Goal: Task Accomplishment & Management: Manage account settings

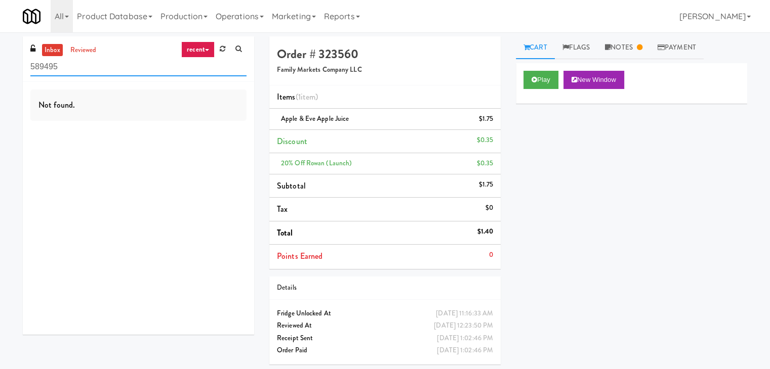
click at [116, 70] on input "589495" at bounding box center [138, 67] width 216 height 19
paste input "0MINTHORN"
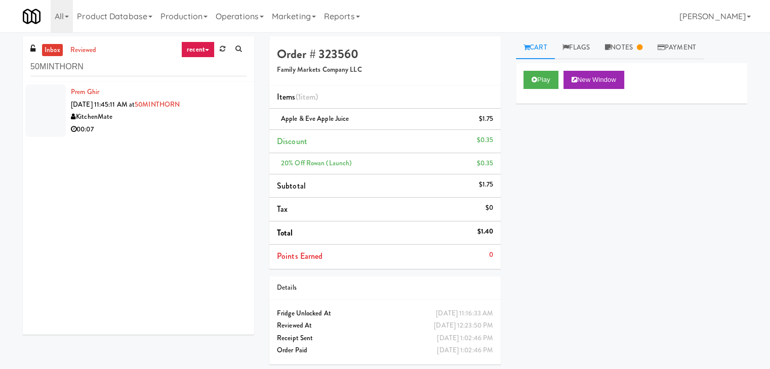
click at [192, 132] on div "00:07" at bounding box center [159, 129] width 176 height 13
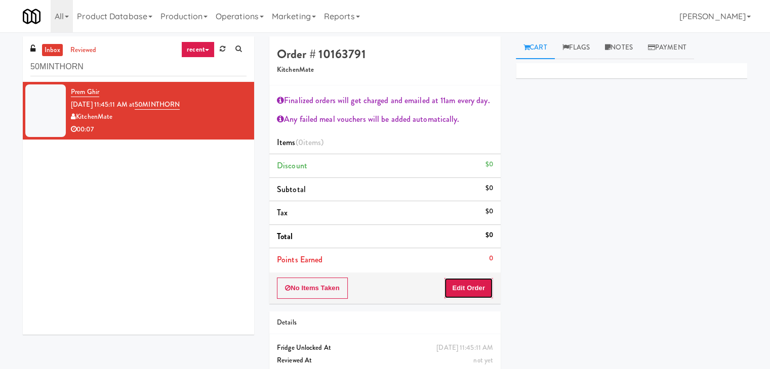
click at [463, 288] on button "Edit Order" at bounding box center [468, 288] width 49 height 21
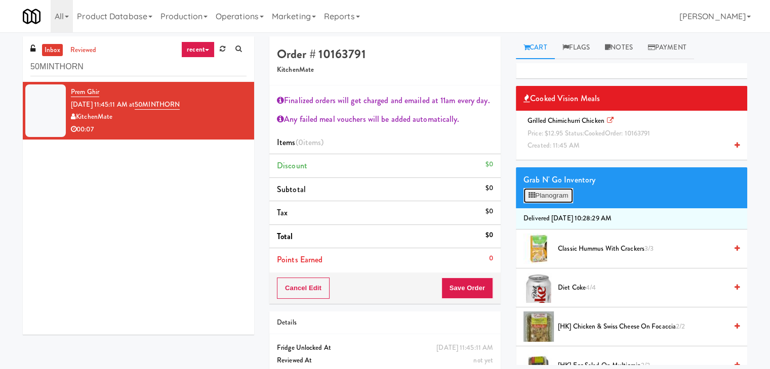
click at [562, 194] on button "Planogram" at bounding box center [548, 195] width 50 height 15
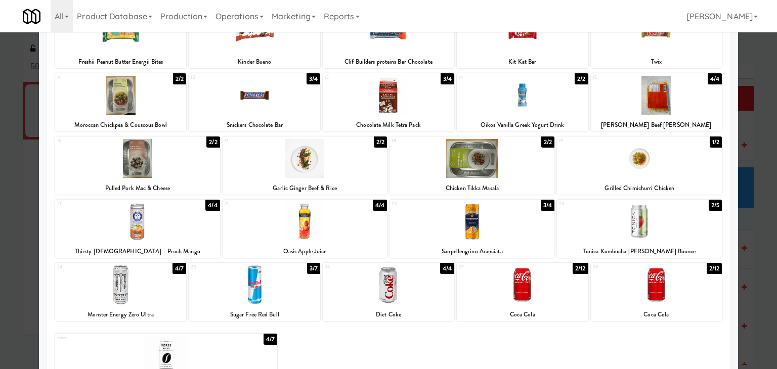
scroll to position [191, 0]
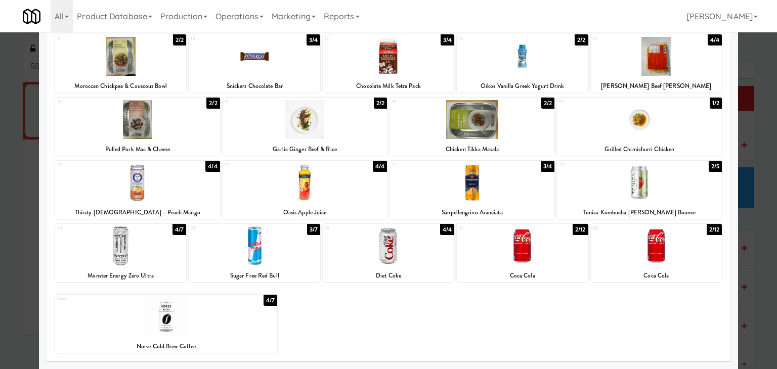
click at [623, 134] on div at bounding box center [639, 119] width 165 height 39
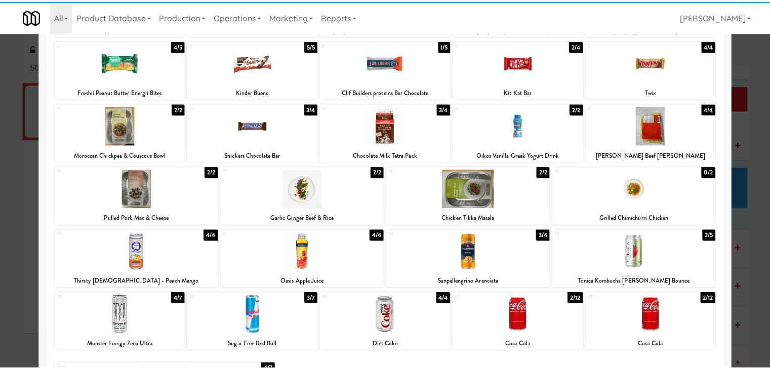
scroll to position [0, 0]
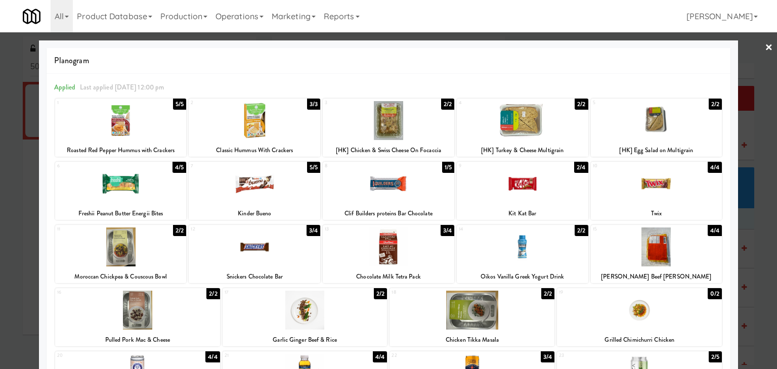
click at [765, 49] on link "×" at bounding box center [769, 47] width 8 height 31
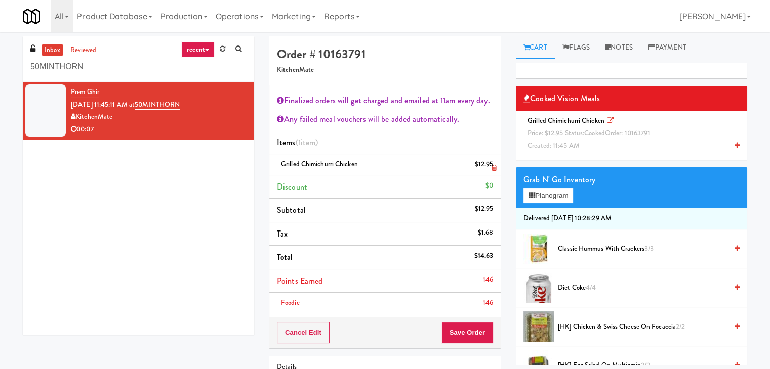
click at [491, 168] on icon at bounding box center [493, 168] width 5 height 7
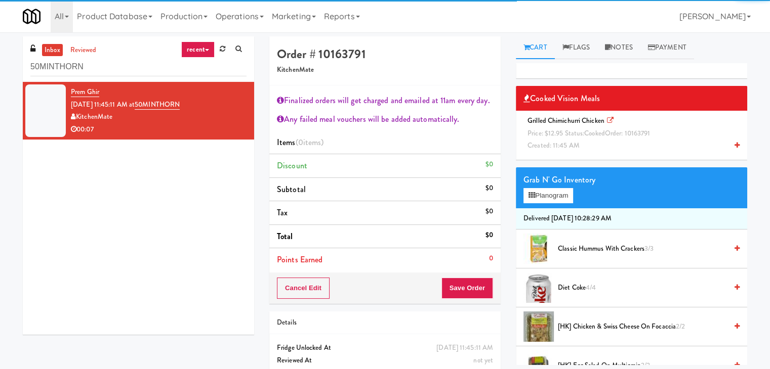
click at [734, 144] on icon at bounding box center [736, 145] width 5 height 7
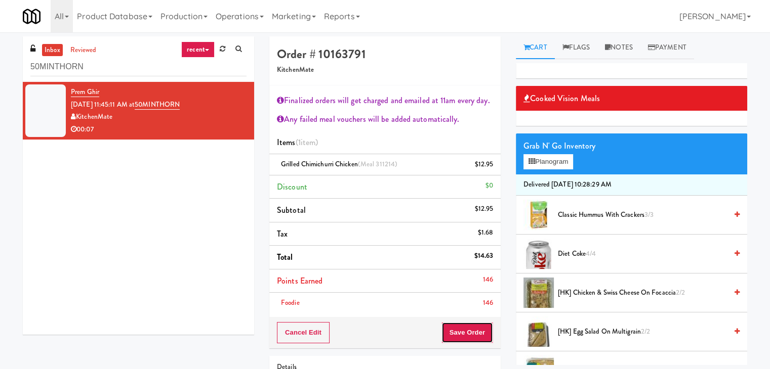
click at [457, 330] on button "Save Order" at bounding box center [467, 332] width 52 height 21
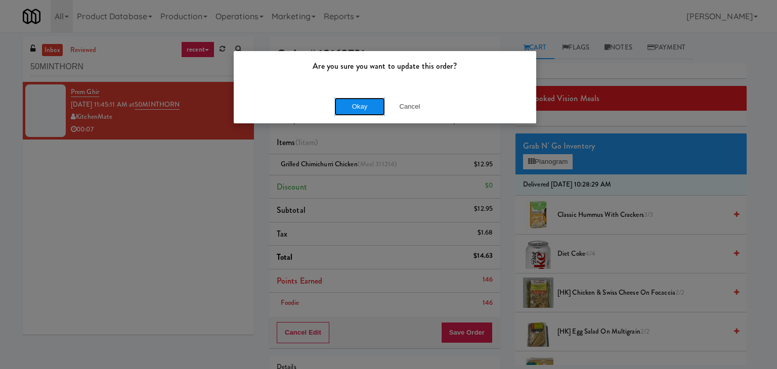
click at [358, 104] on button "Okay" at bounding box center [360, 107] width 51 height 18
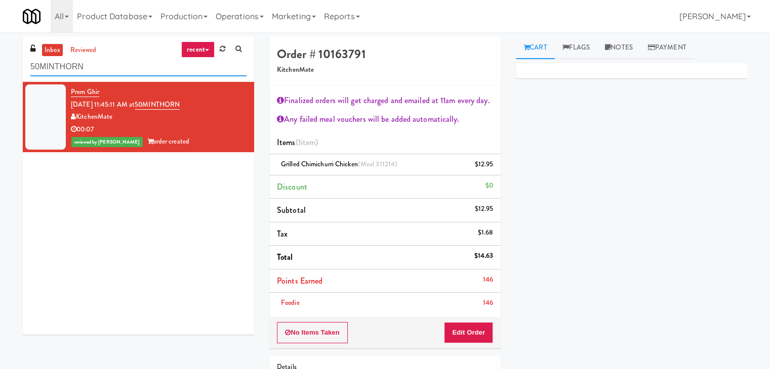
click at [128, 64] on input "50MINTHORN" at bounding box center [138, 67] width 216 height 19
paste input "2775 - Cooler Right"
type input "2775 - Cooler Right"
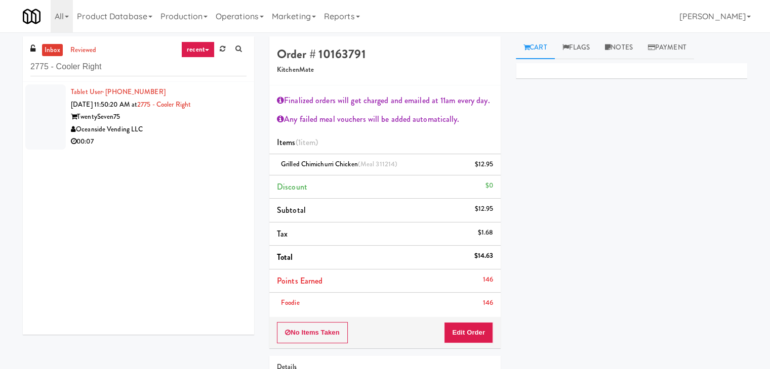
click at [194, 143] on div "00:07" at bounding box center [159, 142] width 176 height 13
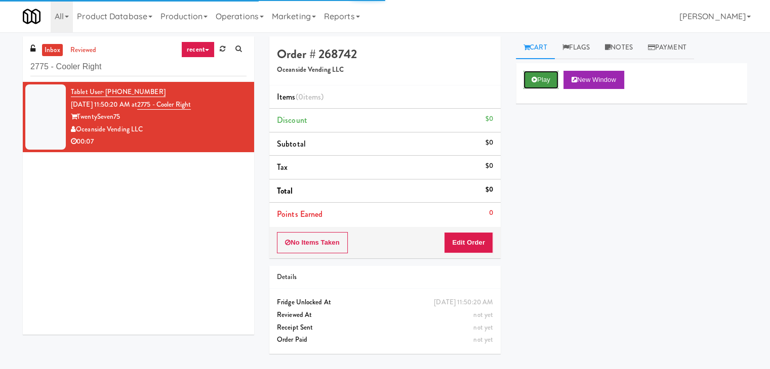
drag, startPoint x: 545, startPoint y: 75, endPoint x: 538, endPoint y: 71, distance: 7.7
click at [545, 75] on button "Play" at bounding box center [540, 80] width 35 height 18
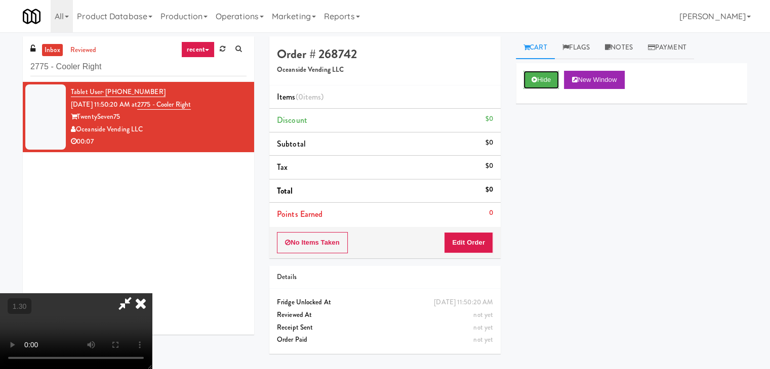
scroll to position [142, 0]
click at [152, 294] on video at bounding box center [76, 332] width 152 height 76
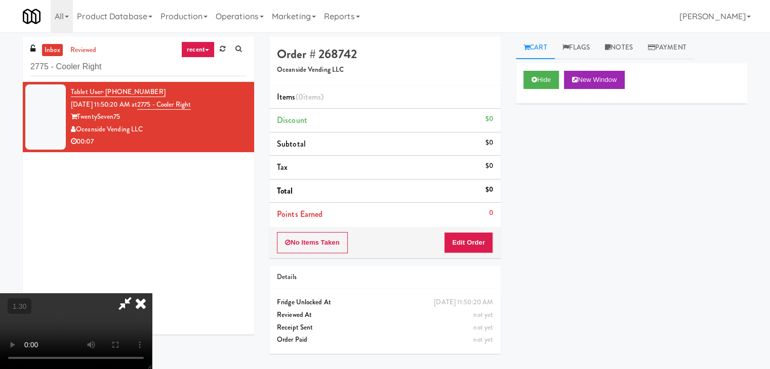
click at [152, 294] on video at bounding box center [76, 332] width 152 height 76
click at [152, 294] on icon at bounding box center [141, 304] width 22 height 20
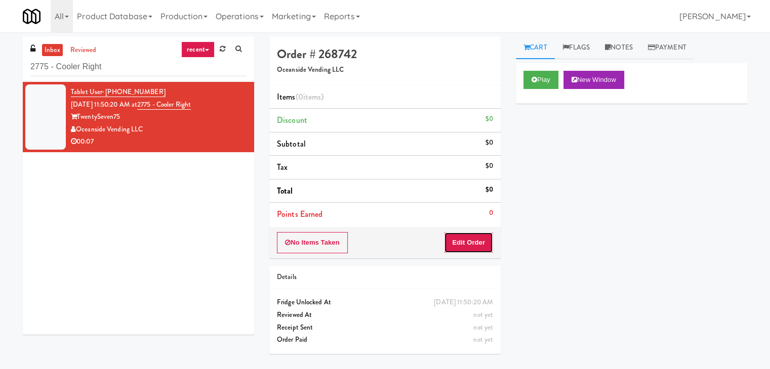
drag, startPoint x: 462, startPoint y: 241, endPoint x: 512, endPoint y: 203, distance: 62.8
click at [463, 241] on button "Edit Order" at bounding box center [468, 242] width 49 height 21
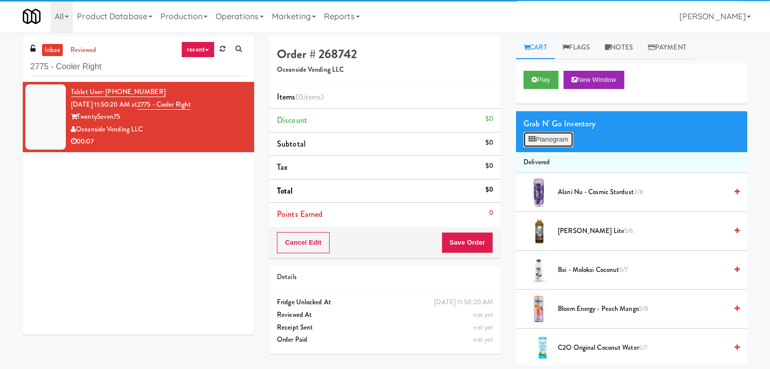
click at [544, 145] on button "Planogram" at bounding box center [548, 139] width 50 height 15
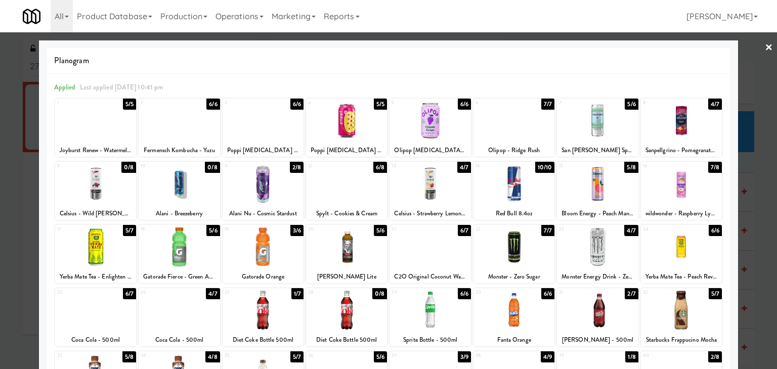
click at [442, 181] on div at bounding box center [430, 183] width 81 height 39
click at [765, 44] on link "×" at bounding box center [769, 47] width 8 height 31
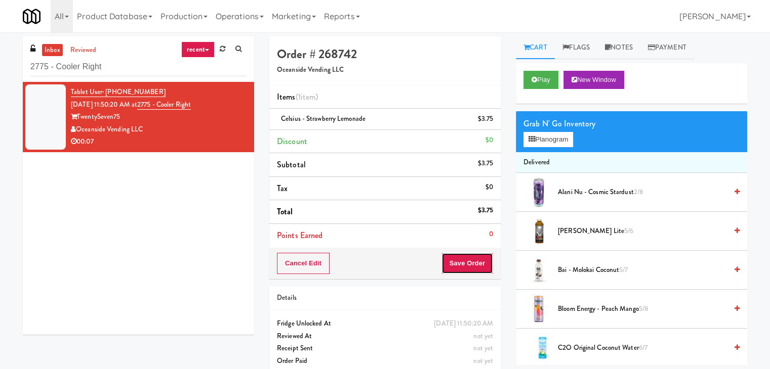
click at [468, 261] on button "Save Order" at bounding box center [467, 263] width 52 height 21
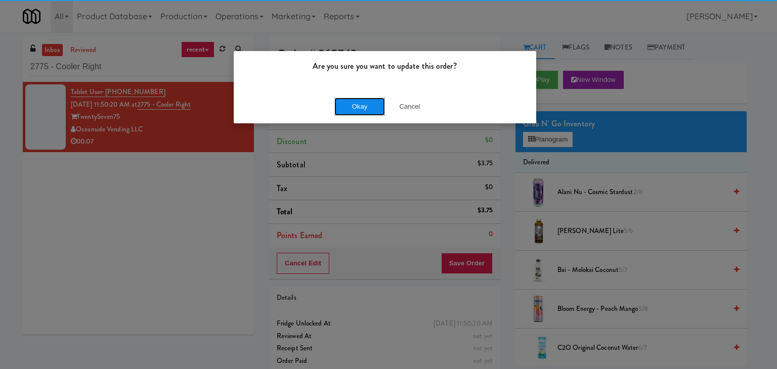
click at [360, 108] on button "Okay" at bounding box center [360, 107] width 51 height 18
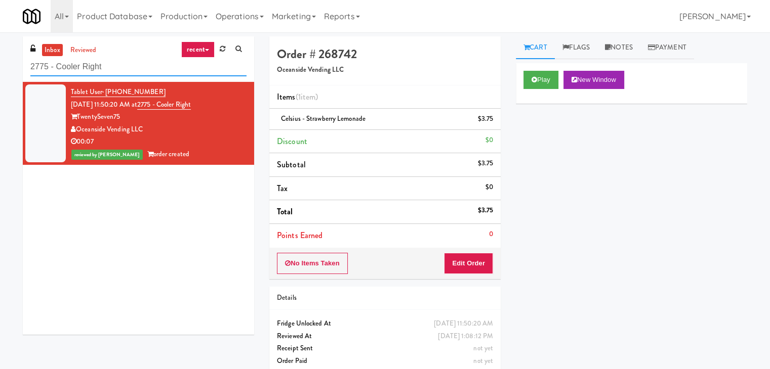
click at [128, 71] on input "2775 - Cooler Right" at bounding box center [138, 67] width 216 height 19
paste input "[PERSON_NAME]-Accurate"
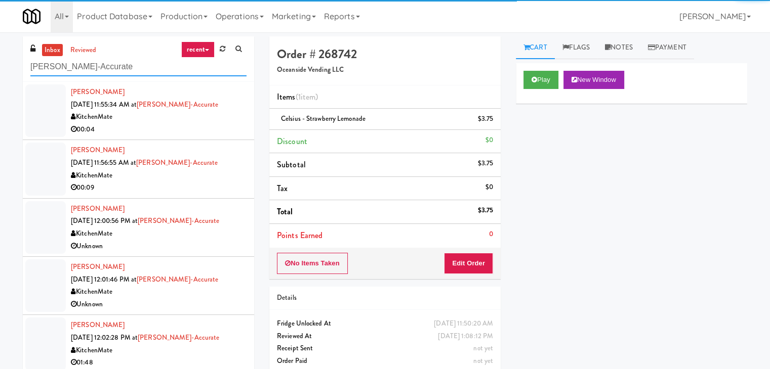
type input "[PERSON_NAME]-Accurate"
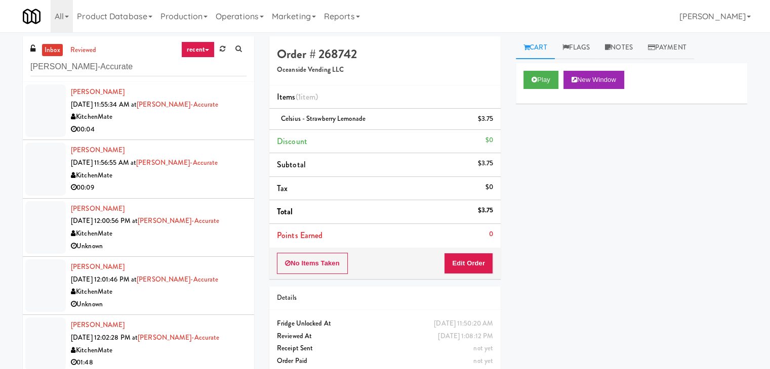
click at [188, 131] on div "00:04" at bounding box center [159, 129] width 176 height 13
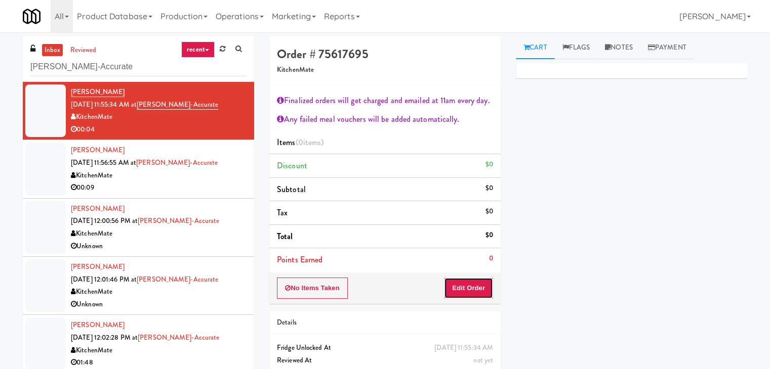
click at [447, 289] on button "Edit Order" at bounding box center [468, 288] width 49 height 21
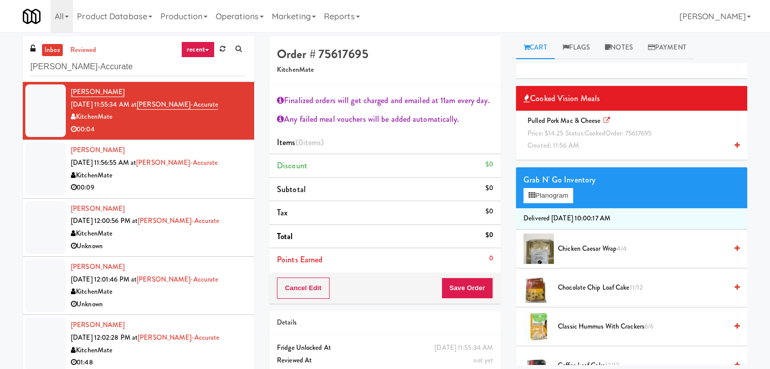
click at [734, 146] on icon at bounding box center [736, 145] width 5 height 7
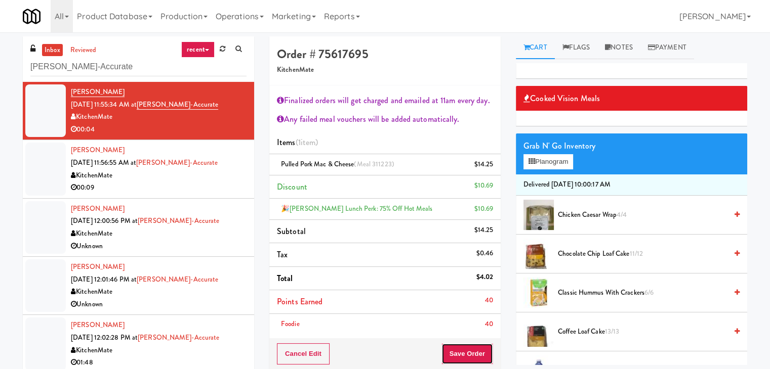
click at [464, 351] on button "Save Order" at bounding box center [467, 354] width 52 height 21
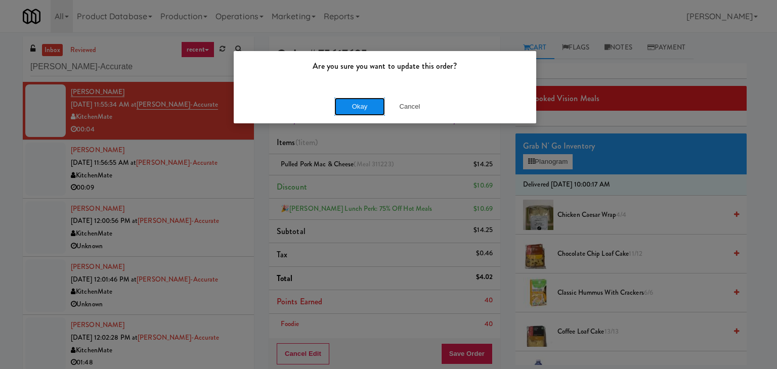
click at [364, 104] on button "Okay" at bounding box center [360, 107] width 51 height 18
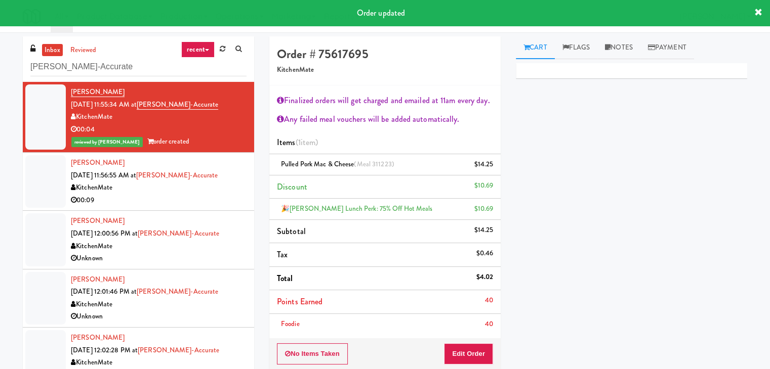
click at [208, 199] on div "00:09" at bounding box center [159, 200] width 176 height 13
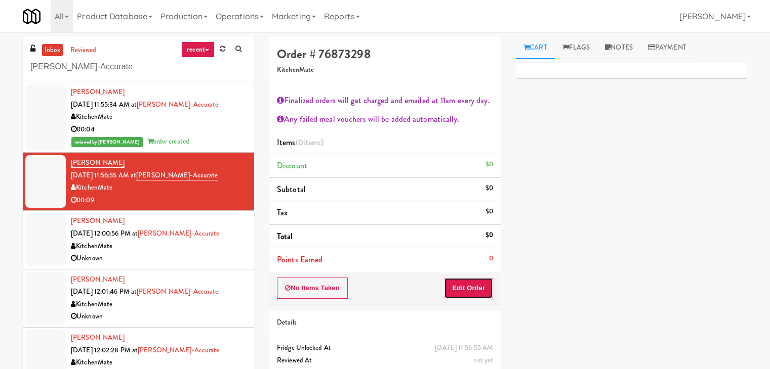
click at [464, 290] on button "Edit Order" at bounding box center [468, 288] width 49 height 21
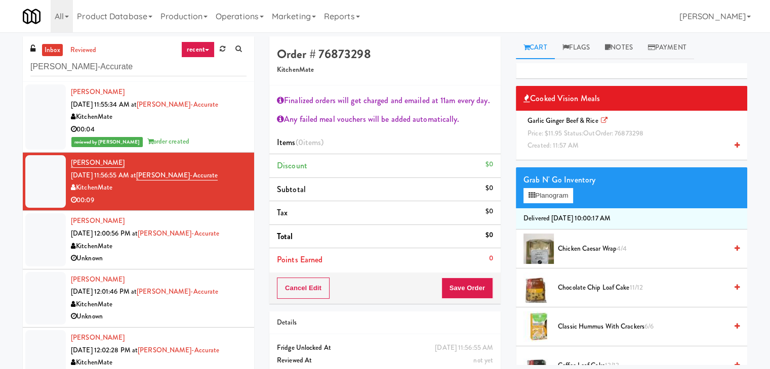
click at [734, 146] on icon at bounding box center [736, 145] width 5 height 7
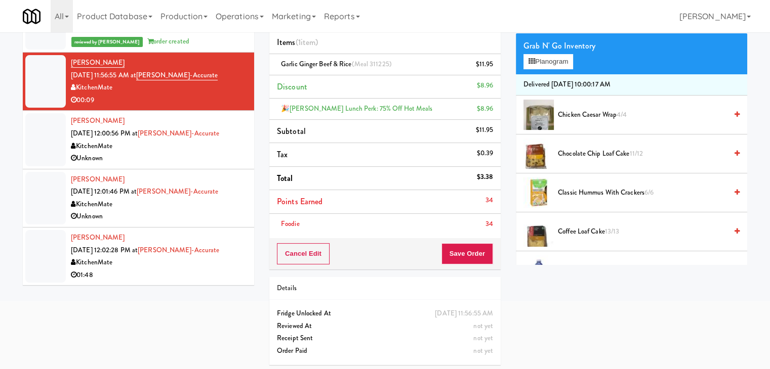
scroll to position [101, 0]
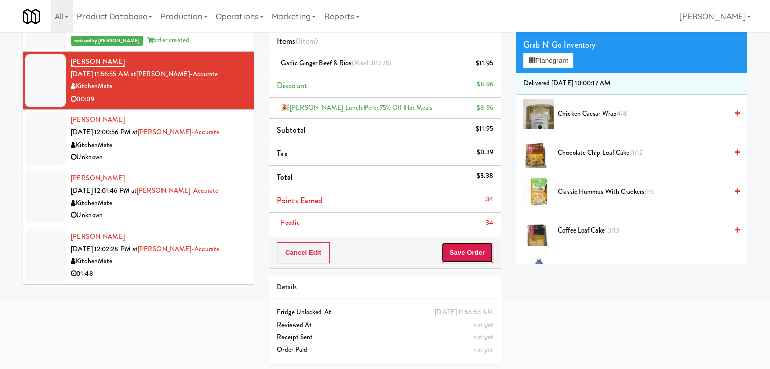
click at [462, 255] on button "Save Order" at bounding box center [467, 252] width 52 height 21
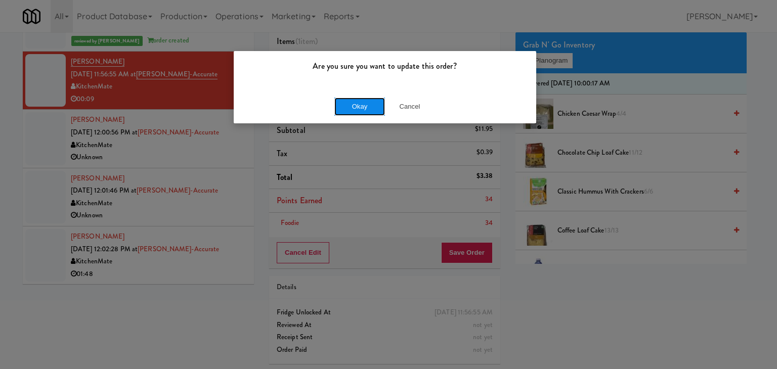
click at [368, 104] on button "Okay" at bounding box center [360, 107] width 51 height 18
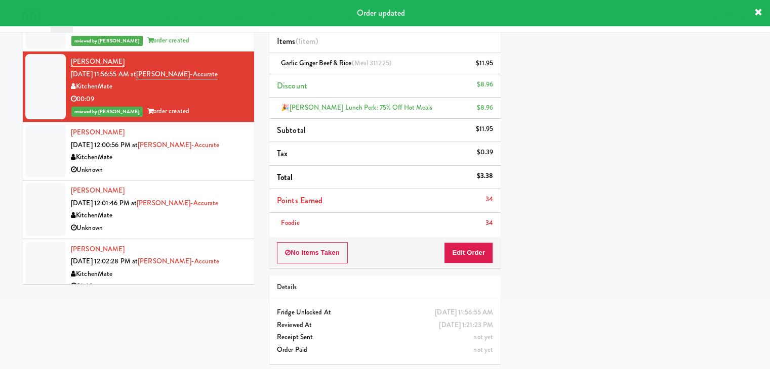
click at [197, 169] on div "Unknown" at bounding box center [159, 170] width 176 height 13
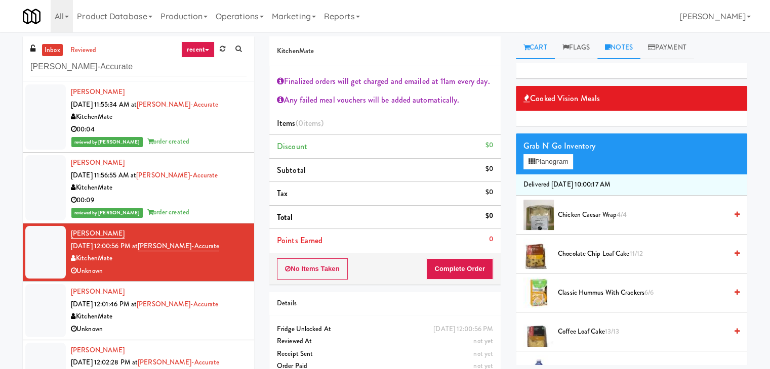
click at [619, 58] on link "Notes" at bounding box center [618, 47] width 43 height 23
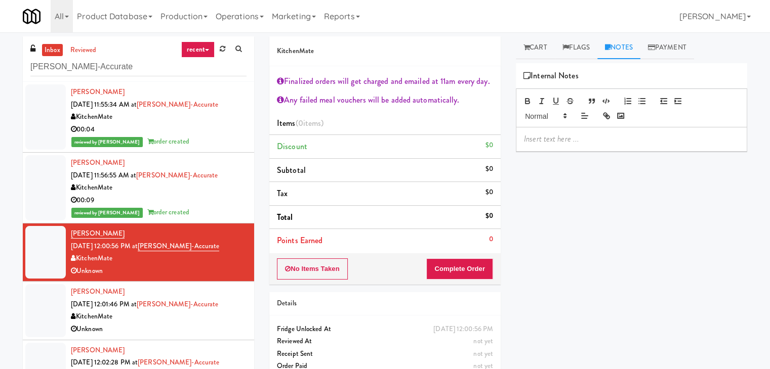
click at [588, 137] on p at bounding box center [631, 139] width 215 height 11
click at [670, 145] on div at bounding box center [631, 139] width 230 height 23
drag, startPoint x: 206, startPoint y: 245, endPoint x: 157, endPoint y: 246, distance: 49.1
click at [157, 246] on div "[PERSON_NAME] [DATE] 12:00:56 PM at [GEOGRAPHIC_DATA]-Accurate KitchenMate Unkn…" at bounding box center [159, 253] width 176 height 50
copy link "[PERSON_NAME]-Accurate"
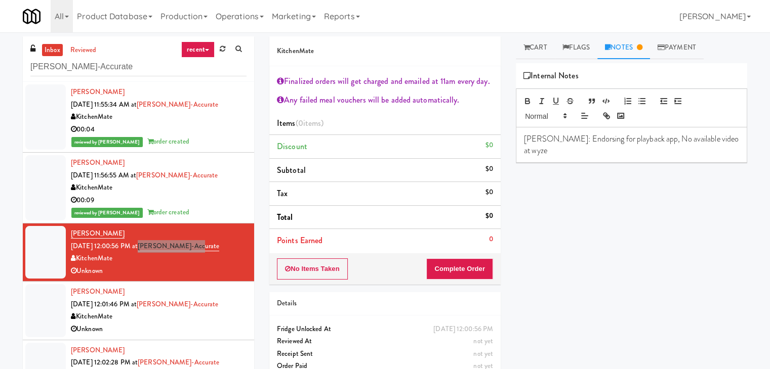
scroll to position [51, 0]
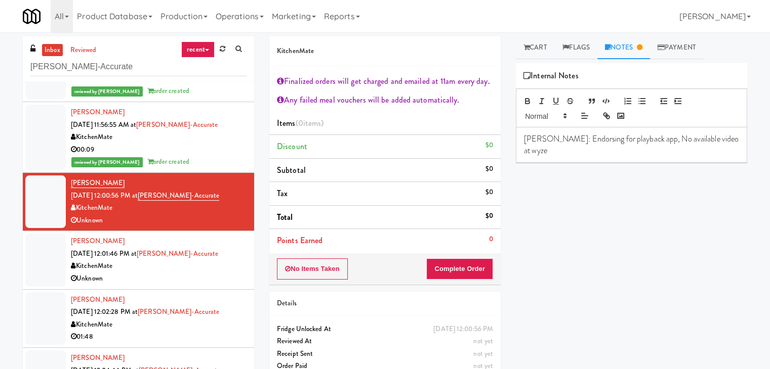
click at [205, 276] on div "Unknown" at bounding box center [159, 279] width 176 height 13
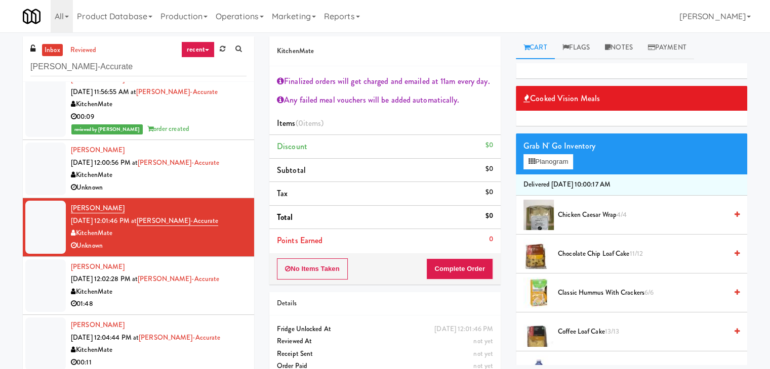
scroll to position [152, 0]
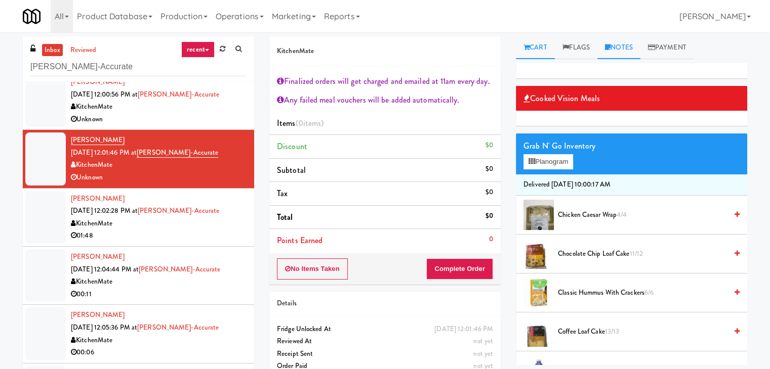
click at [623, 49] on link "Notes" at bounding box center [618, 47] width 43 height 23
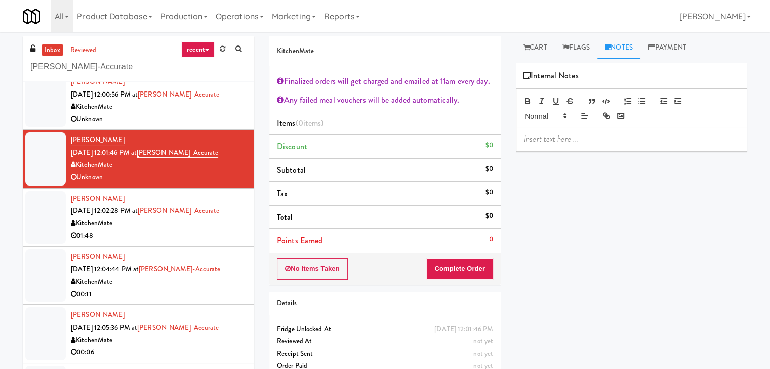
click at [563, 140] on p at bounding box center [631, 139] width 215 height 11
click at [672, 145] on div at bounding box center [631, 139] width 230 height 23
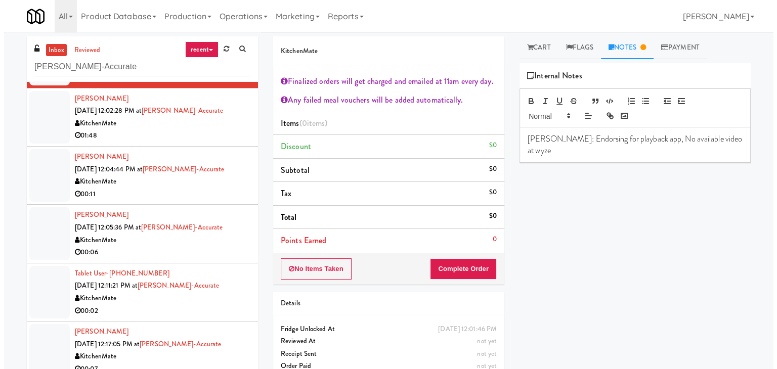
scroll to position [253, 0]
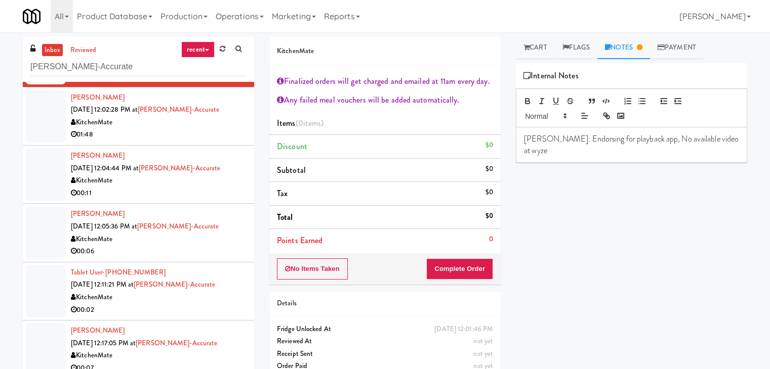
click at [156, 139] on div "01:48" at bounding box center [159, 135] width 176 height 13
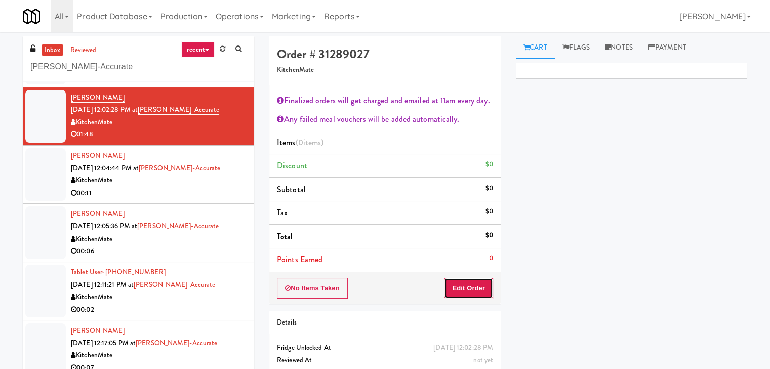
click at [470, 288] on button "Edit Order" at bounding box center [468, 288] width 49 height 21
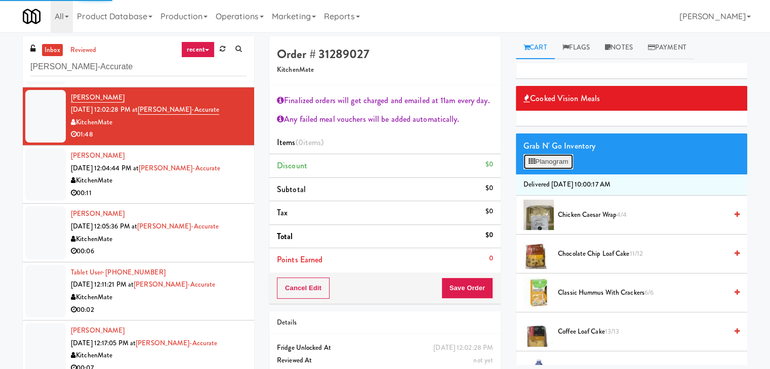
click at [557, 161] on button "Planogram" at bounding box center [548, 161] width 50 height 15
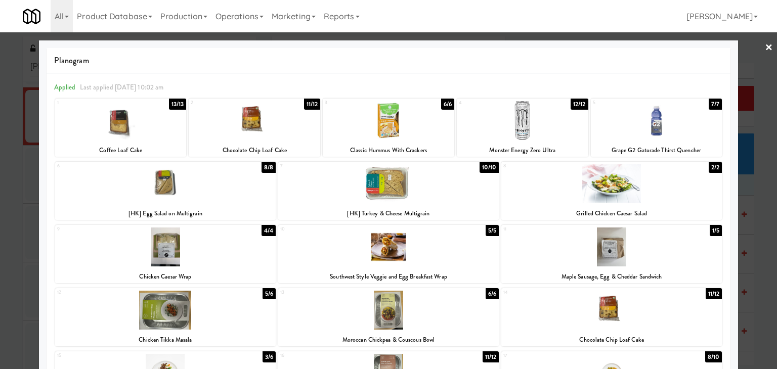
click at [374, 122] on div at bounding box center [389, 120] width 132 height 39
click at [765, 47] on link "×" at bounding box center [769, 47] width 8 height 31
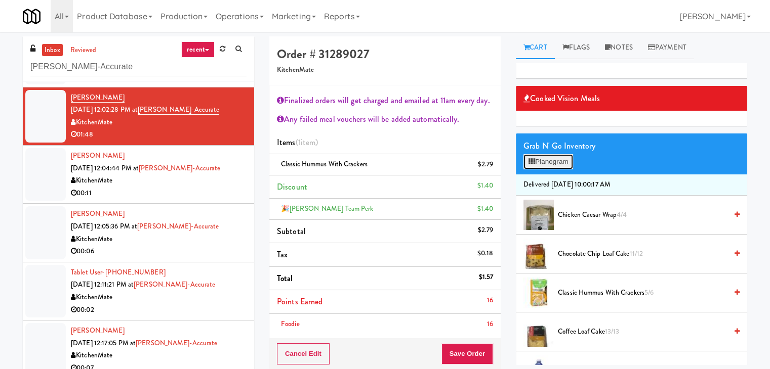
click at [559, 162] on button "Planogram" at bounding box center [548, 161] width 50 height 15
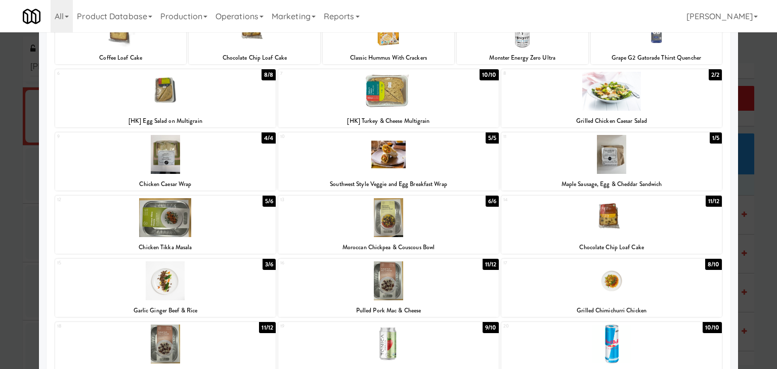
scroll to position [39, 0]
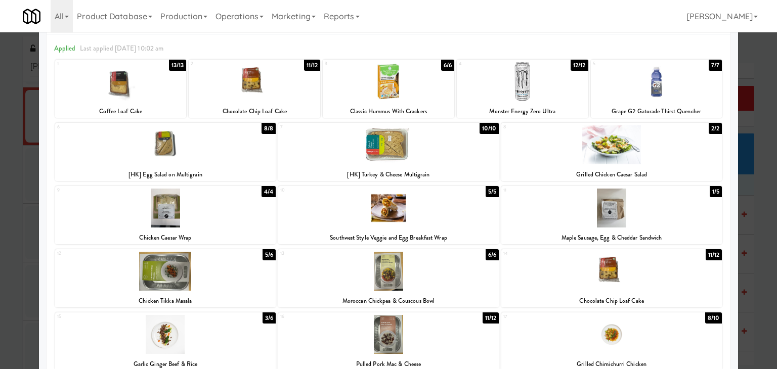
click at [404, 148] on div at bounding box center [388, 145] width 221 height 39
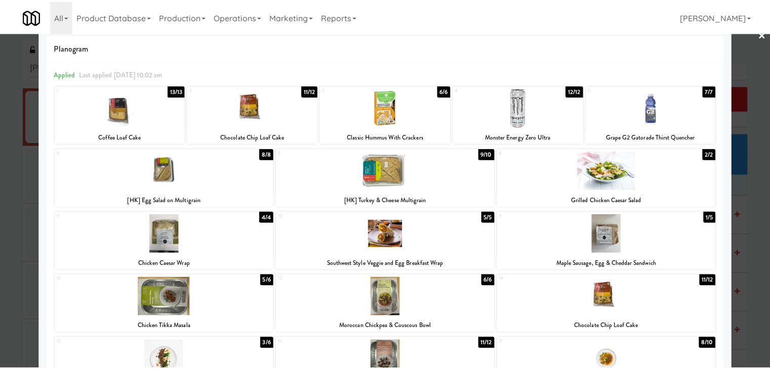
scroll to position [0, 0]
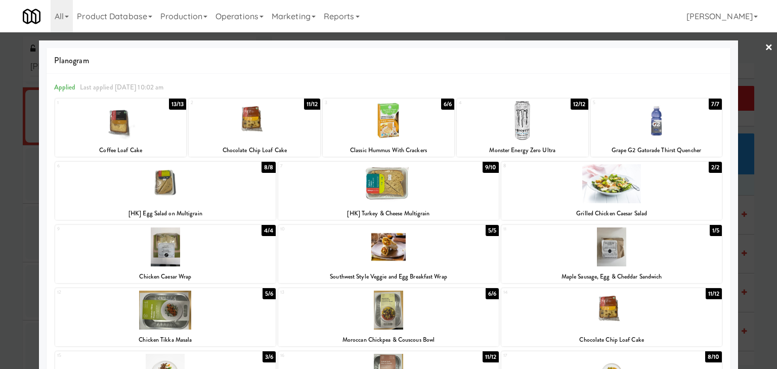
click at [765, 46] on link "×" at bounding box center [769, 47] width 8 height 31
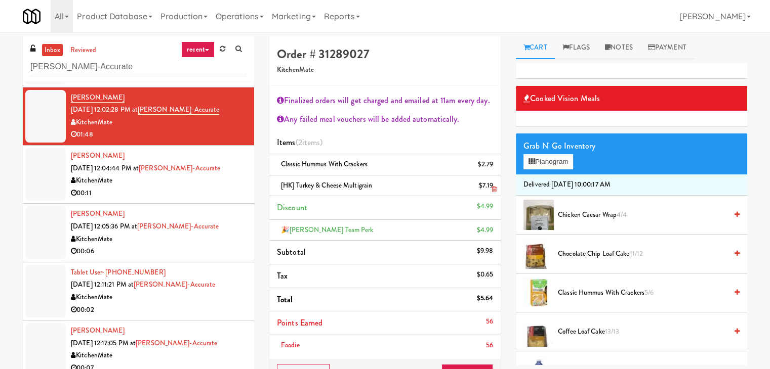
click at [492, 188] on icon at bounding box center [493, 189] width 5 height 7
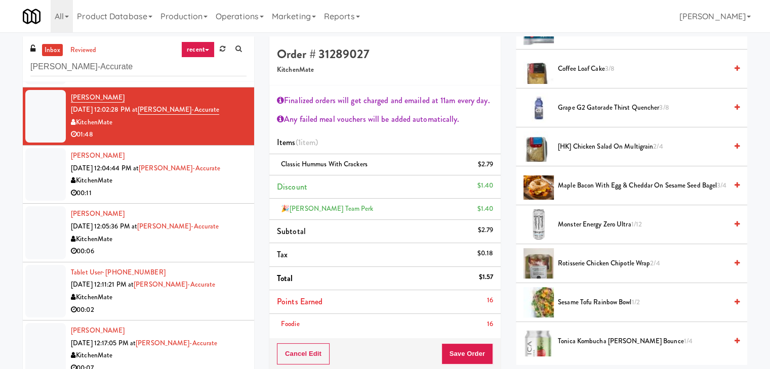
scroll to position [759, 0]
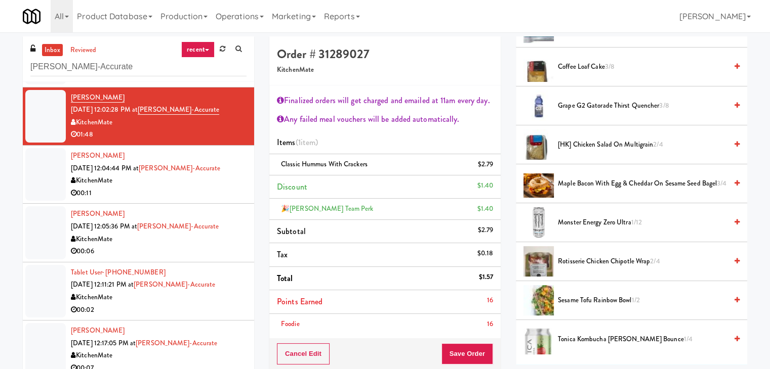
click at [734, 141] on icon at bounding box center [736, 144] width 5 height 7
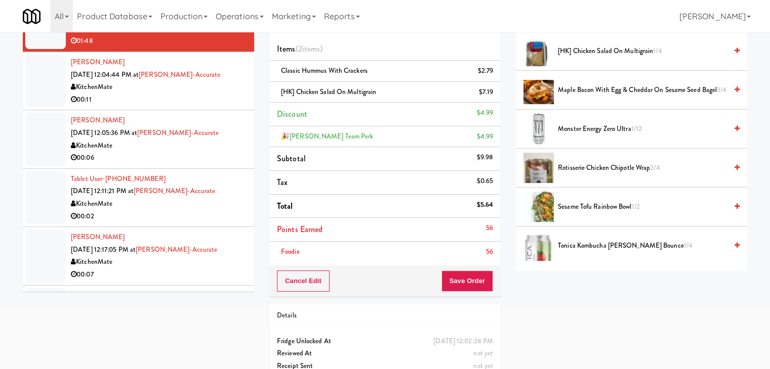
scroll to position [123, 0]
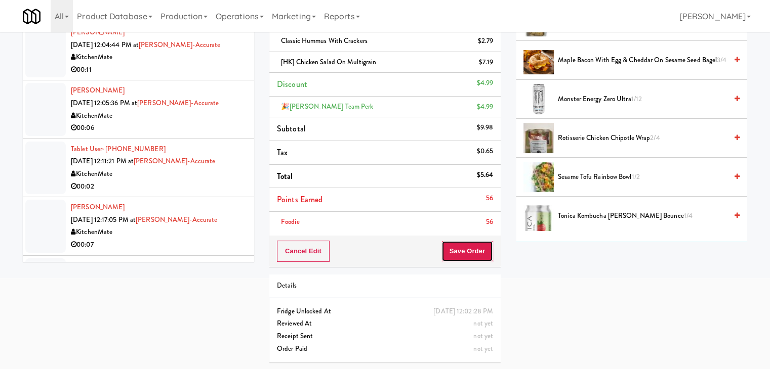
click at [468, 252] on button "Save Order" at bounding box center [467, 251] width 52 height 21
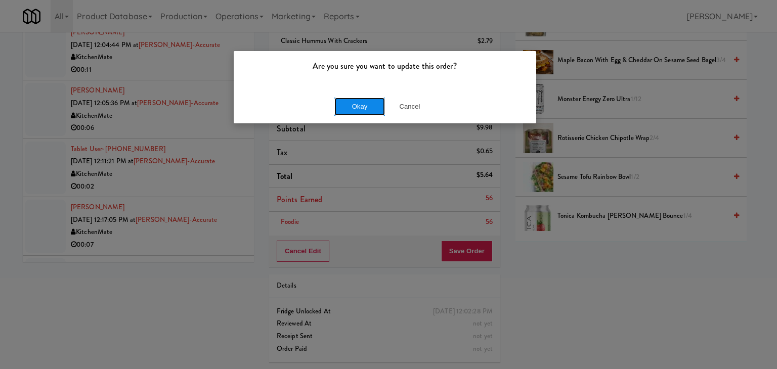
click at [348, 103] on button "Okay" at bounding box center [360, 107] width 51 height 18
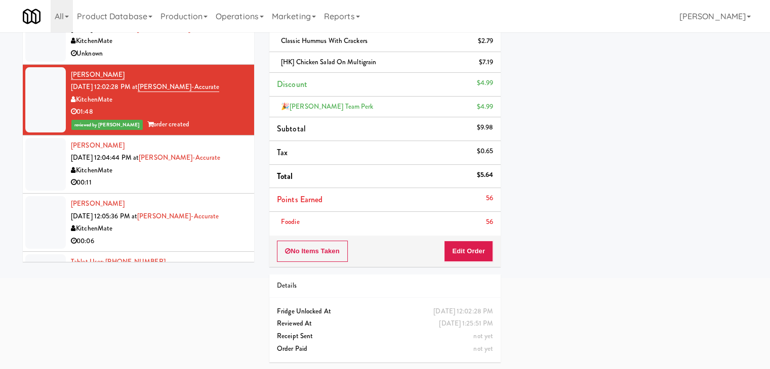
scroll to position [152, 0]
click at [216, 179] on div "00:11" at bounding box center [159, 183] width 176 height 13
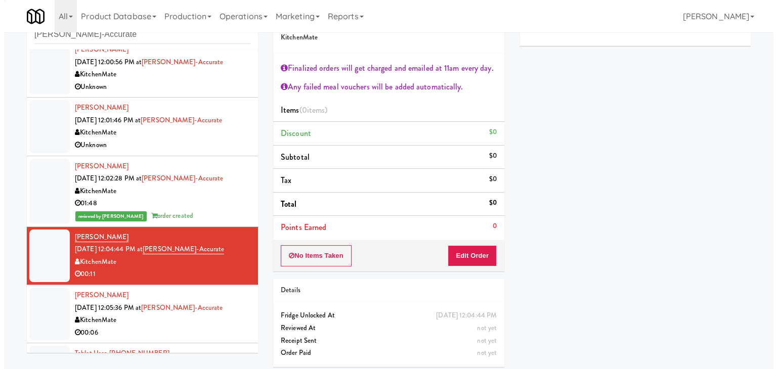
scroll to position [37, 0]
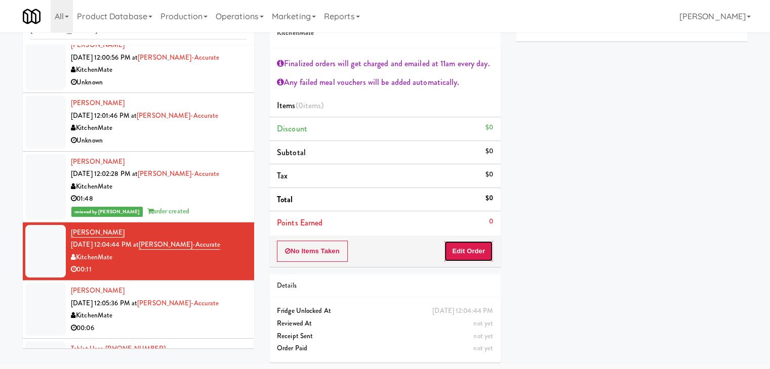
click at [469, 252] on button "Edit Order" at bounding box center [468, 251] width 49 height 21
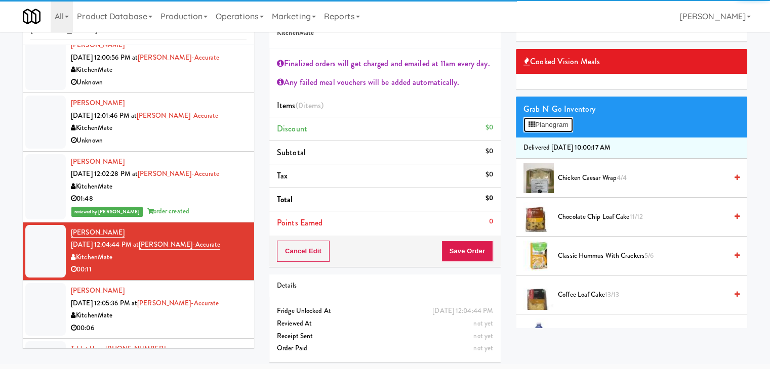
click at [536, 125] on button "Planogram" at bounding box center [548, 124] width 50 height 15
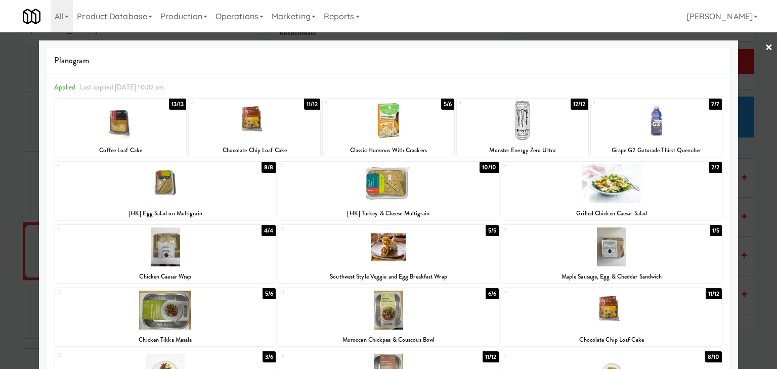
click at [421, 188] on div at bounding box center [388, 183] width 221 height 39
click at [271, 122] on div at bounding box center [255, 120] width 132 height 39
click at [765, 45] on link "×" at bounding box center [769, 47] width 8 height 31
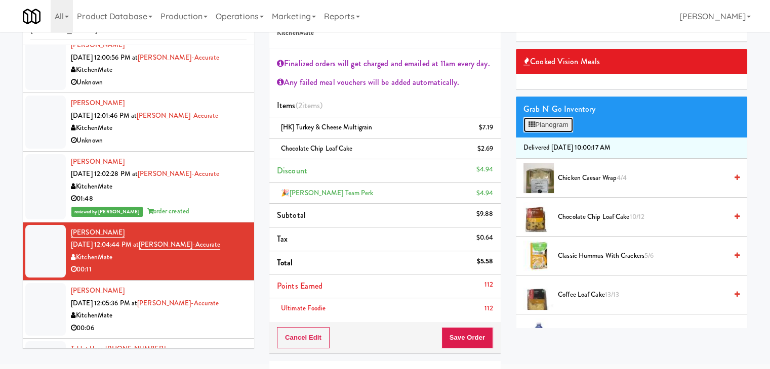
click at [548, 120] on button "Planogram" at bounding box center [548, 124] width 50 height 15
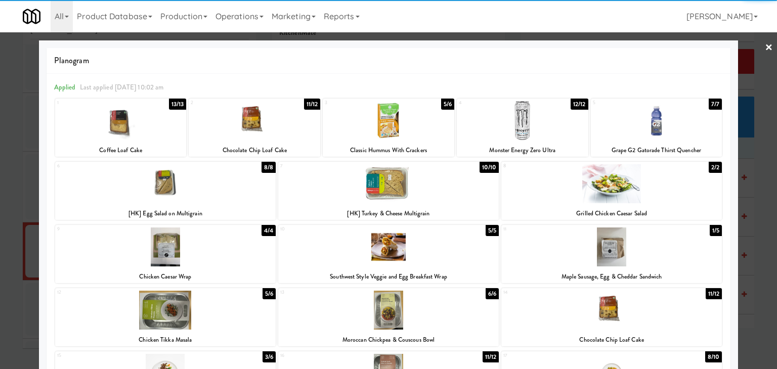
drag, startPoint x: 759, startPoint y: 49, endPoint x: 684, endPoint y: 68, distance: 77.2
click at [765, 49] on link "×" at bounding box center [769, 47] width 8 height 31
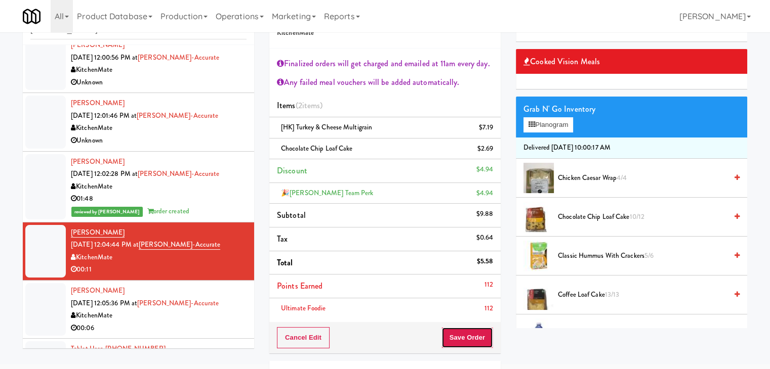
click at [463, 339] on button "Save Order" at bounding box center [467, 337] width 52 height 21
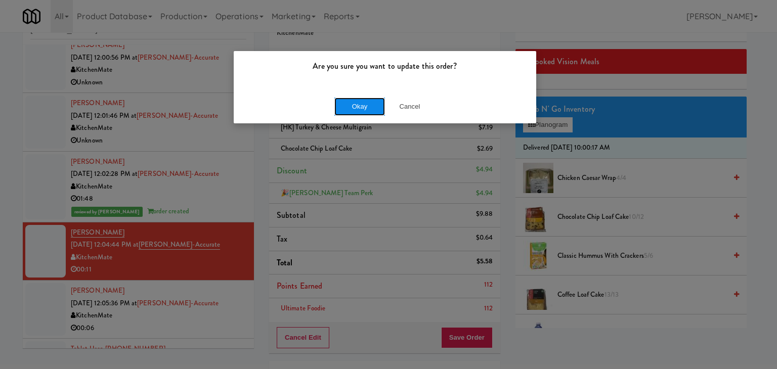
click at [364, 111] on button "Okay" at bounding box center [360, 107] width 51 height 18
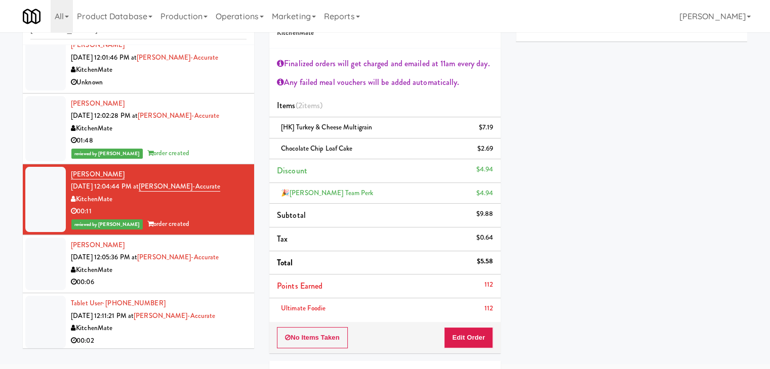
scroll to position [253, 0]
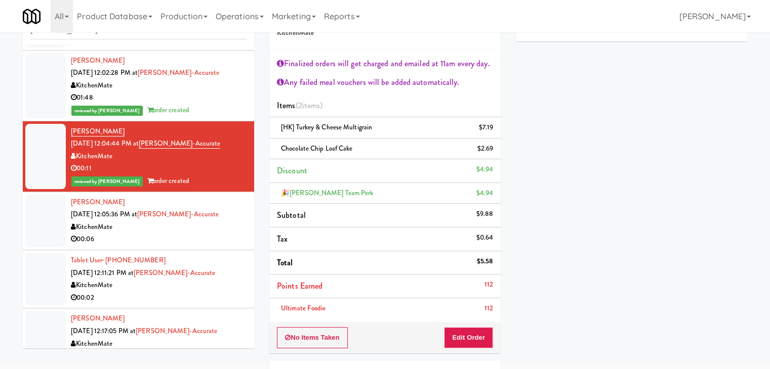
click at [184, 239] on div "00:06" at bounding box center [159, 239] width 176 height 13
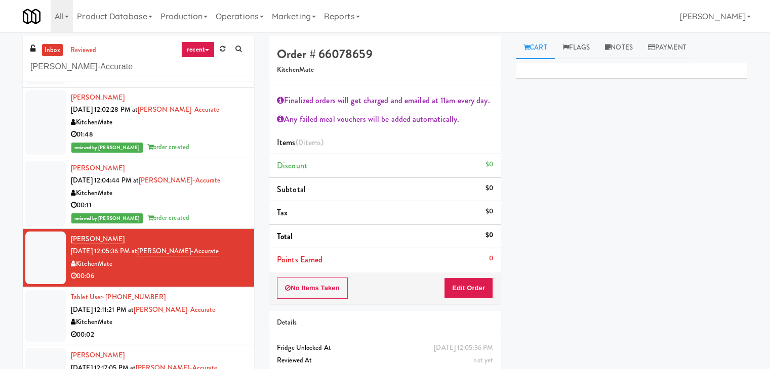
click at [215, 209] on div "00:11" at bounding box center [159, 205] width 176 height 13
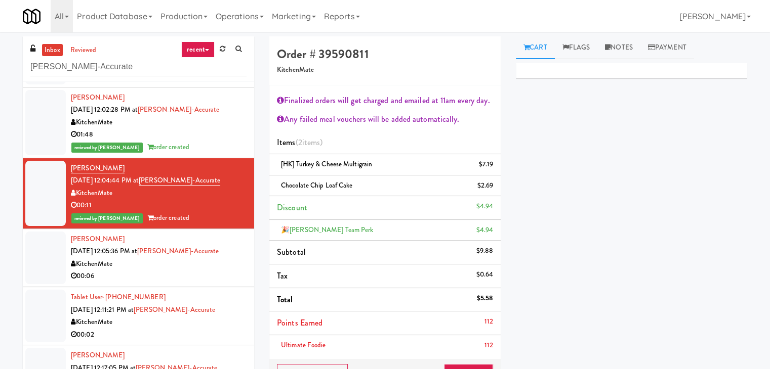
click at [217, 148] on div "reviewed by [PERSON_NAME] A order created" at bounding box center [159, 147] width 176 height 13
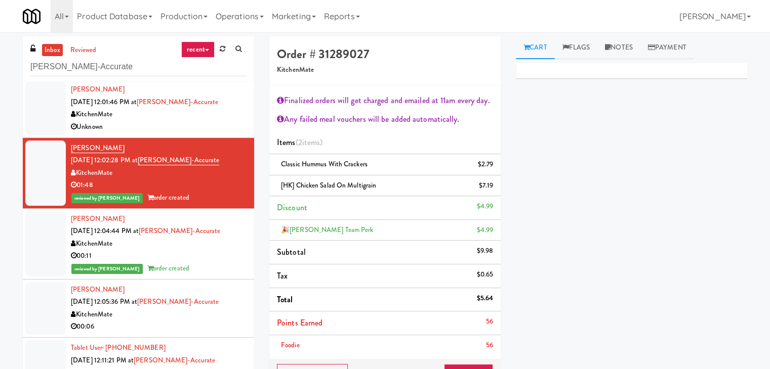
scroll to position [253, 0]
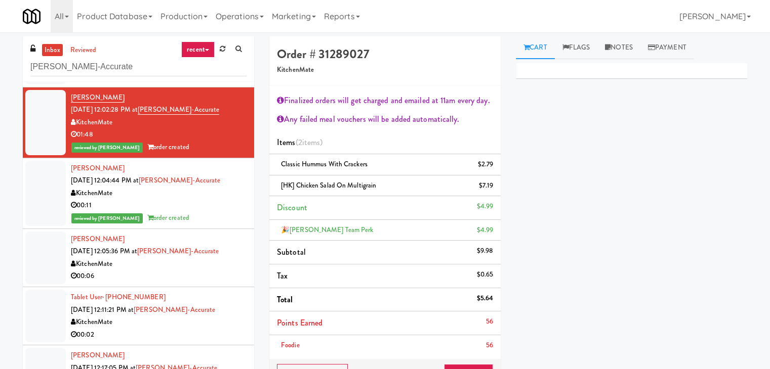
click at [222, 200] on div "00:11" at bounding box center [159, 205] width 176 height 13
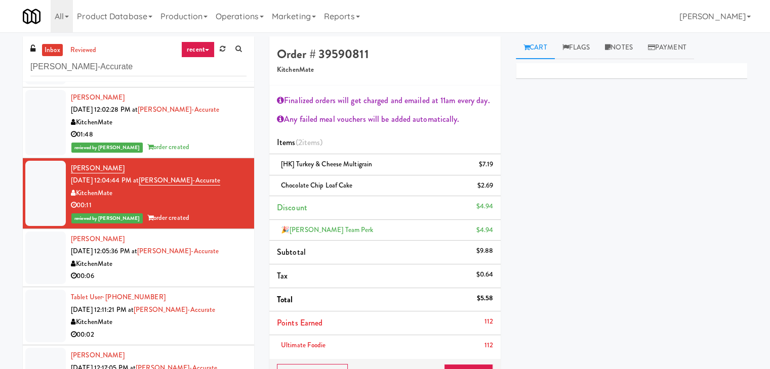
click at [201, 270] on div "00:06" at bounding box center [159, 276] width 176 height 13
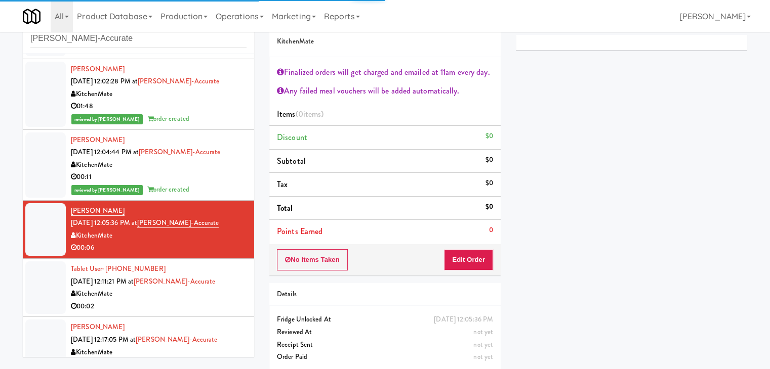
scroll to position [37, 0]
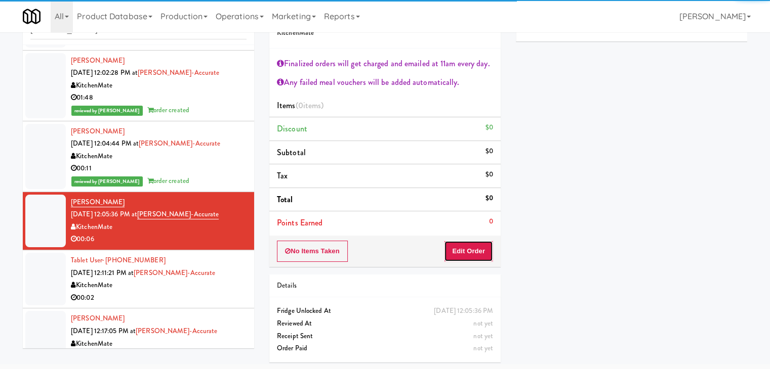
click at [468, 253] on button "Edit Order" at bounding box center [468, 251] width 49 height 21
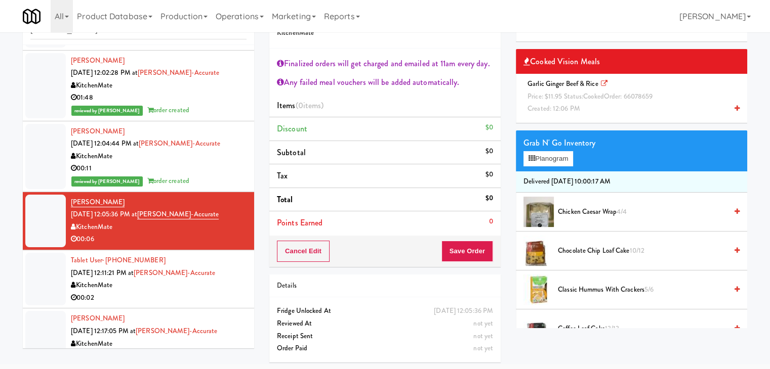
click at [734, 106] on icon at bounding box center [736, 108] width 5 height 7
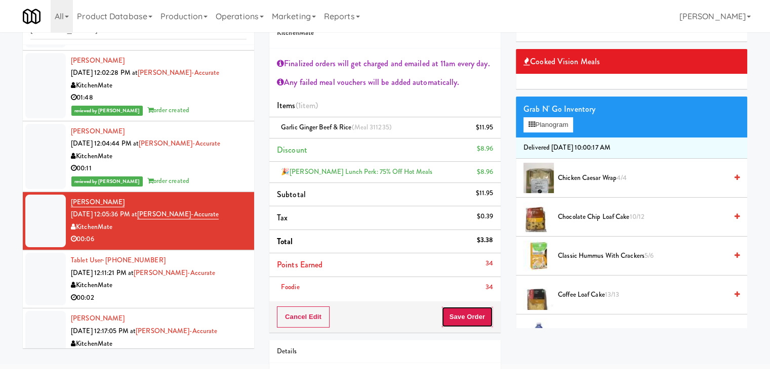
click at [460, 314] on button "Save Order" at bounding box center [467, 317] width 52 height 21
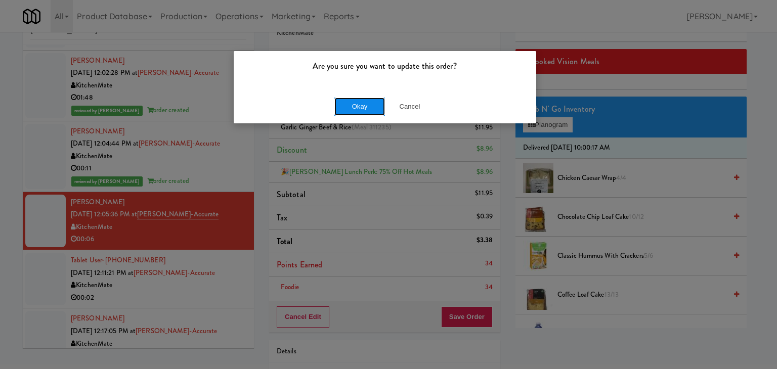
click at [361, 105] on button "Okay" at bounding box center [360, 107] width 51 height 18
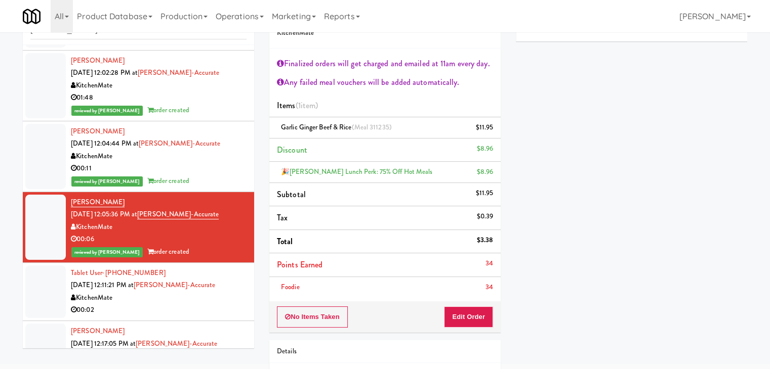
click at [218, 175] on div "reviewed by [PERSON_NAME] A order created" at bounding box center [159, 181] width 176 height 13
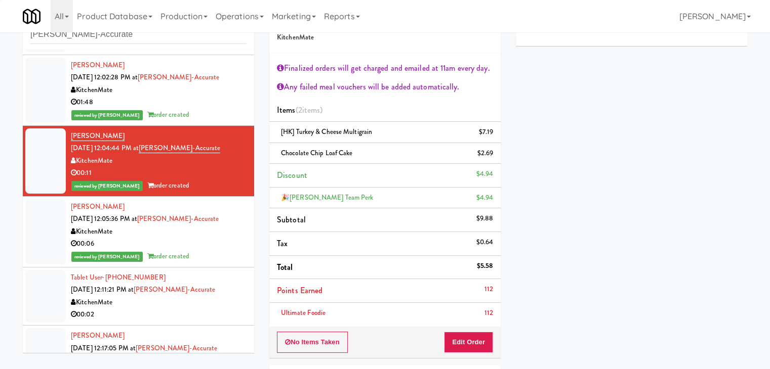
scroll to position [37, 0]
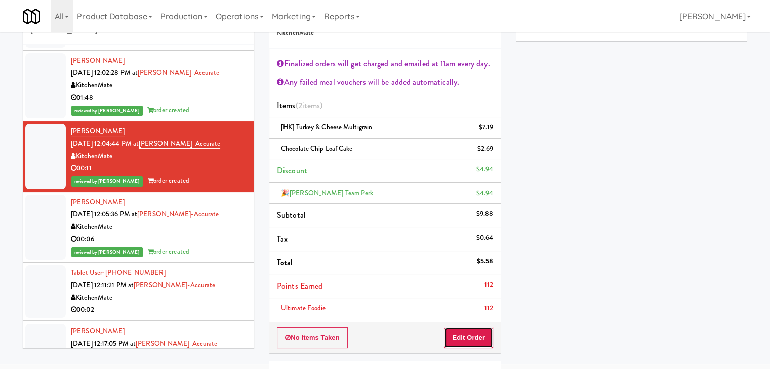
drag, startPoint x: 471, startPoint y: 340, endPoint x: 506, endPoint y: 321, distance: 40.1
click at [471, 339] on button "Edit Order" at bounding box center [468, 337] width 49 height 21
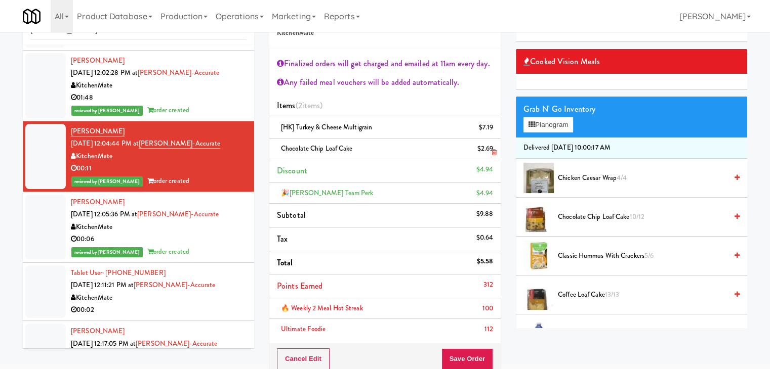
click at [492, 151] on icon at bounding box center [493, 152] width 5 height 7
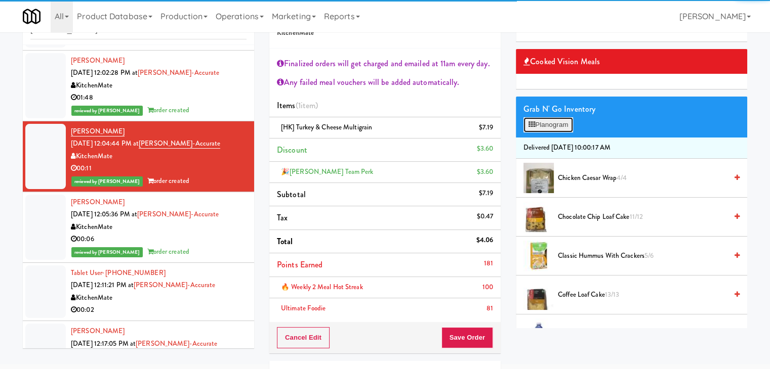
click at [559, 121] on button "Planogram" at bounding box center [548, 124] width 50 height 15
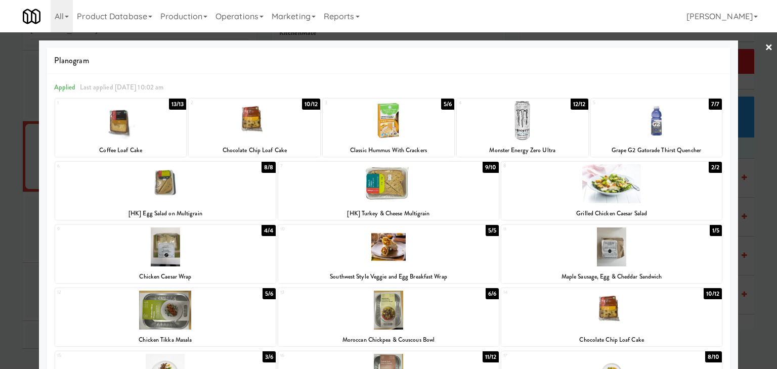
click at [653, 127] on div at bounding box center [657, 120] width 132 height 39
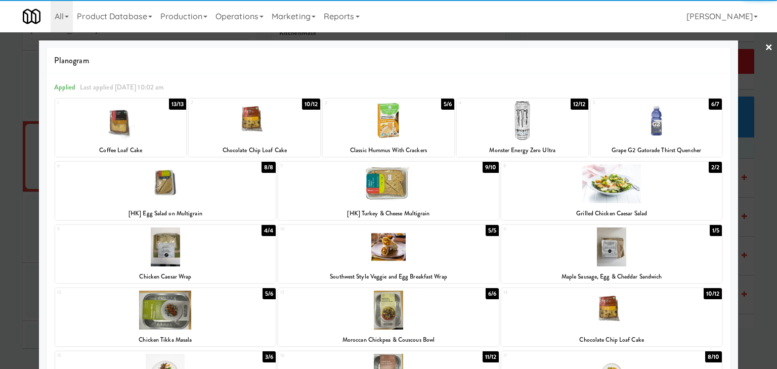
click at [158, 120] on div at bounding box center [121, 120] width 132 height 39
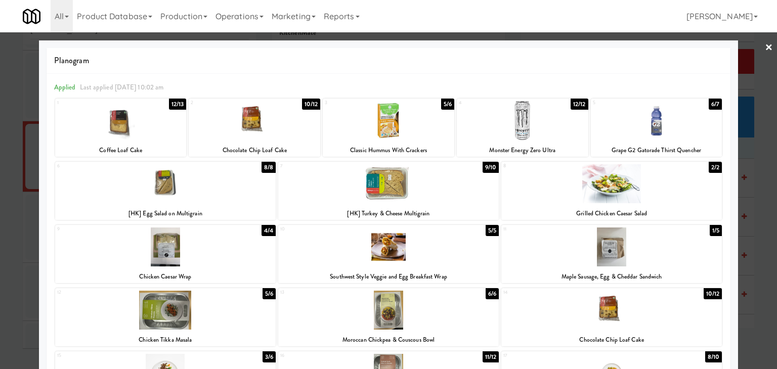
drag, startPoint x: 762, startPoint y: 46, endPoint x: 563, endPoint y: 68, distance: 200.2
click at [765, 46] on link "×" at bounding box center [769, 47] width 8 height 31
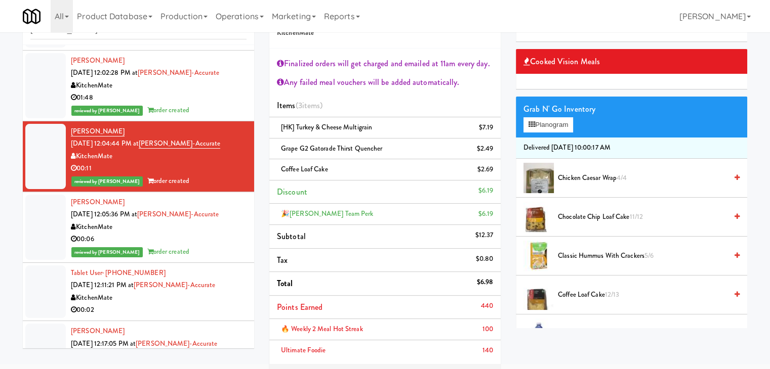
scroll to position [88, 0]
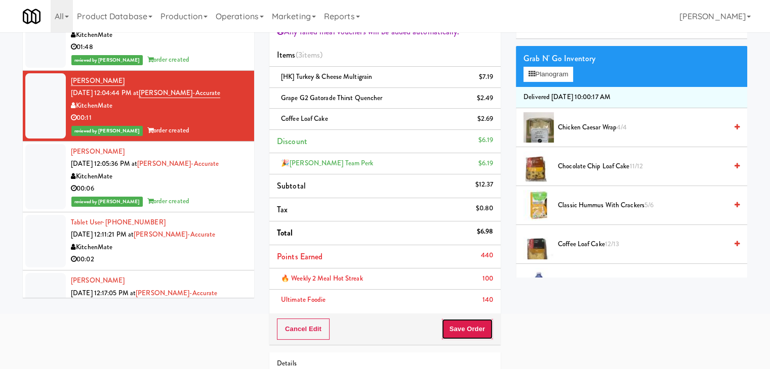
click at [476, 327] on button "Save Order" at bounding box center [467, 329] width 52 height 21
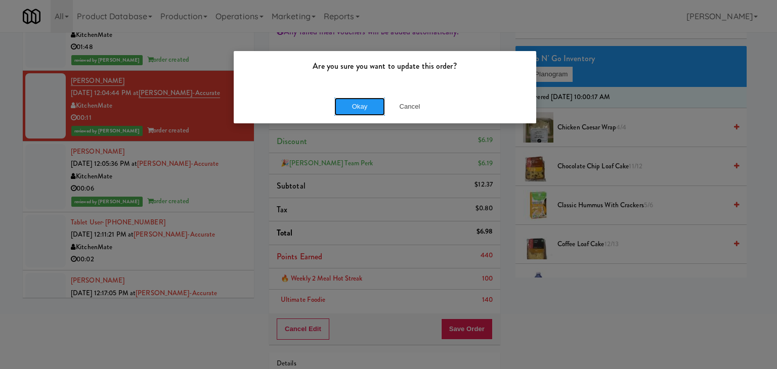
drag, startPoint x: 366, startPoint y: 108, endPoint x: 283, endPoint y: 156, distance: 95.9
click at [365, 108] on button "Okay" at bounding box center [360, 107] width 51 height 18
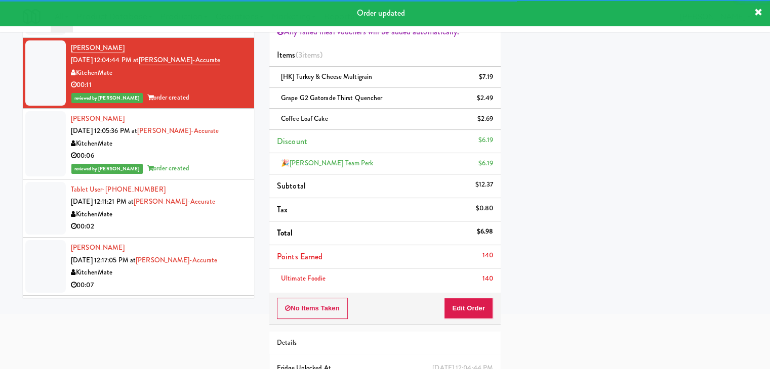
scroll to position [304, 0]
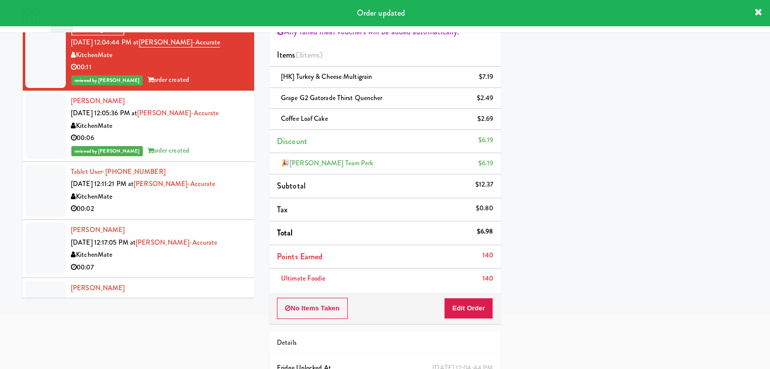
click at [206, 213] on div "00:02" at bounding box center [159, 209] width 176 height 13
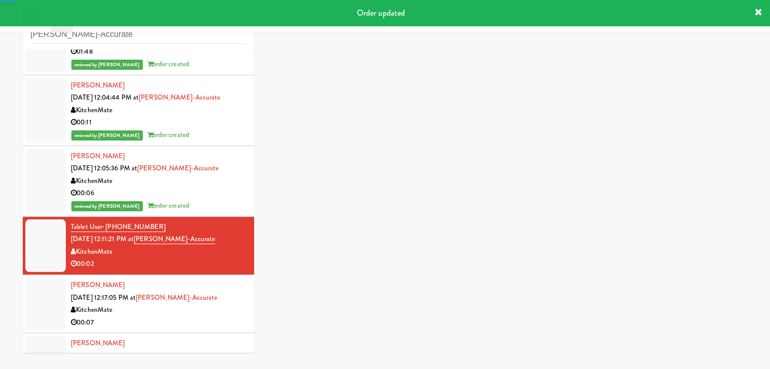
scroll to position [37, 0]
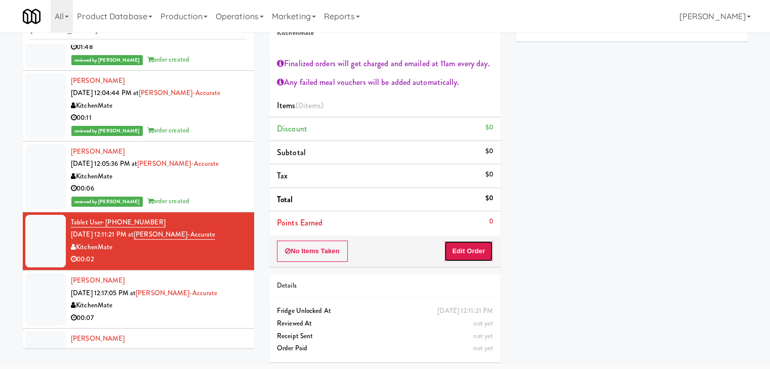
click at [464, 250] on button "Edit Order" at bounding box center [468, 251] width 49 height 21
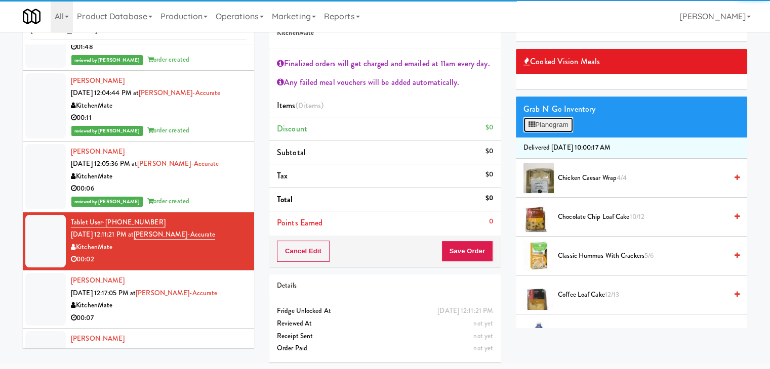
click at [562, 125] on button "Planogram" at bounding box center [548, 124] width 50 height 15
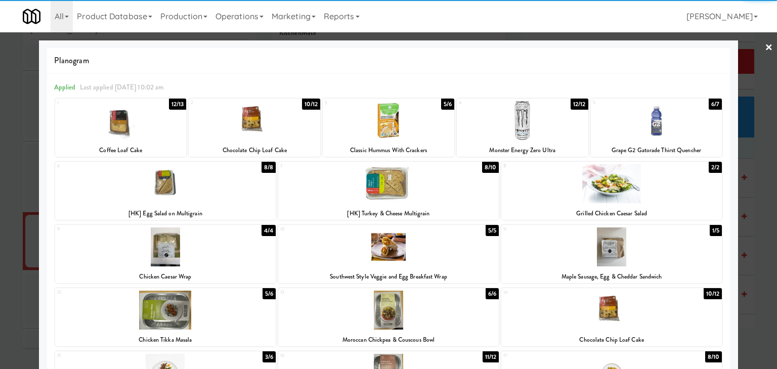
click at [544, 122] on div at bounding box center [523, 120] width 132 height 39
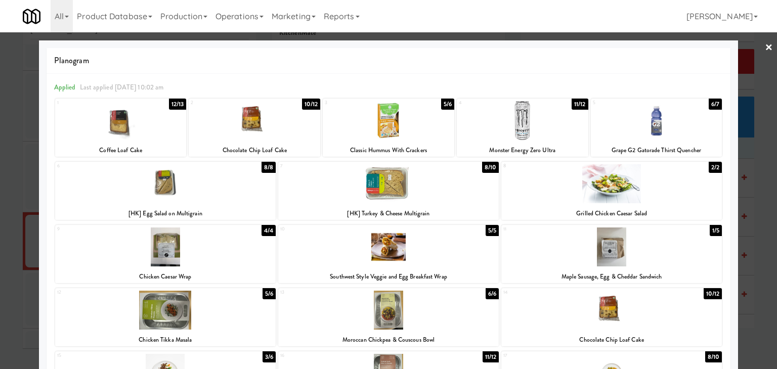
click at [765, 50] on link "×" at bounding box center [769, 47] width 8 height 31
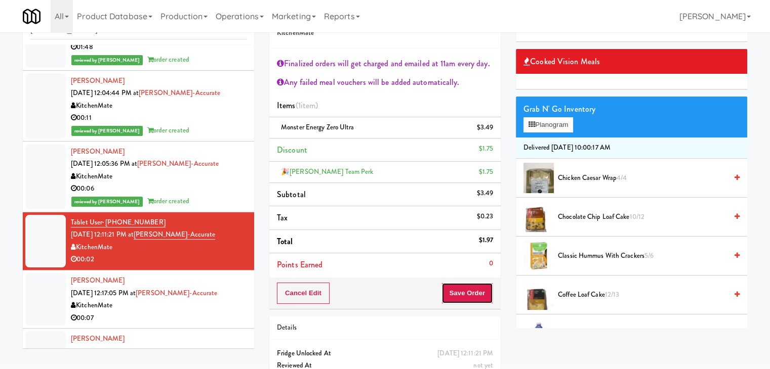
click at [474, 292] on button "Save Order" at bounding box center [467, 293] width 52 height 21
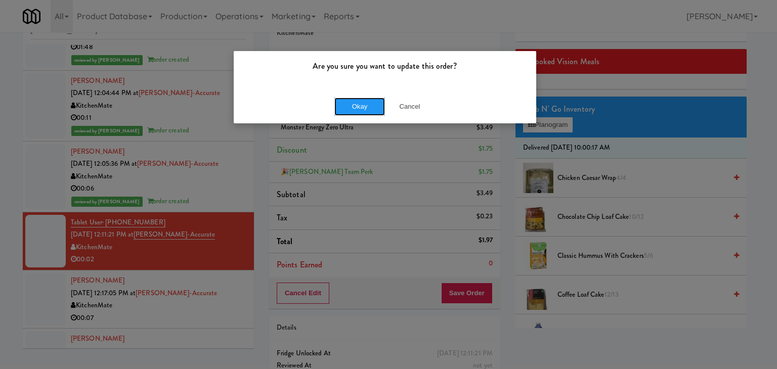
click at [360, 106] on button "Okay" at bounding box center [360, 107] width 51 height 18
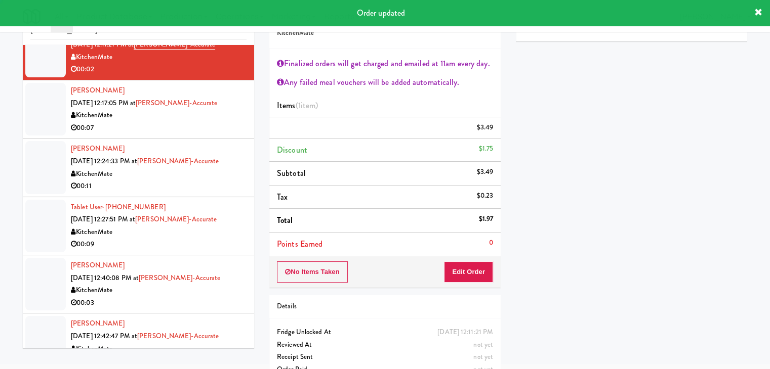
scroll to position [506, 0]
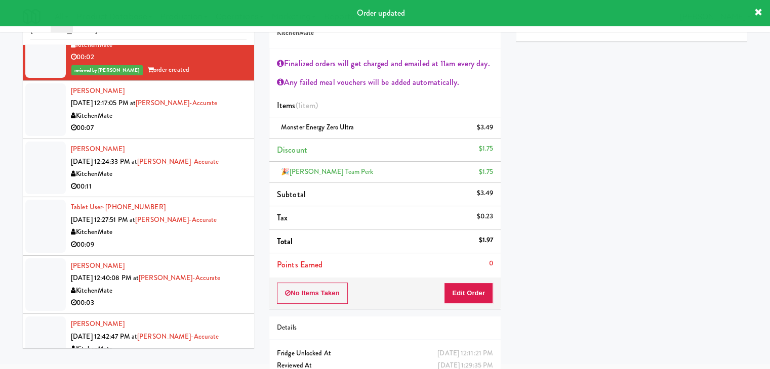
click at [181, 129] on div "00:07" at bounding box center [159, 128] width 176 height 13
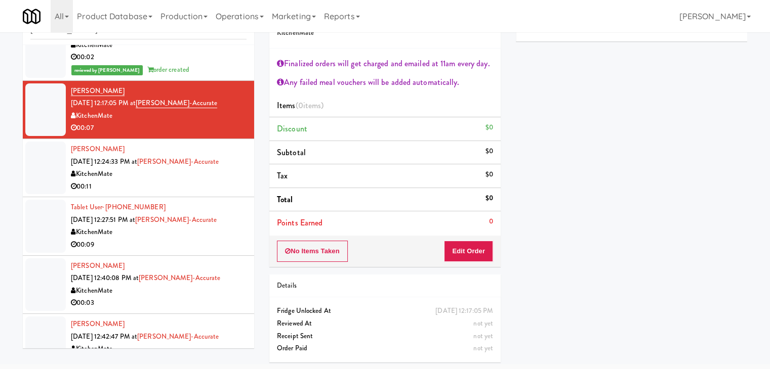
scroll to position [455, 0]
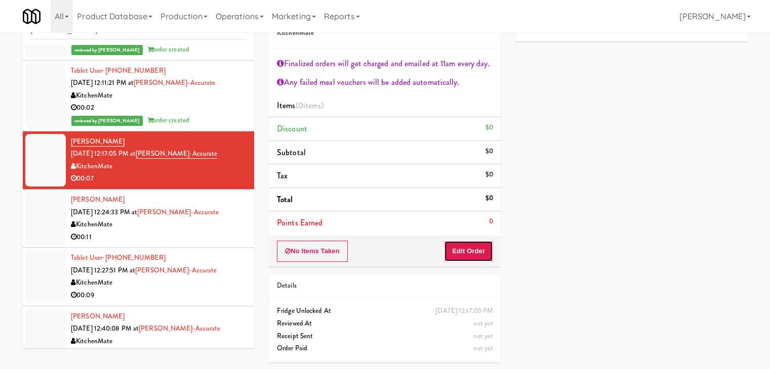
click at [465, 255] on button "Edit Order" at bounding box center [468, 251] width 49 height 21
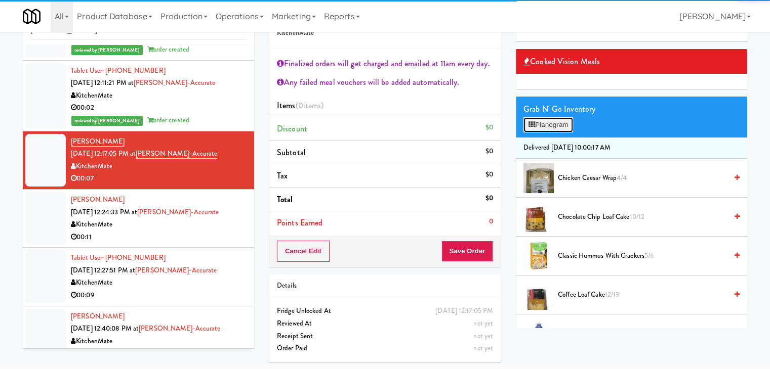
click at [558, 126] on button "Planogram" at bounding box center [548, 124] width 50 height 15
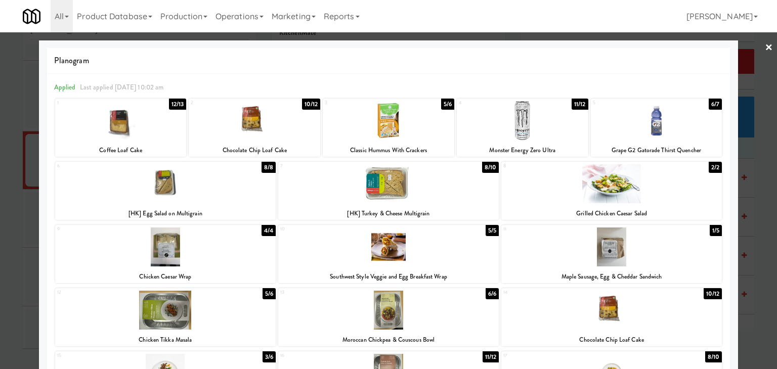
click at [413, 194] on div at bounding box center [388, 183] width 221 height 39
click at [288, 130] on div at bounding box center [255, 120] width 132 height 39
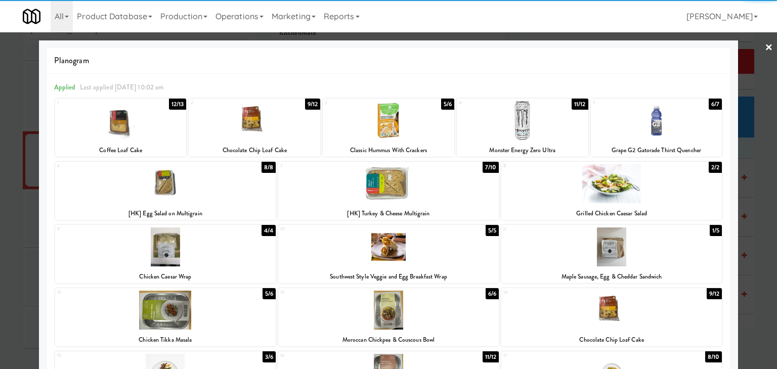
click at [765, 49] on link "×" at bounding box center [769, 47] width 8 height 31
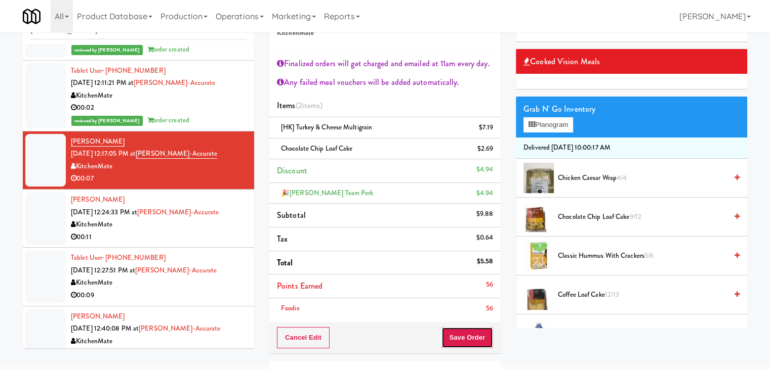
click at [478, 331] on button "Save Order" at bounding box center [467, 337] width 52 height 21
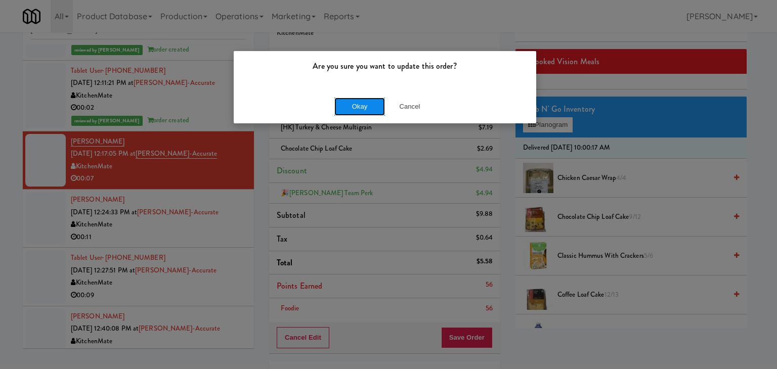
click at [350, 106] on button "Okay" at bounding box center [360, 107] width 51 height 18
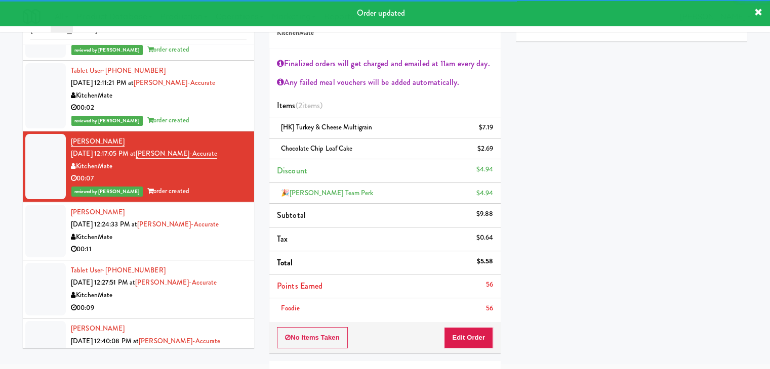
scroll to position [506, 0]
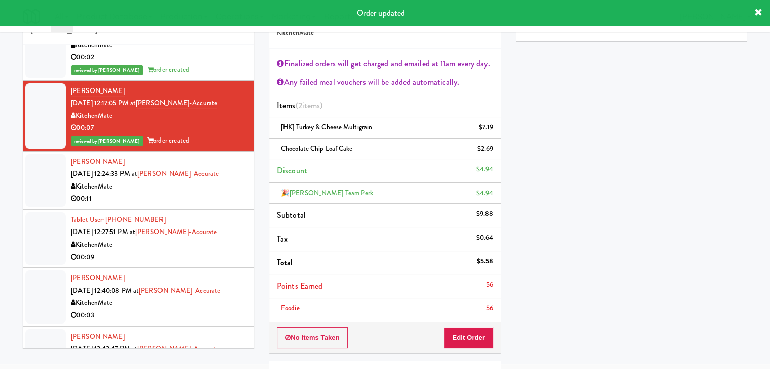
click at [211, 193] on div "00:11" at bounding box center [159, 199] width 176 height 13
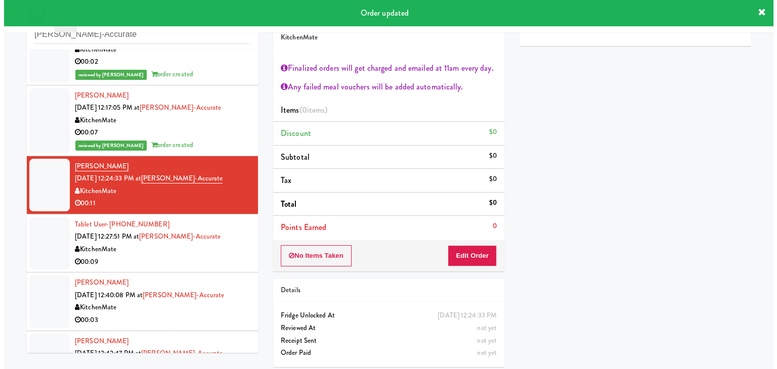
scroll to position [37, 0]
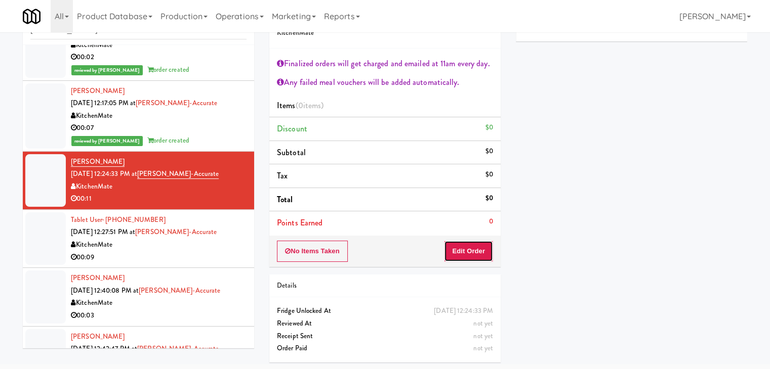
click at [462, 245] on button "Edit Order" at bounding box center [468, 251] width 49 height 21
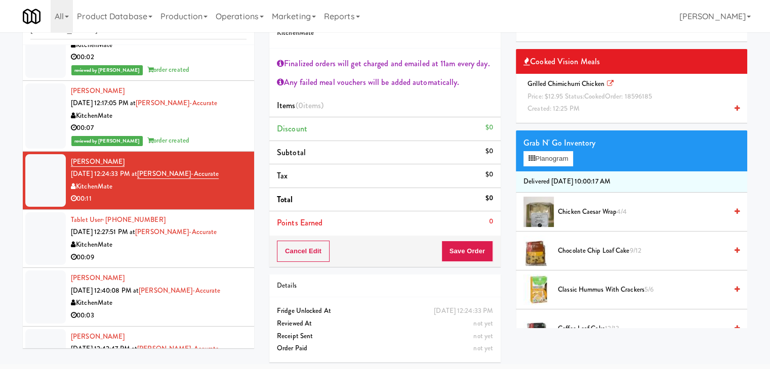
click at [734, 109] on icon at bounding box center [736, 108] width 5 height 7
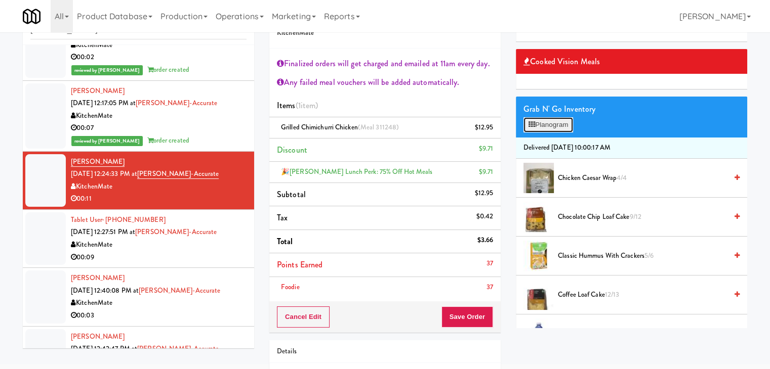
click at [559, 123] on button "Planogram" at bounding box center [548, 124] width 50 height 15
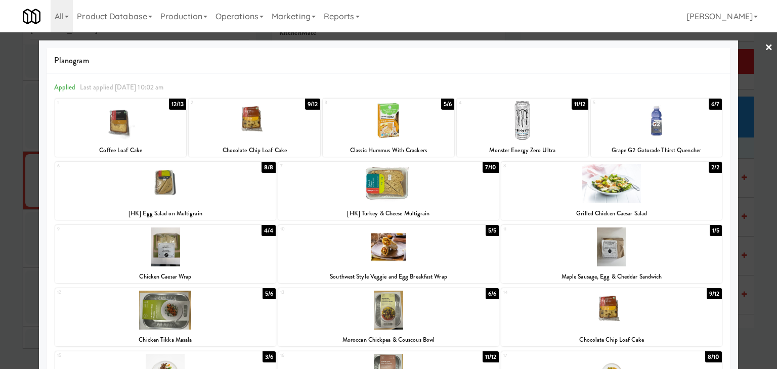
click at [765, 48] on link "×" at bounding box center [769, 47] width 8 height 31
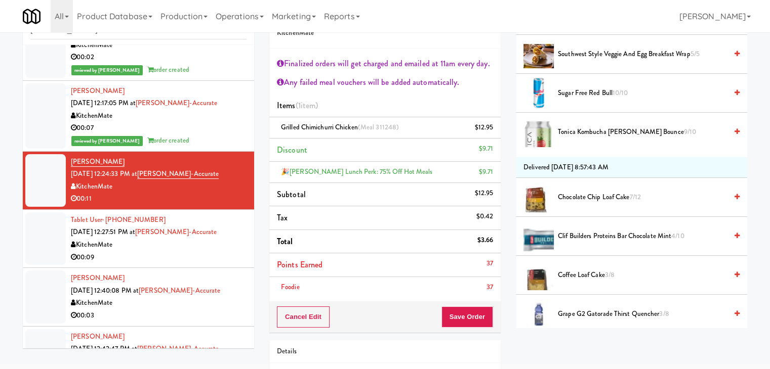
scroll to position [557, 0]
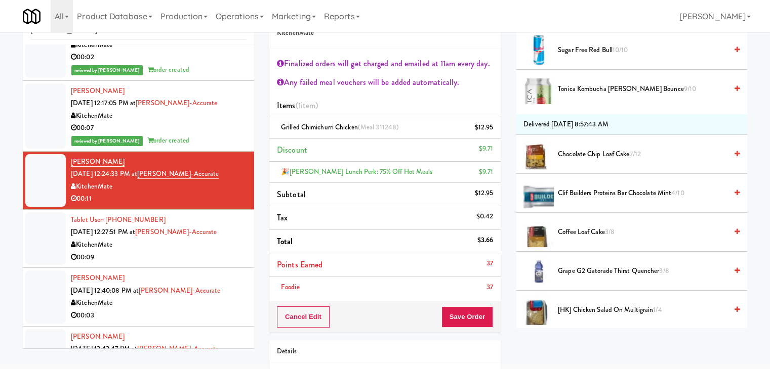
click at [734, 190] on icon at bounding box center [736, 193] width 5 height 7
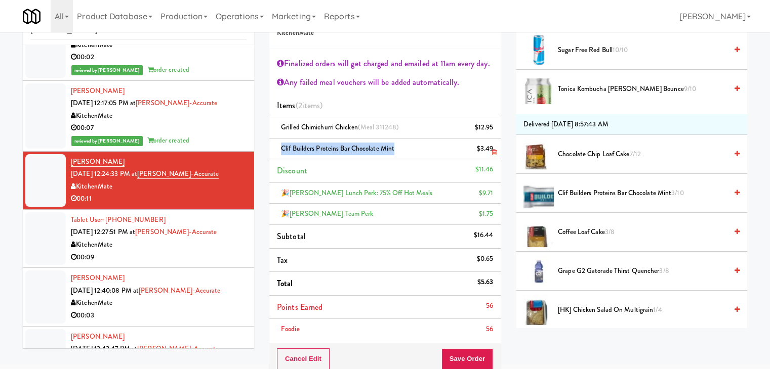
drag, startPoint x: 393, startPoint y: 148, endPoint x: 282, endPoint y: 148, distance: 111.3
click at [282, 148] on span "Clif Builders proteins Bar Chocolate Mint" at bounding box center [337, 149] width 113 height 10
copy span "Clif Builders proteins Bar Chocolate Mint"
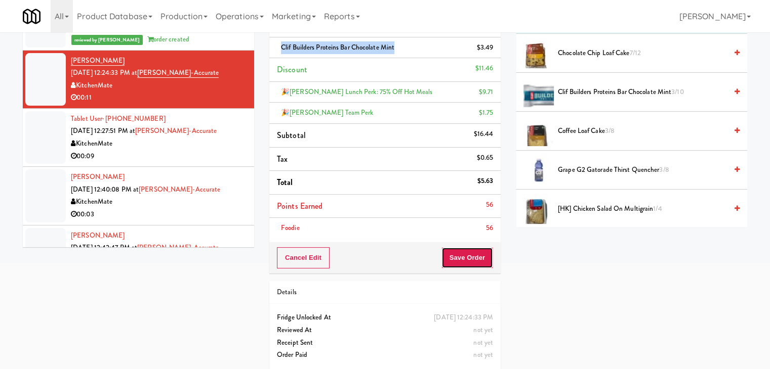
click at [473, 254] on button "Save Order" at bounding box center [467, 257] width 52 height 21
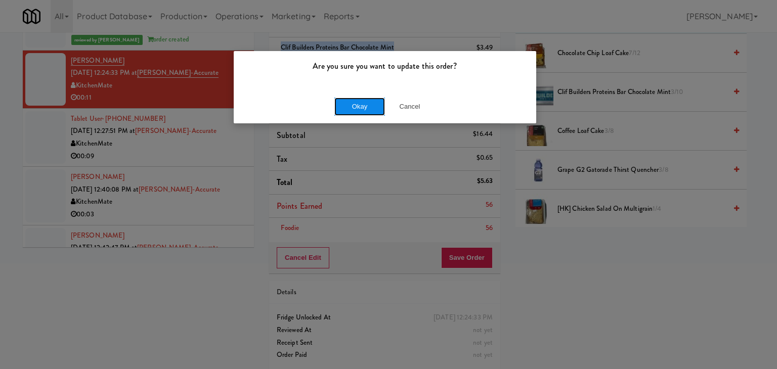
click at [365, 101] on button "Okay" at bounding box center [360, 107] width 51 height 18
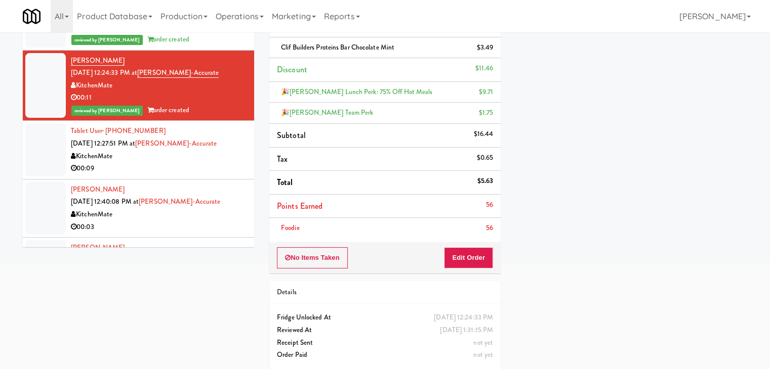
click at [180, 162] on div "00:09" at bounding box center [159, 168] width 176 height 13
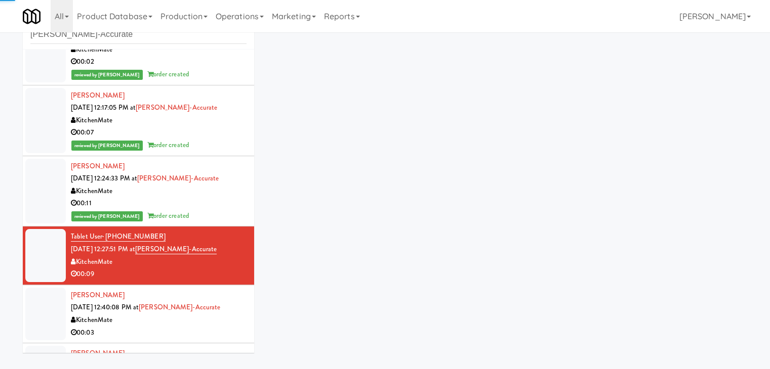
scroll to position [37, 0]
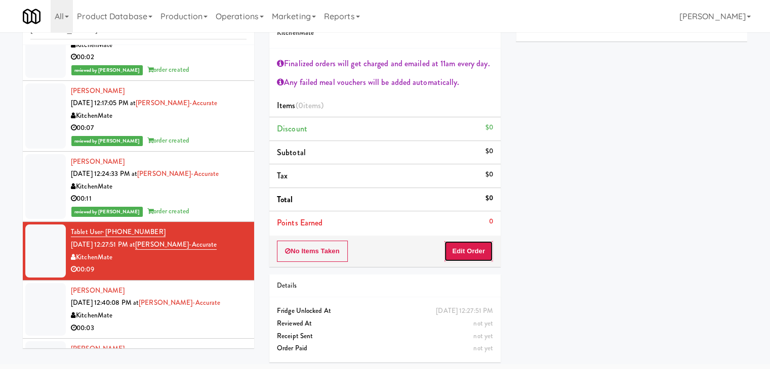
drag, startPoint x: 458, startPoint y: 246, endPoint x: 501, endPoint y: 244, distance: 43.1
click at [458, 245] on button "Edit Order" at bounding box center [468, 251] width 49 height 21
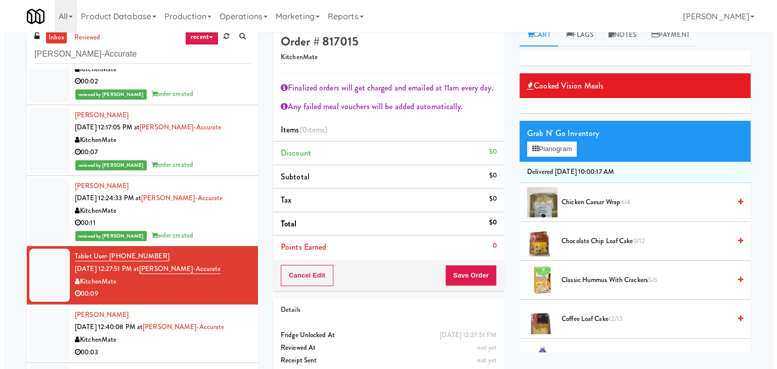
scroll to position [0, 0]
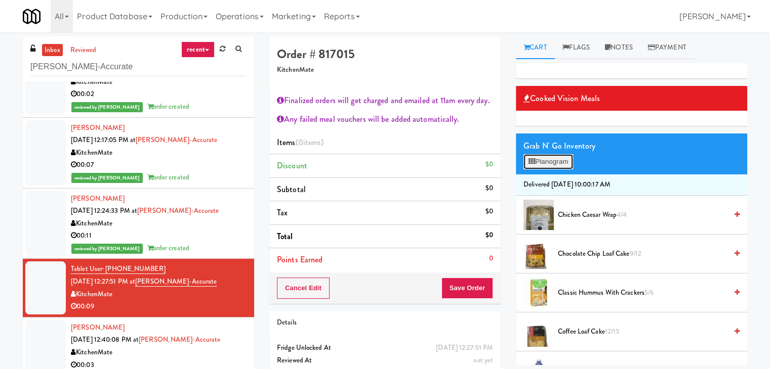
click at [555, 164] on button "Planogram" at bounding box center [548, 161] width 50 height 15
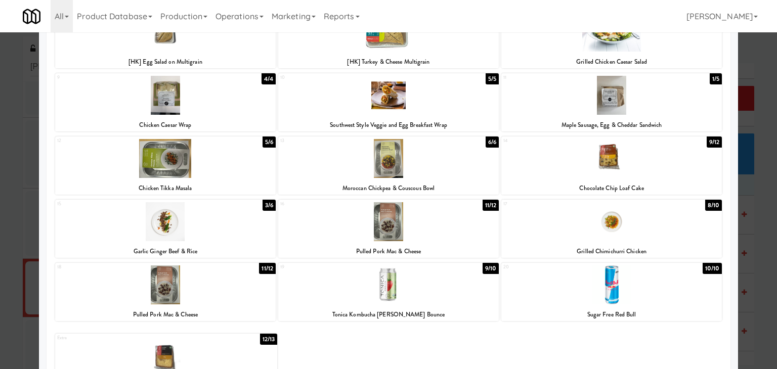
scroll to position [191, 0]
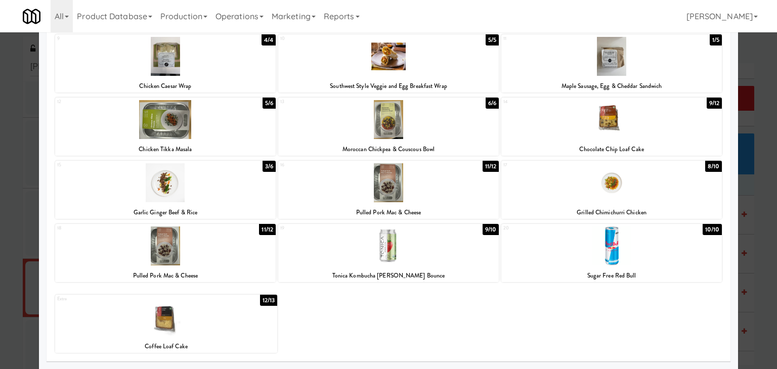
click at [208, 123] on div at bounding box center [165, 119] width 221 height 39
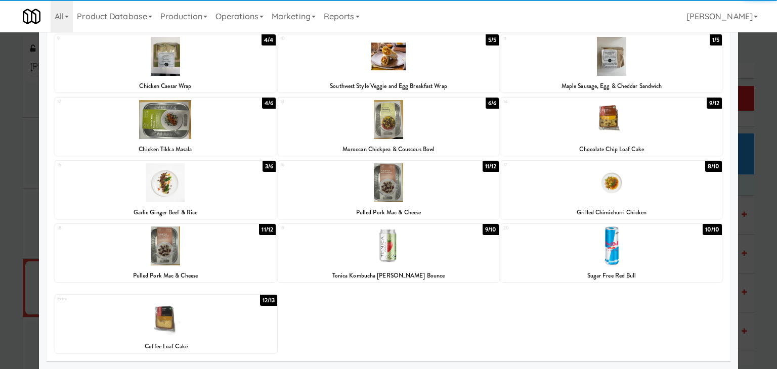
click at [628, 257] on div at bounding box center [612, 246] width 221 height 39
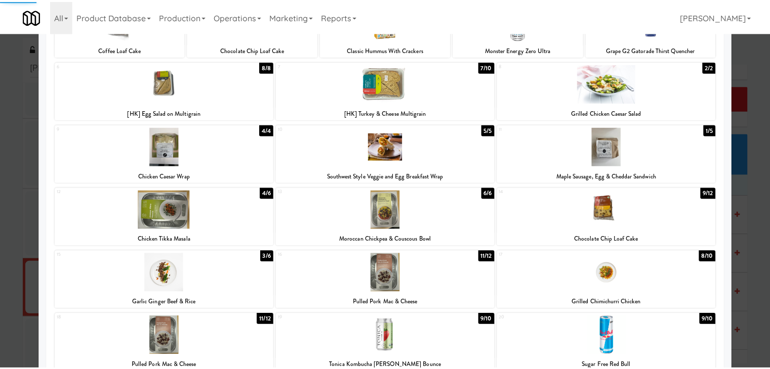
scroll to position [0, 0]
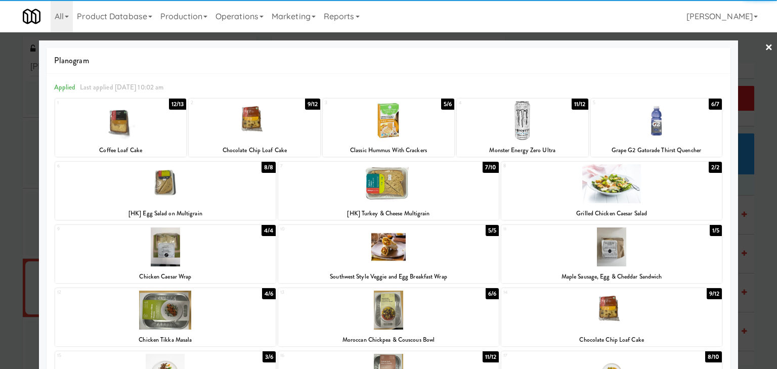
click at [277, 126] on div at bounding box center [255, 120] width 132 height 39
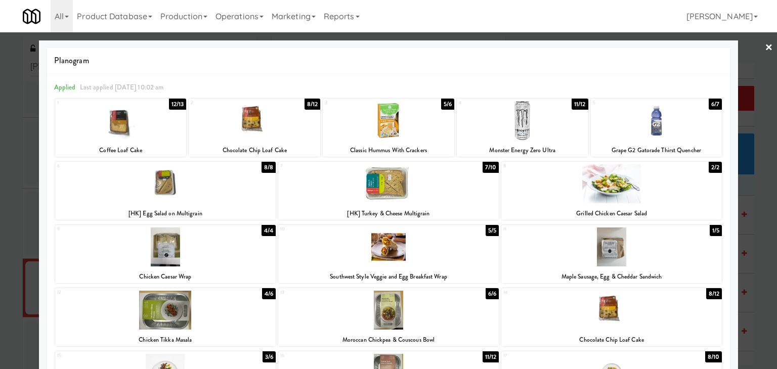
drag, startPoint x: 761, startPoint y: 48, endPoint x: 745, endPoint y: 57, distance: 18.3
click at [765, 48] on link "×" at bounding box center [769, 47] width 8 height 31
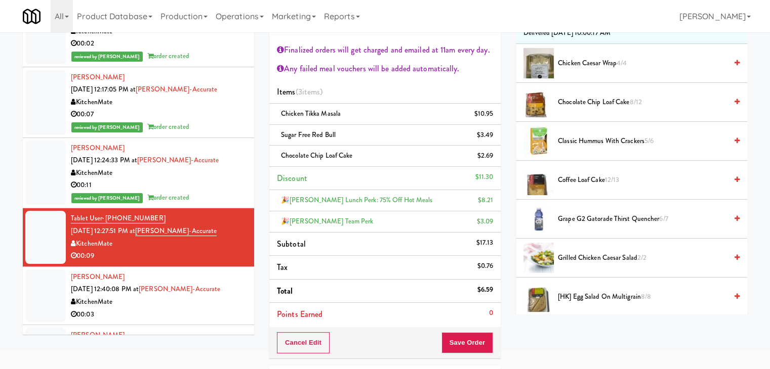
scroll to position [101, 0]
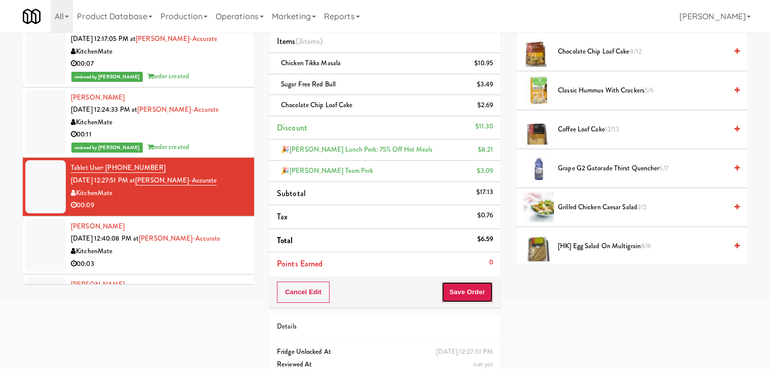
click at [460, 293] on button "Save Order" at bounding box center [467, 292] width 52 height 21
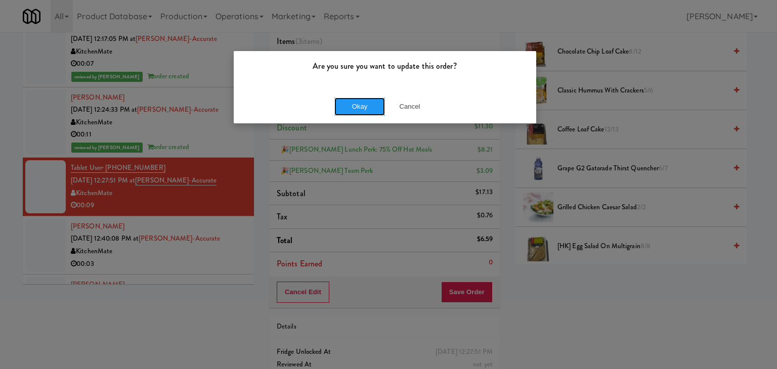
drag, startPoint x: 351, startPoint y: 102, endPoint x: 262, endPoint y: 130, distance: 93.3
click at [350, 102] on button "Okay" at bounding box center [360, 107] width 51 height 18
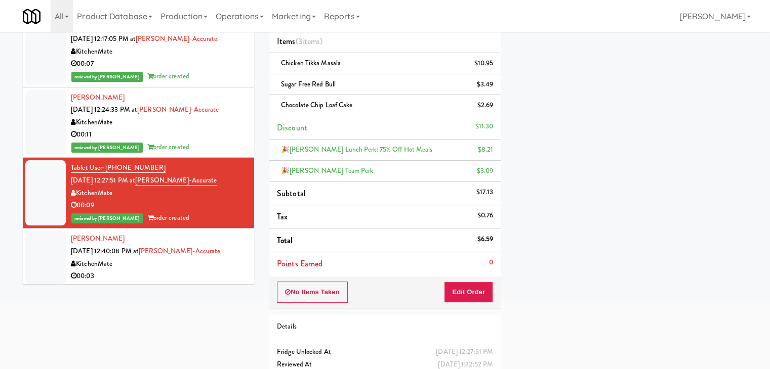
scroll to position [607, 0]
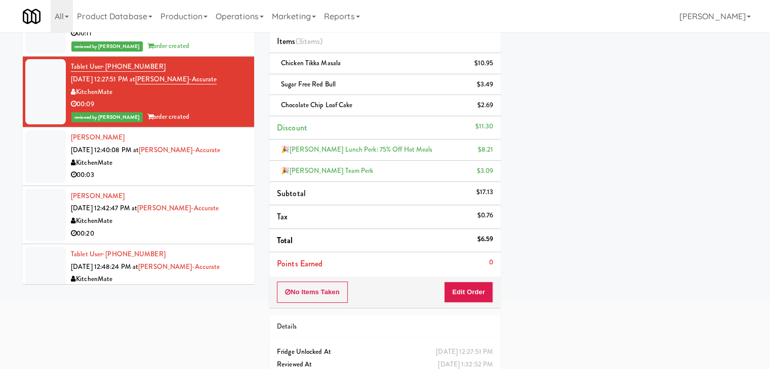
click at [203, 177] on div "00:03" at bounding box center [159, 175] width 176 height 13
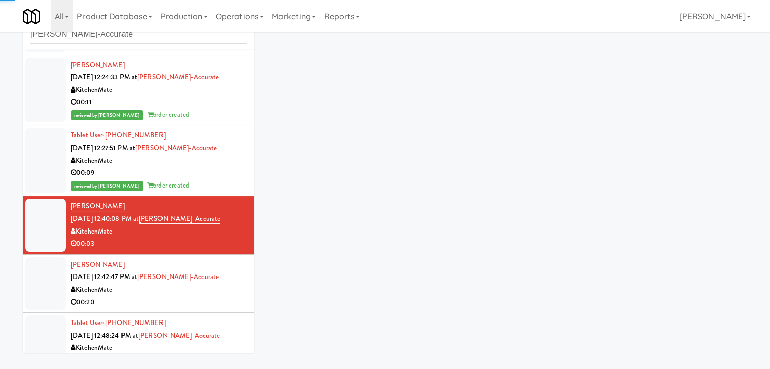
scroll to position [37, 0]
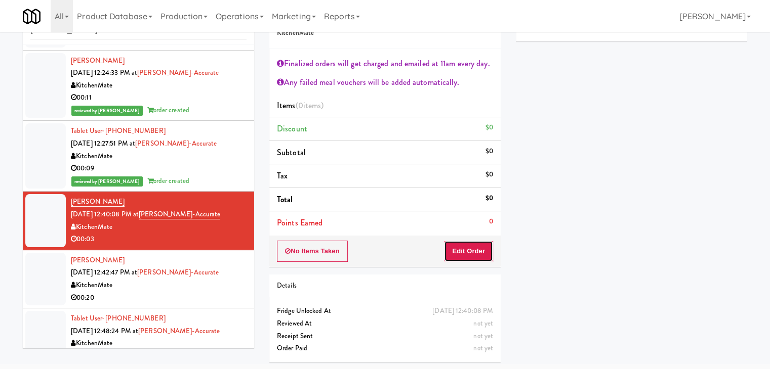
click at [453, 248] on button "Edit Order" at bounding box center [468, 251] width 49 height 21
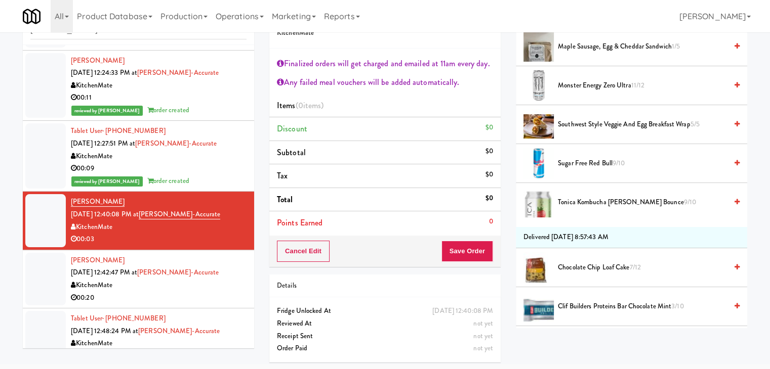
scroll to position [557, 0]
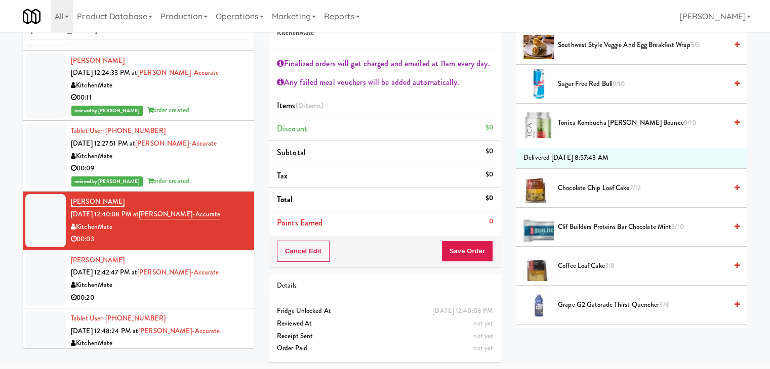
click at [734, 122] on icon at bounding box center [736, 122] width 5 height 7
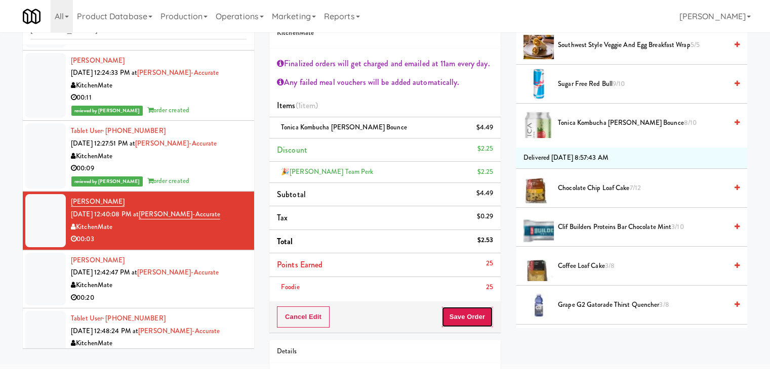
click at [471, 313] on button "Save Order" at bounding box center [467, 317] width 52 height 21
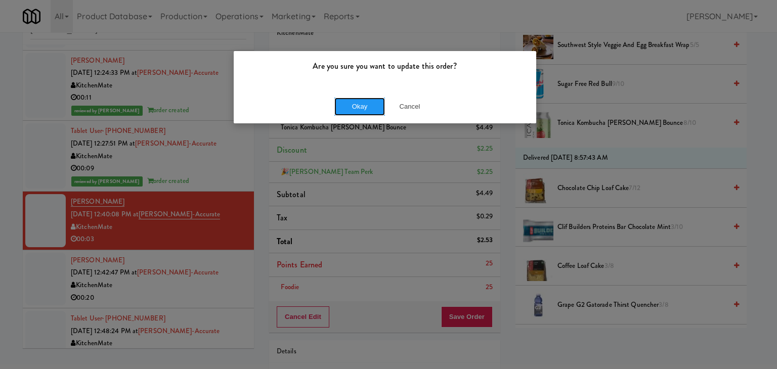
drag, startPoint x: 369, startPoint y: 108, endPoint x: 320, endPoint y: 126, distance: 52.2
click at [366, 108] on button "Okay" at bounding box center [360, 107] width 51 height 18
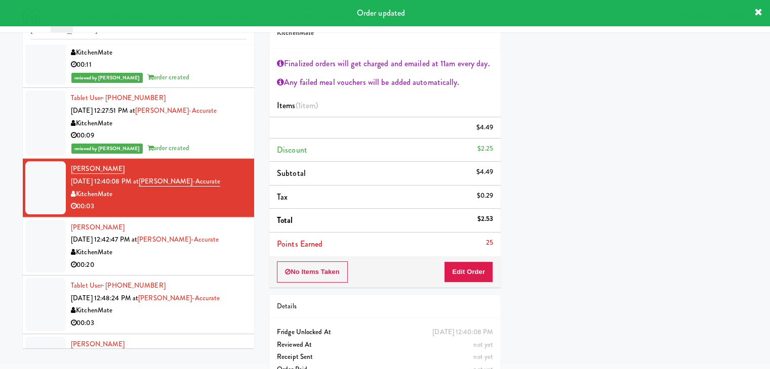
scroll to position [709, 0]
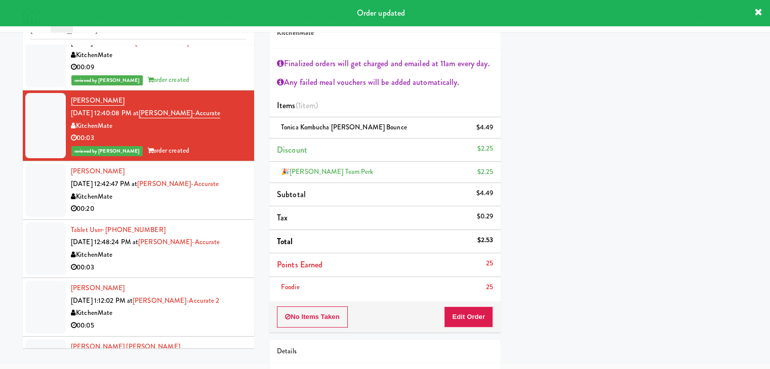
click at [193, 210] on div "00:20" at bounding box center [159, 209] width 176 height 13
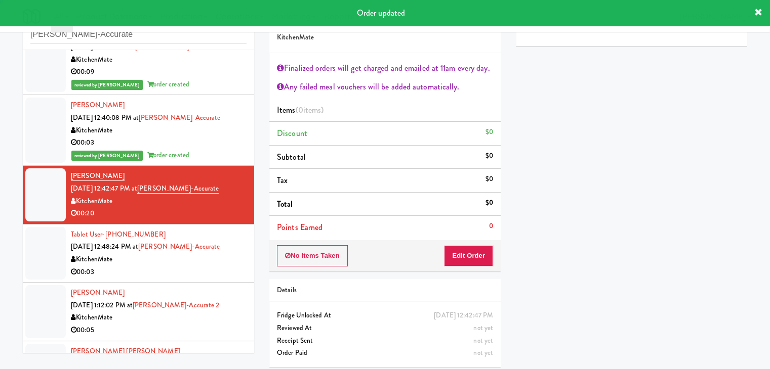
scroll to position [37, 0]
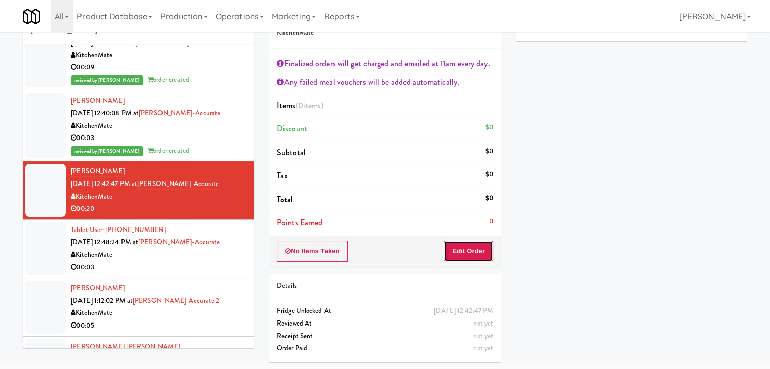
click at [468, 251] on button "Edit Order" at bounding box center [468, 251] width 49 height 21
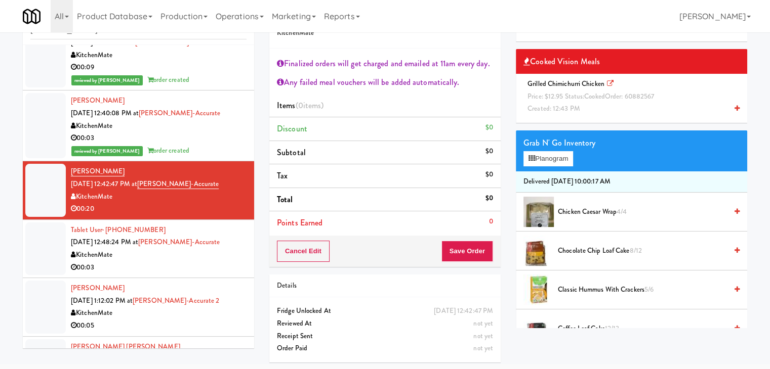
drag, startPoint x: 727, startPoint y: 108, endPoint x: 718, endPoint y: 113, distance: 10.0
click at [734, 108] on icon at bounding box center [736, 108] width 5 height 7
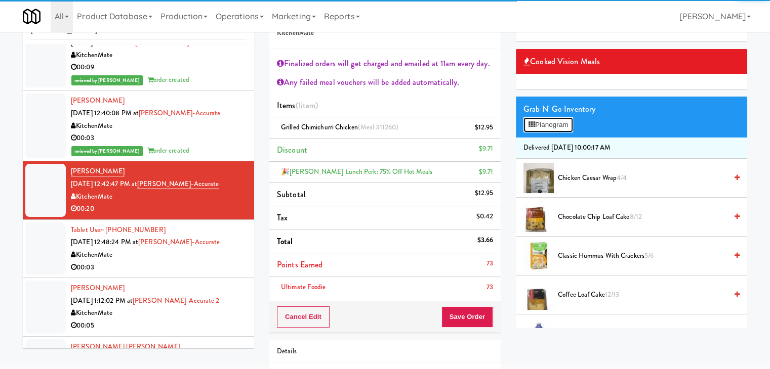
click at [536, 127] on button "Planogram" at bounding box center [548, 124] width 50 height 15
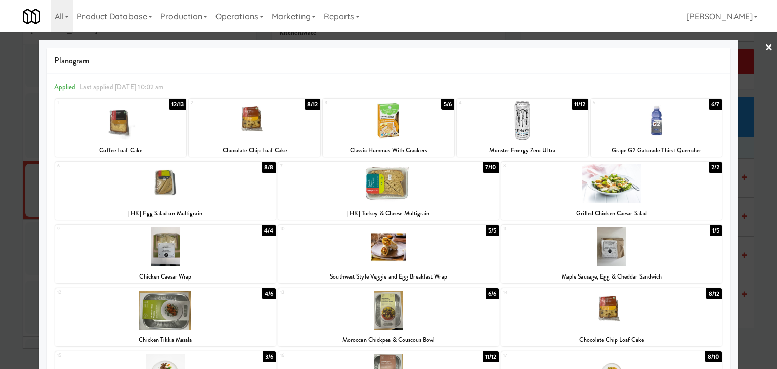
click at [516, 123] on div at bounding box center [523, 120] width 132 height 39
click at [273, 126] on div at bounding box center [255, 120] width 132 height 39
click at [765, 44] on link "×" at bounding box center [769, 47] width 8 height 31
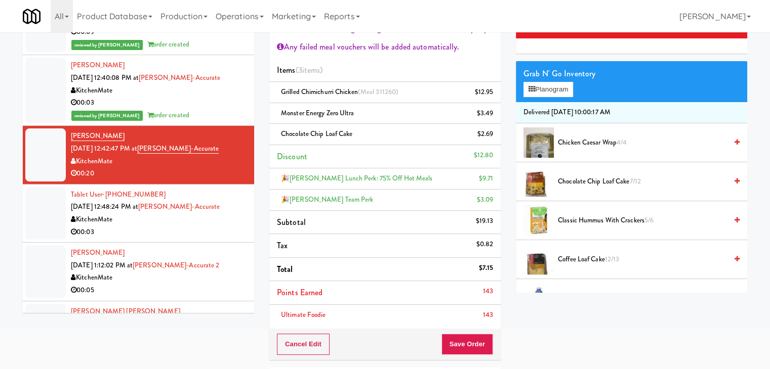
scroll to position [88, 0]
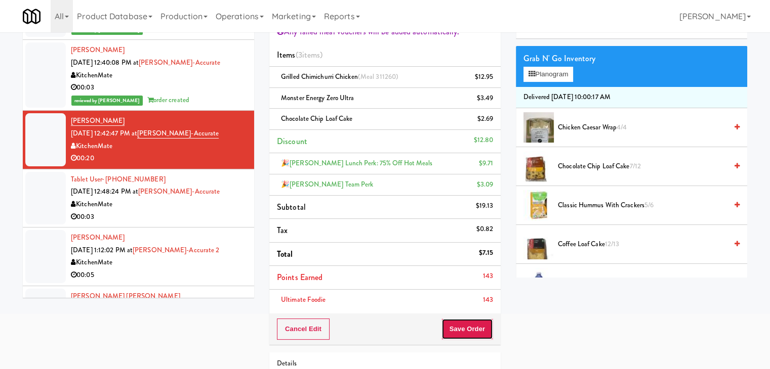
click at [462, 326] on button "Save Order" at bounding box center [467, 329] width 52 height 21
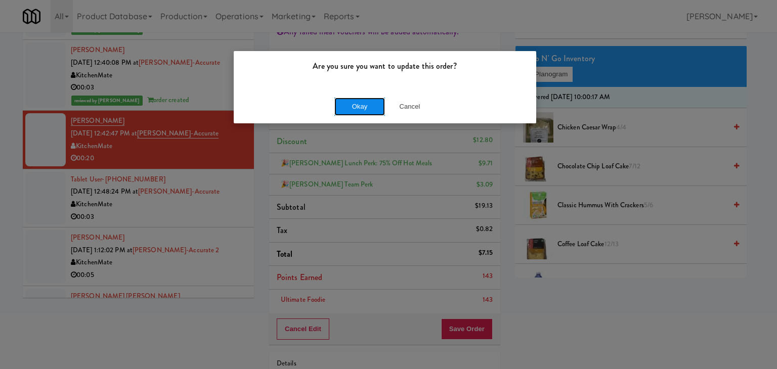
click at [366, 103] on button "Okay" at bounding box center [360, 107] width 51 height 18
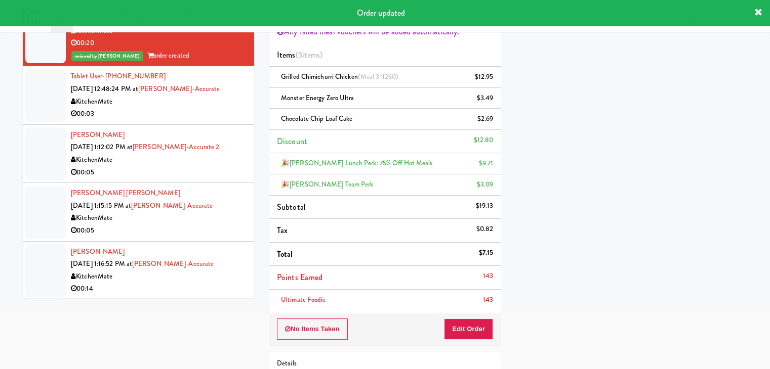
scroll to position [824, 0]
click at [199, 114] on div "00:03" at bounding box center [159, 114] width 176 height 13
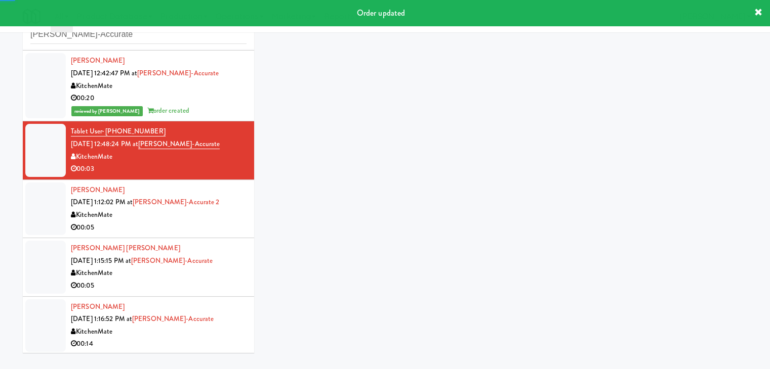
scroll to position [37, 0]
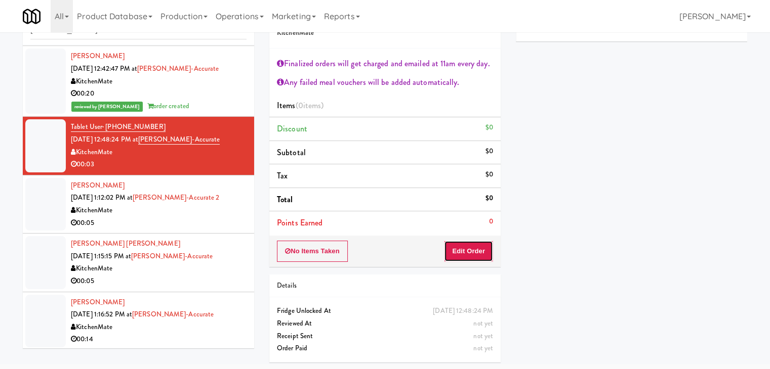
click at [468, 253] on button "Edit Order" at bounding box center [468, 251] width 49 height 21
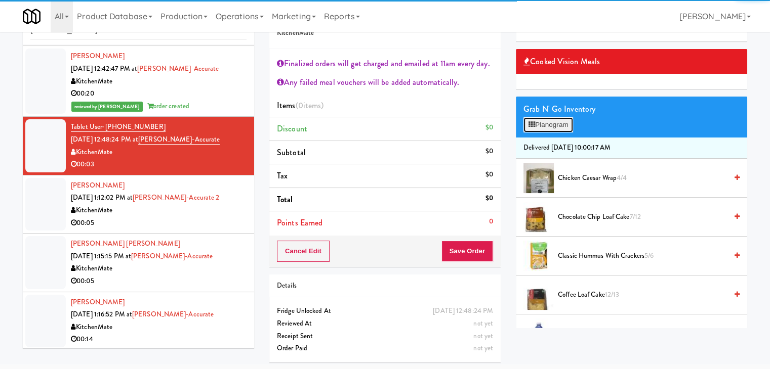
click at [569, 121] on button "Planogram" at bounding box center [548, 124] width 50 height 15
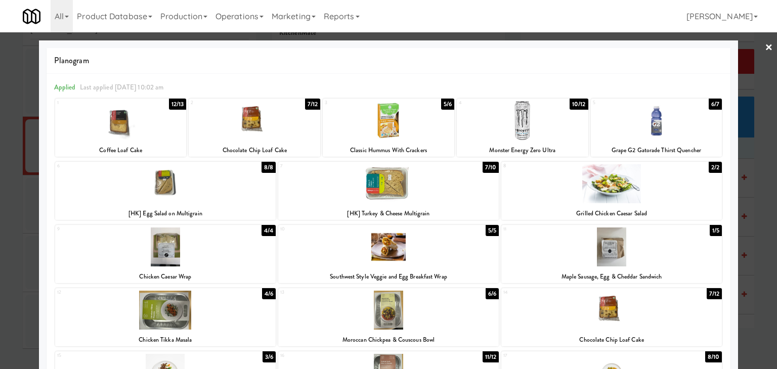
click at [545, 128] on div at bounding box center [523, 120] width 132 height 39
click at [765, 50] on link "×" at bounding box center [769, 47] width 8 height 31
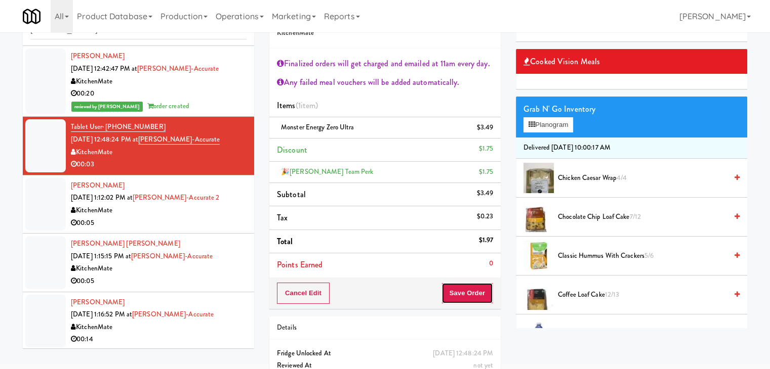
click at [468, 291] on button "Save Order" at bounding box center [467, 293] width 52 height 21
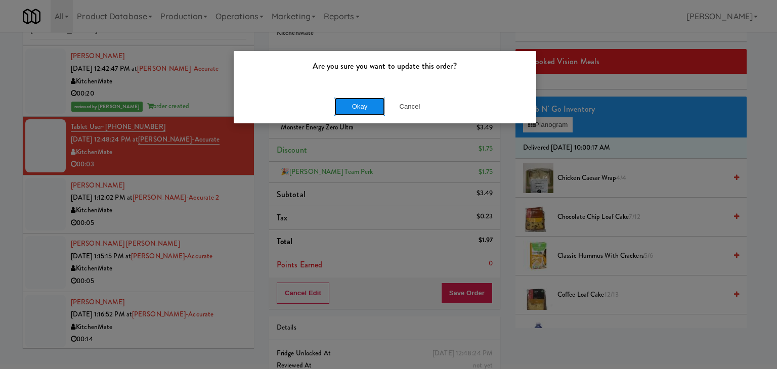
click at [358, 109] on button "Okay" at bounding box center [360, 107] width 51 height 18
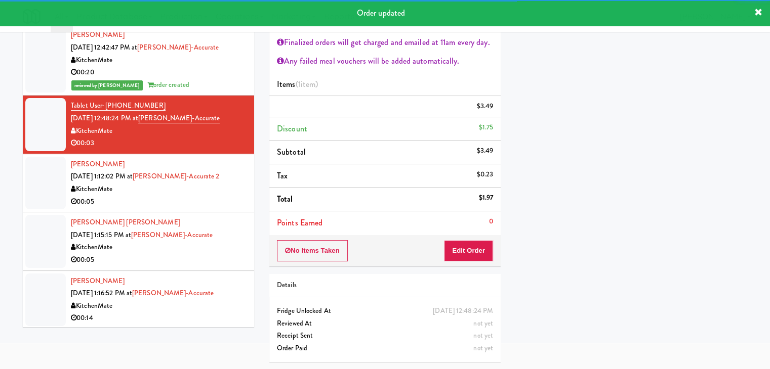
scroll to position [79, 0]
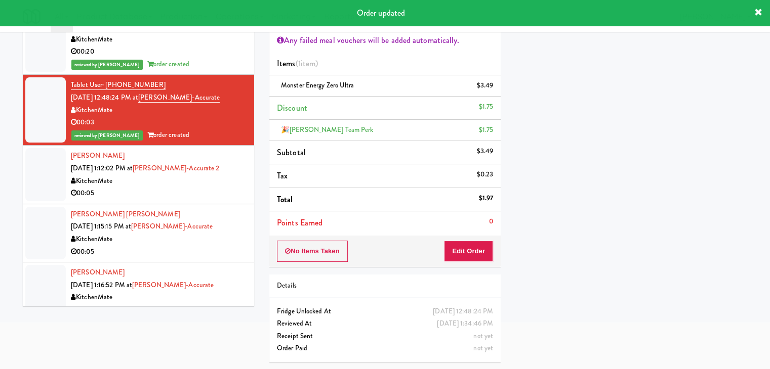
click at [190, 197] on div "00:05" at bounding box center [159, 193] width 176 height 13
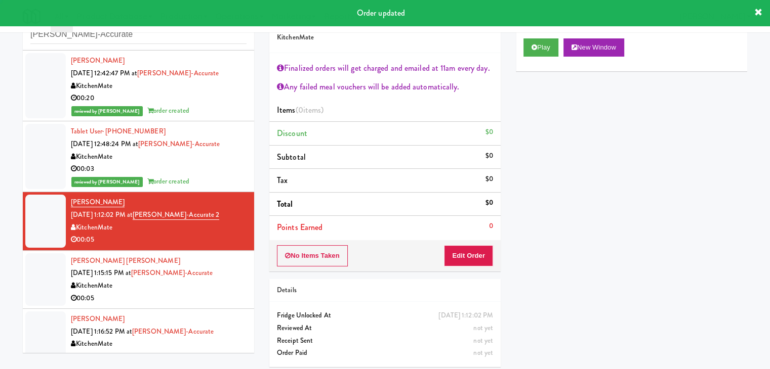
scroll to position [37, 0]
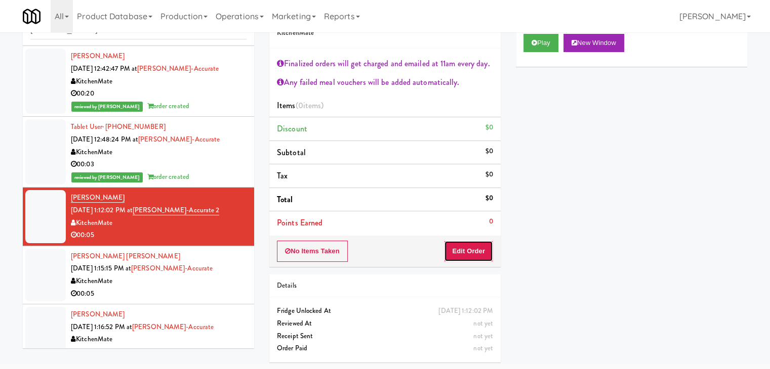
click at [458, 251] on button "Edit Order" at bounding box center [468, 251] width 49 height 21
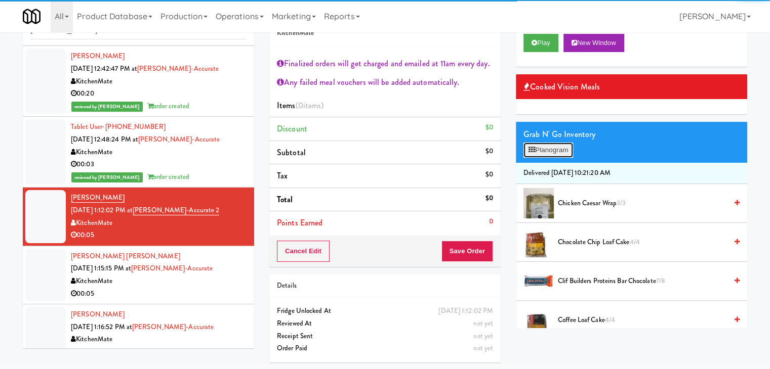
click at [555, 152] on button "Planogram" at bounding box center [548, 150] width 50 height 15
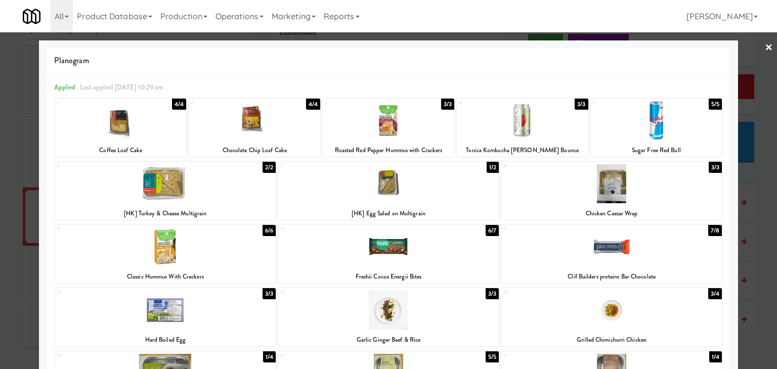
click at [419, 182] on div at bounding box center [388, 183] width 221 height 39
drag, startPoint x: 765, startPoint y: 49, endPoint x: 758, endPoint y: 51, distance: 6.9
click at [765, 49] on link "×" at bounding box center [769, 47] width 8 height 31
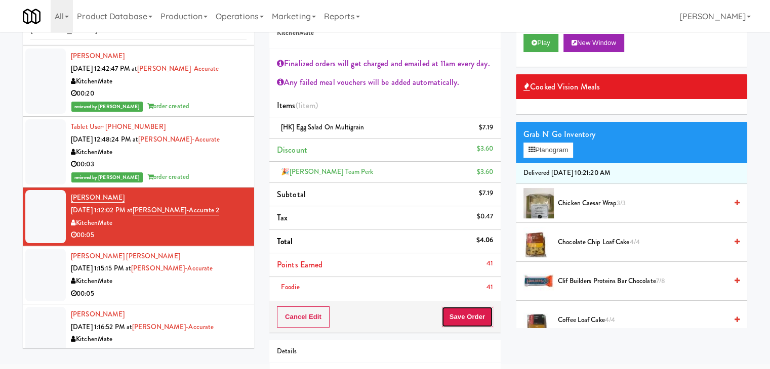
click at [462, 314] on button "Save Order" at bounding box center [467, 317] width 52 height 21
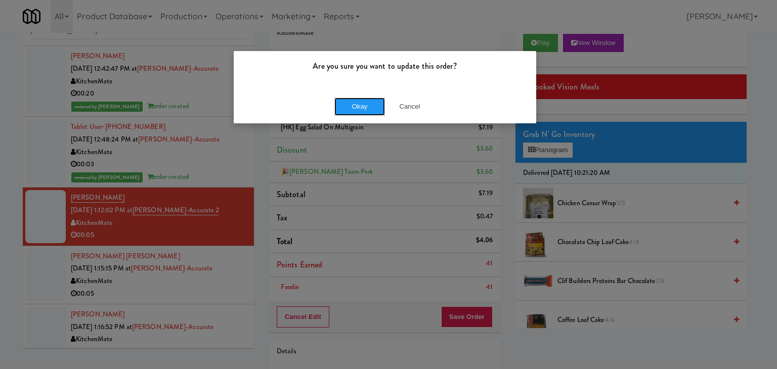
click at [366, 108] on button "Okay" at bounding box center [360, 107] width 51 height 18
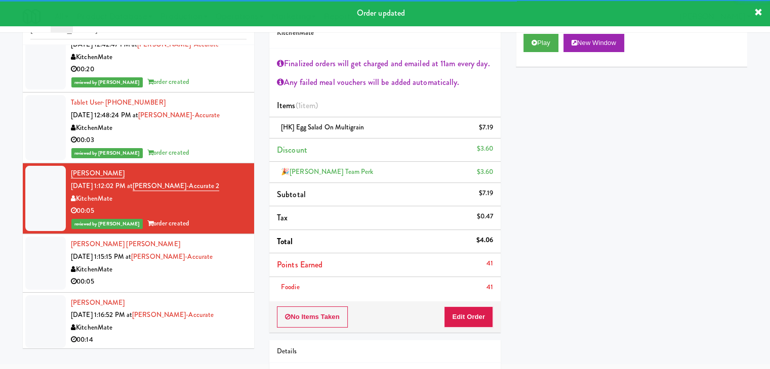
scroll to position [849, 0]
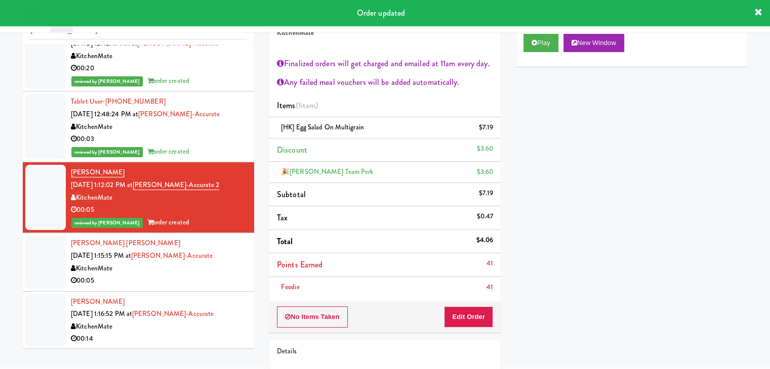
click at [197, 276] on div "00:05" at bounding box center [159, 281] width 176 height 13
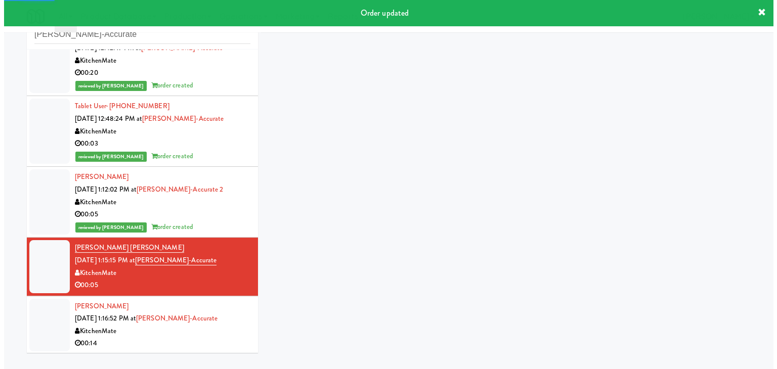
scroll to position [37, 0]
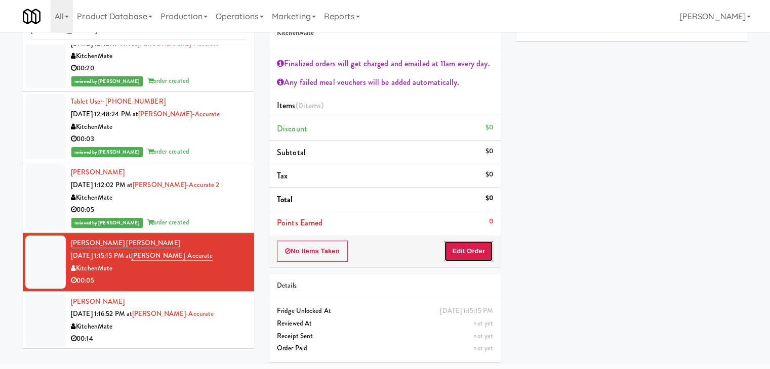
click at [467, 259] on button "Edit Order" at bounding box center [468, 251] width 49 height 21
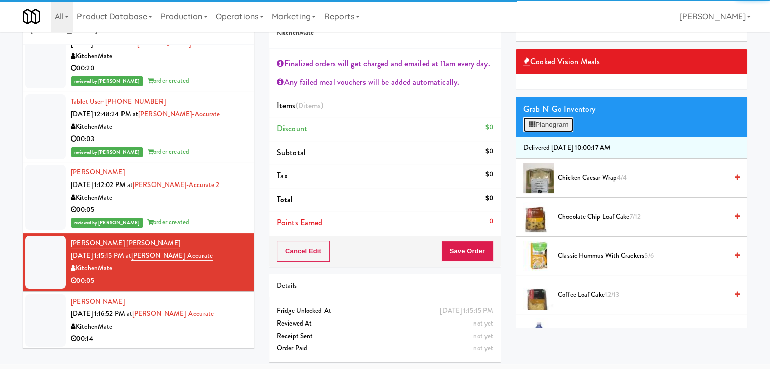
click at [558, 123] on button "Planogram" at bounding box center [548, 124] width 50 height 15
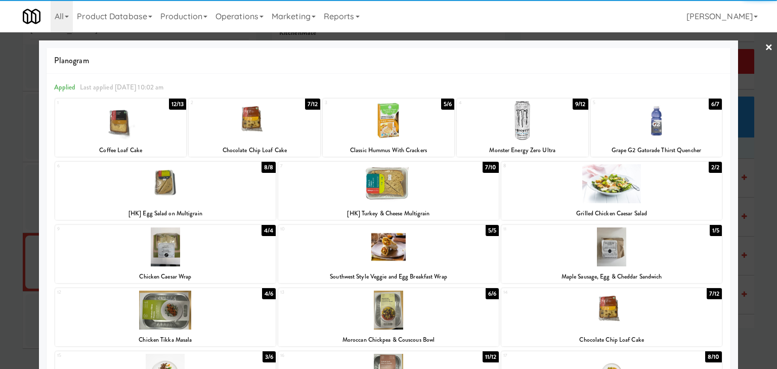
click at [548, 121] on div at bounding box center [523, 120] width 132 height 39
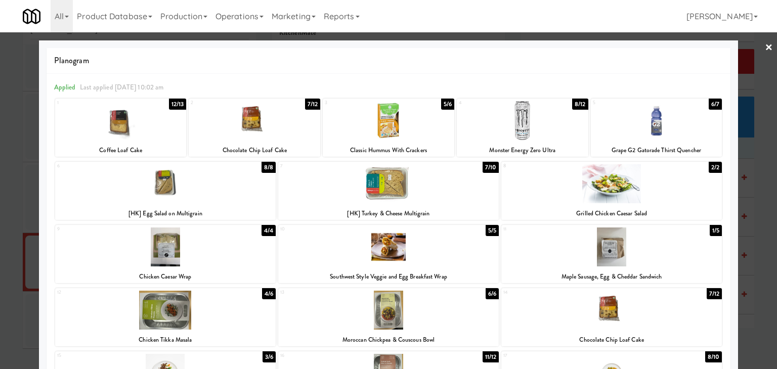
click at [765, 47] on link "×" at bounding box center [769, 47] width 8 height 31
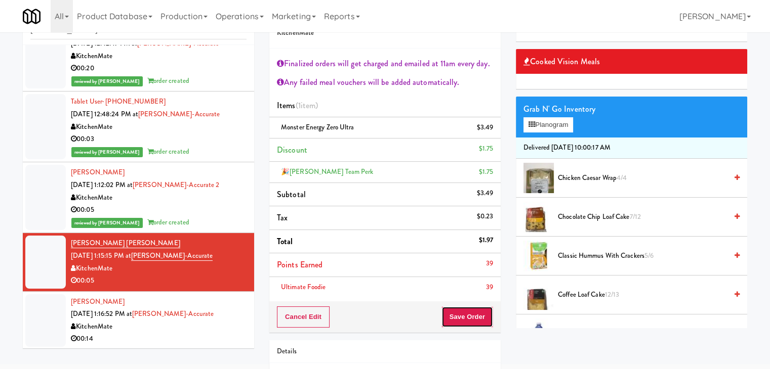
click at [458, 308] on button "Save Order" at bounding box center [467, 317] width 52 height 21
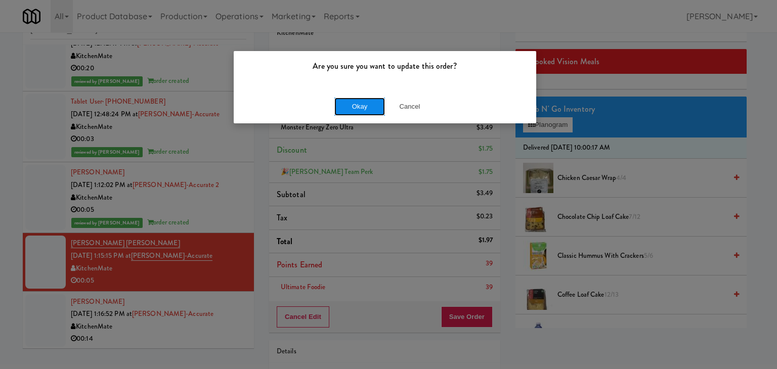
click at [356, 108] on button "Okay" at bounding box center [360, 107] width 51 height 18
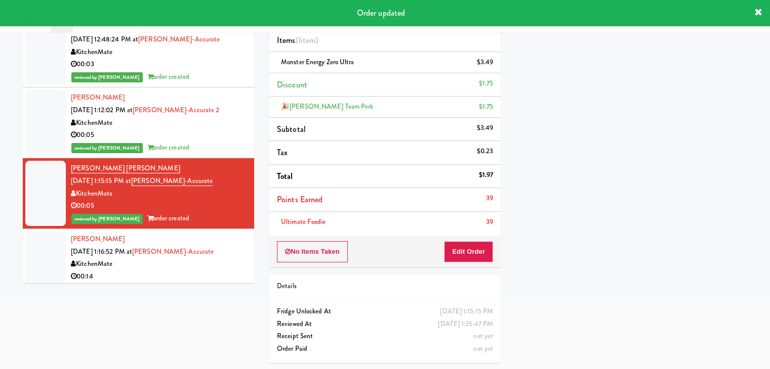
scroll to position [862, 0]
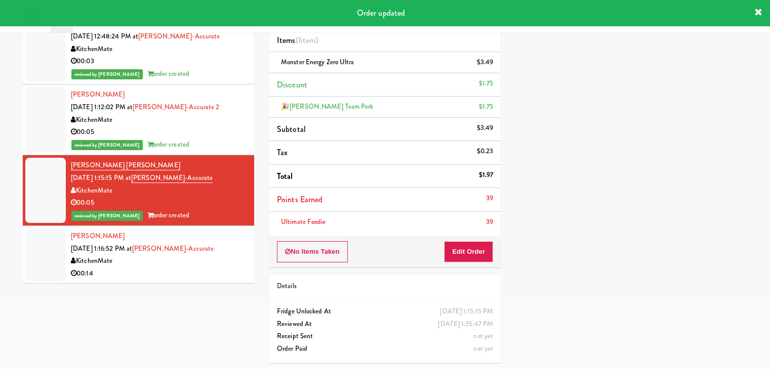
click at [190, 268] on div "00:14" at bounding box center [159, 274] width 176 height 13
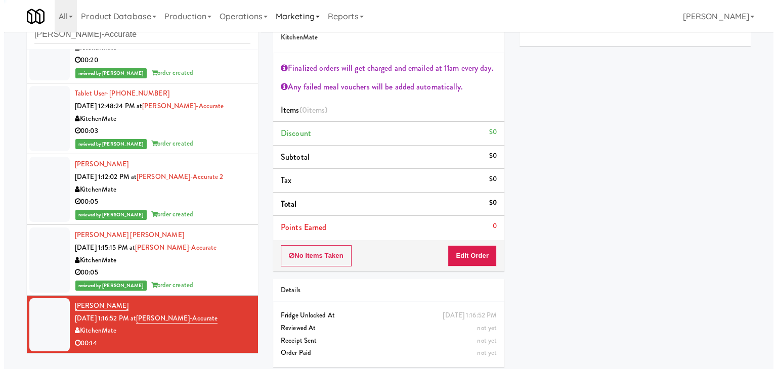
scroll to position [37, 0]
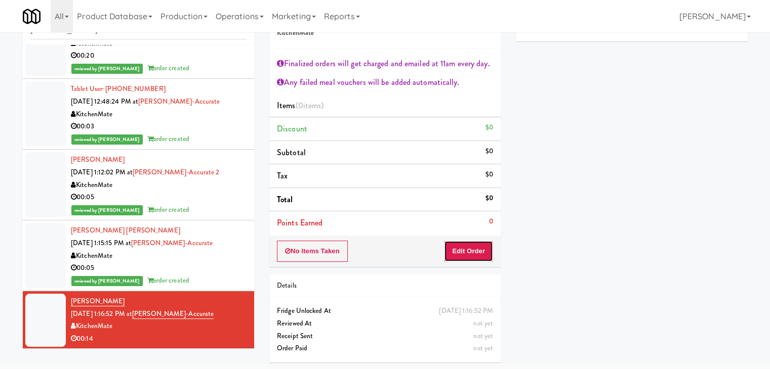
click at [470, 243] on button "Edit Order" at bounding box center [468, 251] width 49 height 21
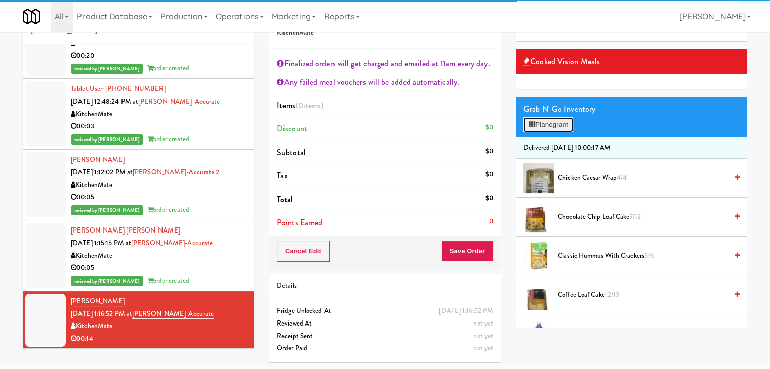
click at [565, 122] on button "Planogram" at bounding box center [548, 124] width 50 height 15
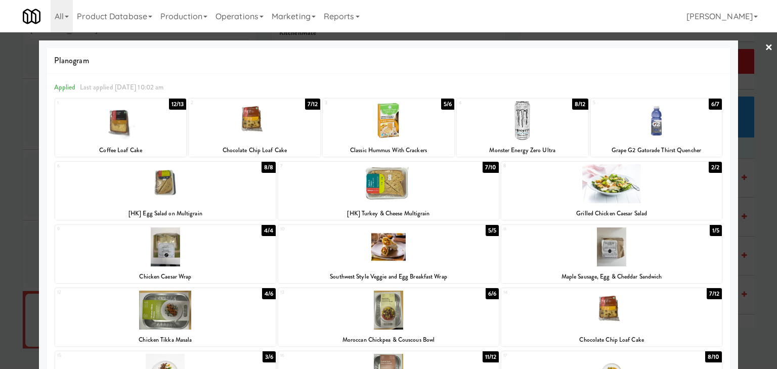
click at [427, 186] on div at bounding box center [388, 183] width 221 height 39
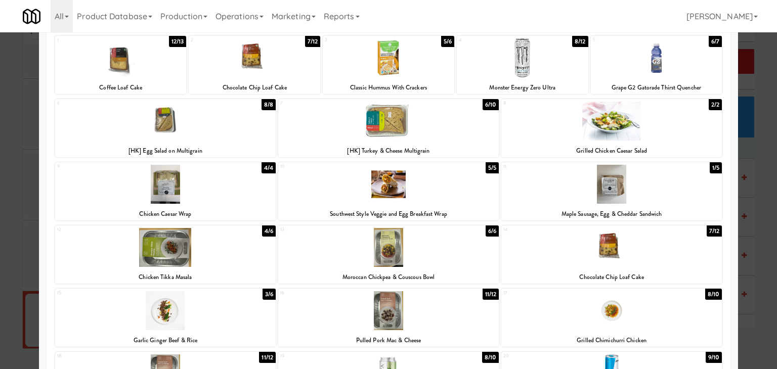
scroll to position [191, 0]
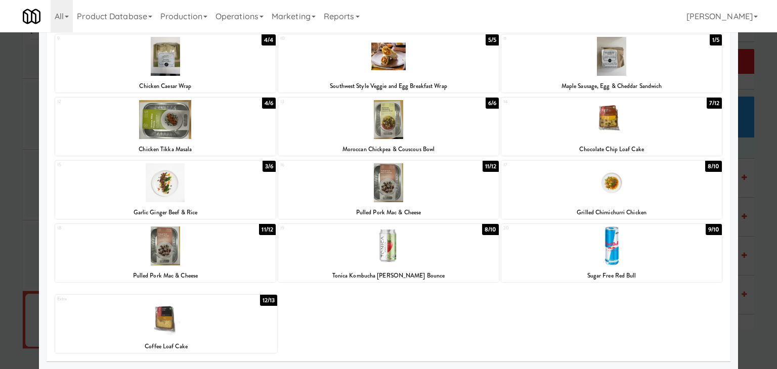
click at [615, 252] on div at bounding box center [612, 246] width 221 height 39
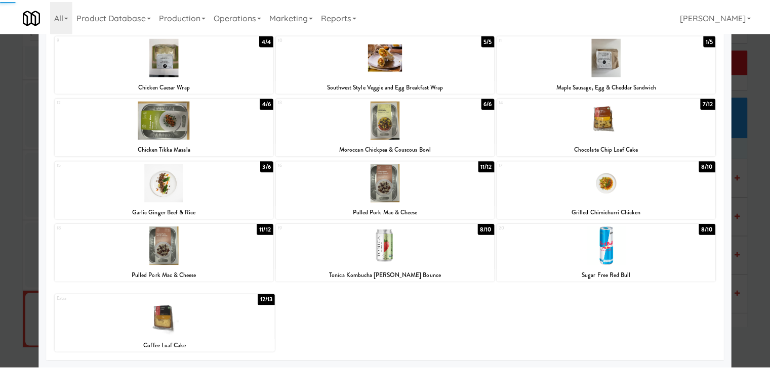
scroll to position [0, 0]
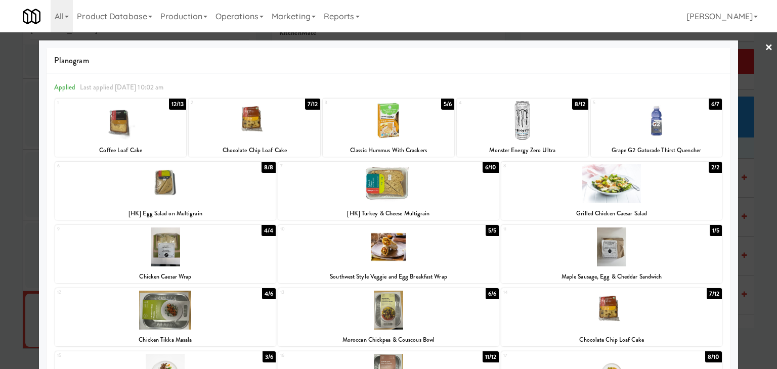
click at [765, 49] on link "×" at bounding box center [769, 47] width 8 height 31
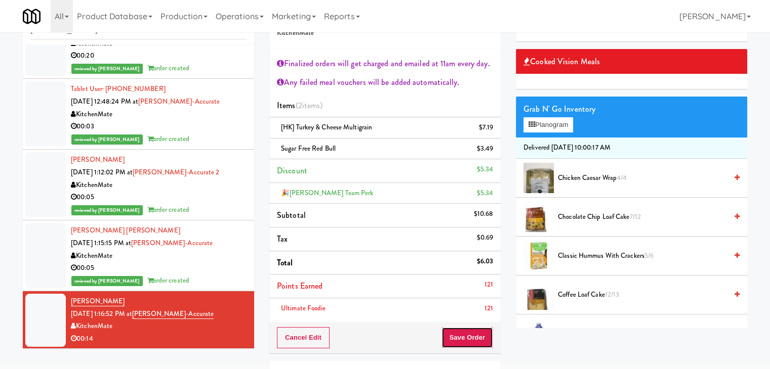
click at [464, 337] on button "Save Order" at bounding box center [467, 337] width 52 height 21
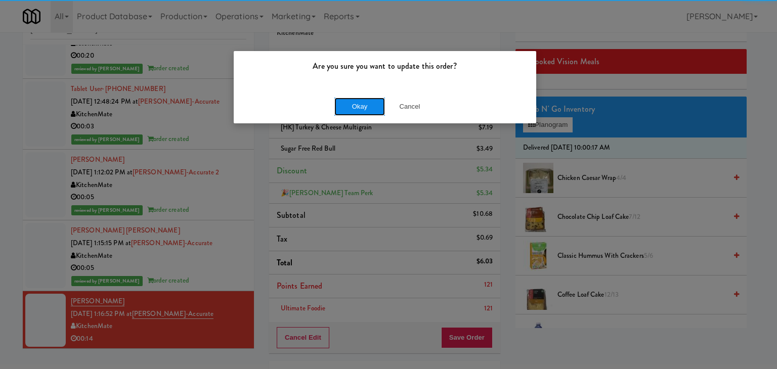
click at [355, 111] on button "Okay" at bounding box center [360, 107] width 51 height 18
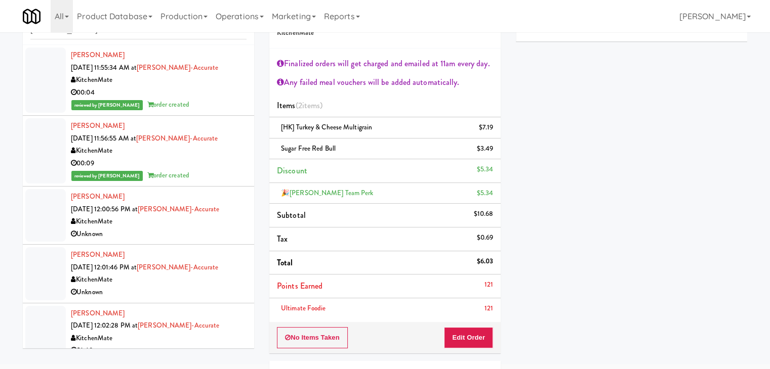
click at [205, 94] on div "00:04" at bounding box center [159, 93] width 176 height 13
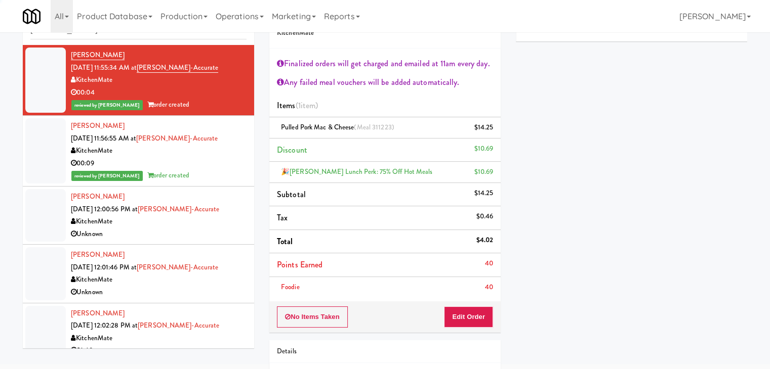
click at [219, 175] on div "reviewed by [PERSON_NAME] A order created" at bounding box center [159, 176] width 176 height 13
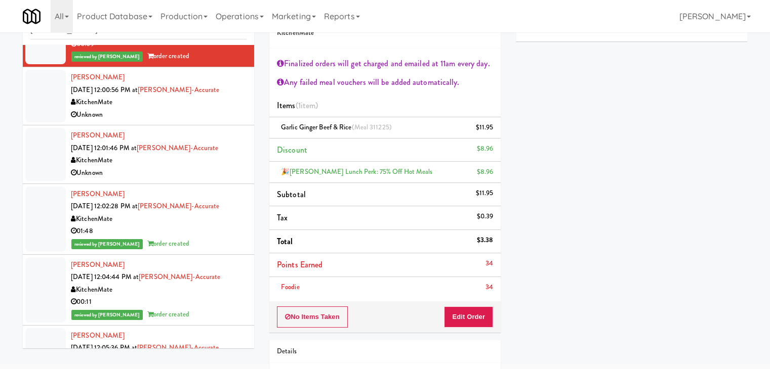
scroll to position [152, 0]
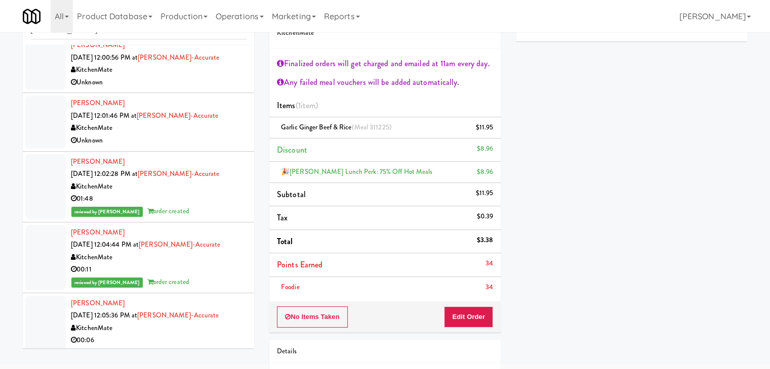
click at [211, 196] on div "01:48" at bounding box center [159, 199] width 176 height 13
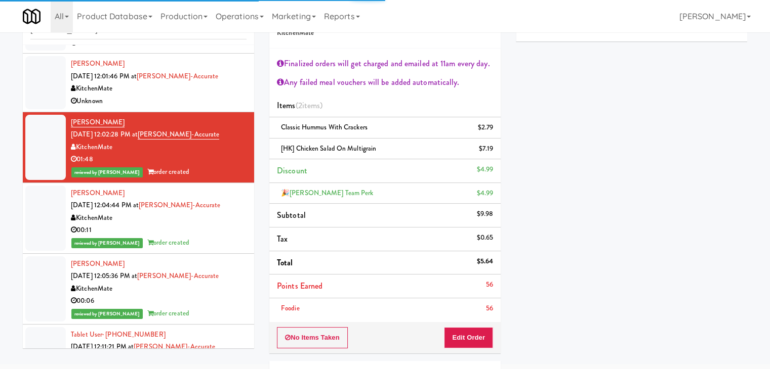
scroll to position [202, 0]
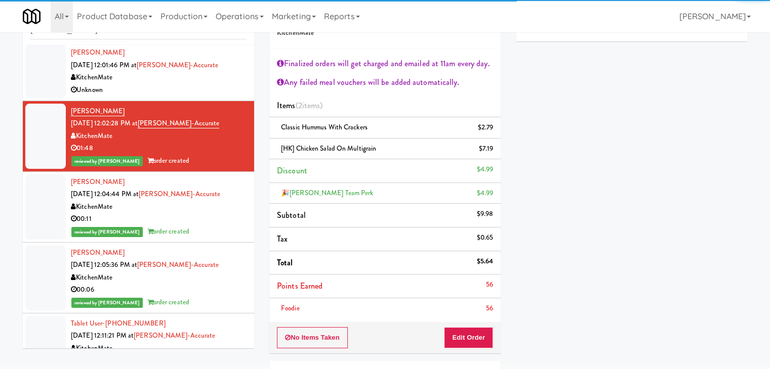
click at [211, 226] on div "reviewed by [PERSON_NAME] A order created" at bounding box center [159, 232] width 176 height 13
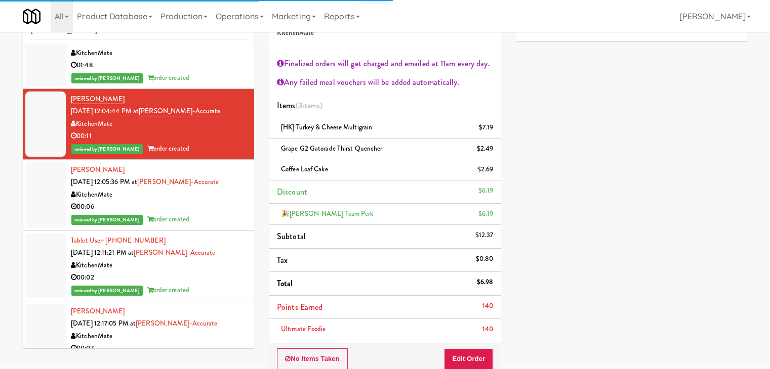
scroll to position [304, 0]
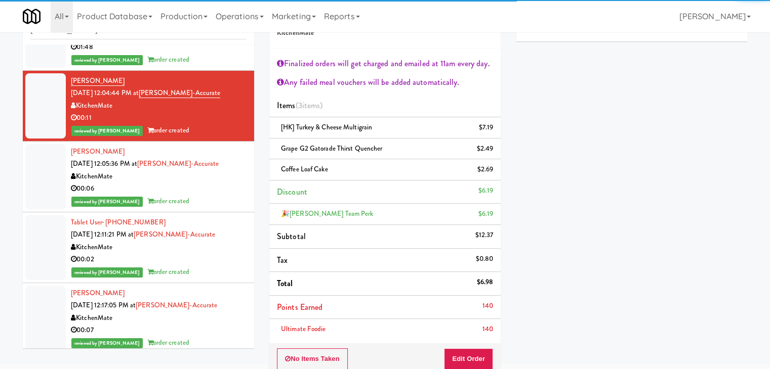
click at [208, 206] on div "reviewed by [PERSON_NAME] A order created" at bounding box center [159, 201] width 176 height 13
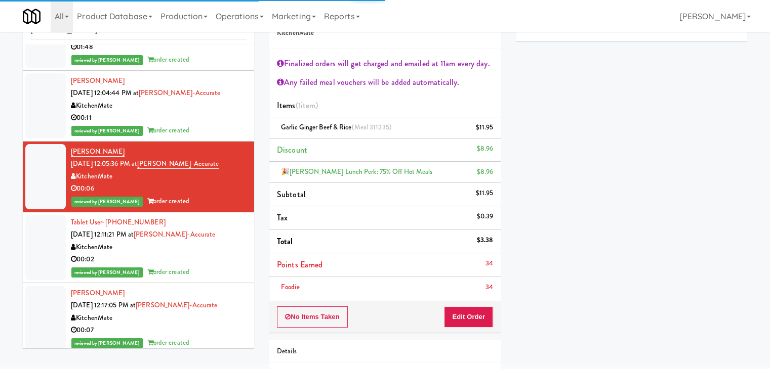
click at [206, 256] on div "00:02" at bounding box center [159, 260] width 176 height 13
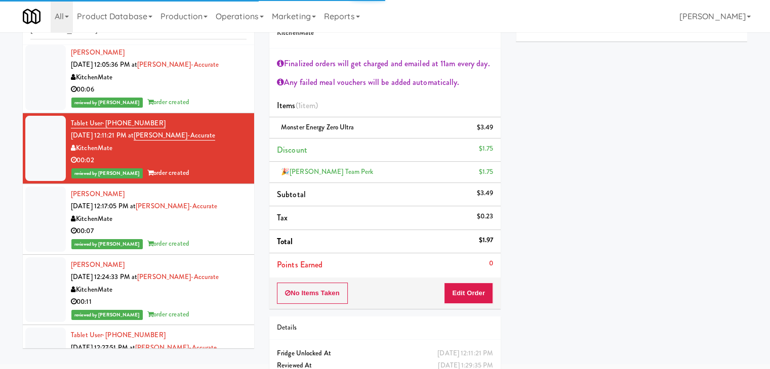
scroll to position [405, 0]
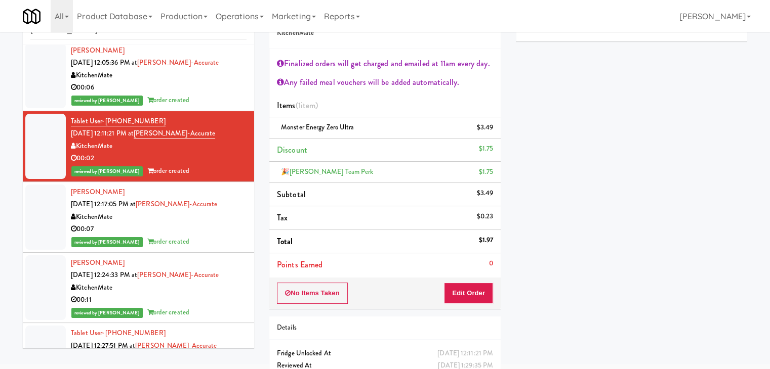
click at [208, 233] on div "00:07" at bounding box center [159, 229] width 176 height 13
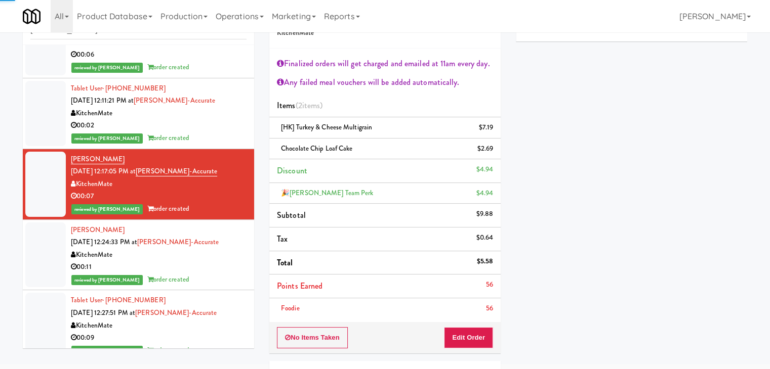
scroll to position [455, 0]
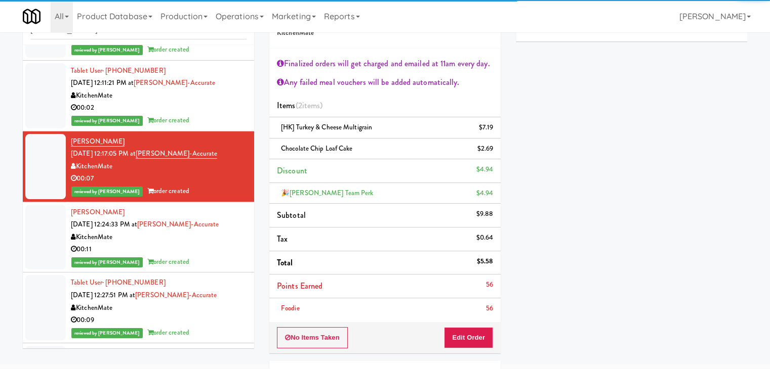
click at [208, 252] on div "00:11" at bounding box center [159, 249] width 176 height 13
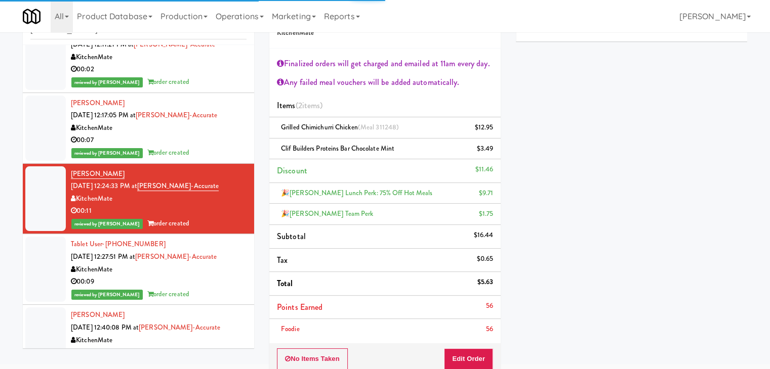
scroll to position [557, 0]
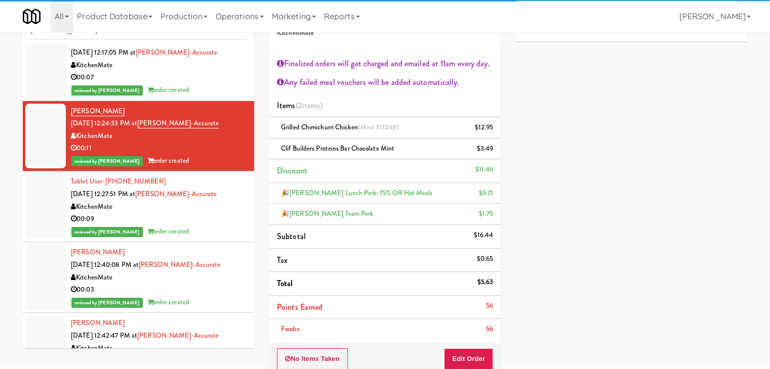
click at [206, 228] on div "reviewed by [PERSON_NAME] A order created" at bounding box center [159, 232] width 176 height 13
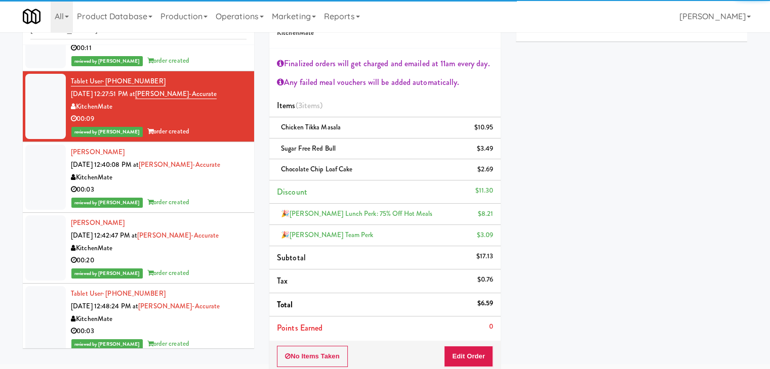
scroll to position [658, 0]
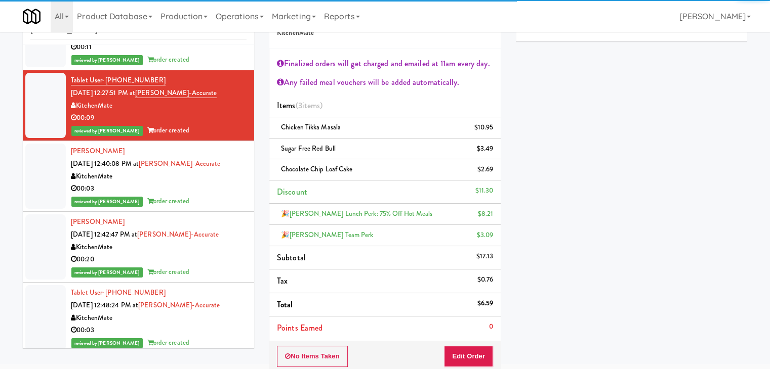
click at [203, 200] on div "reviewed by [PERSON_NAME] A order created" at bounding box center [159, 201] width 176 height 13
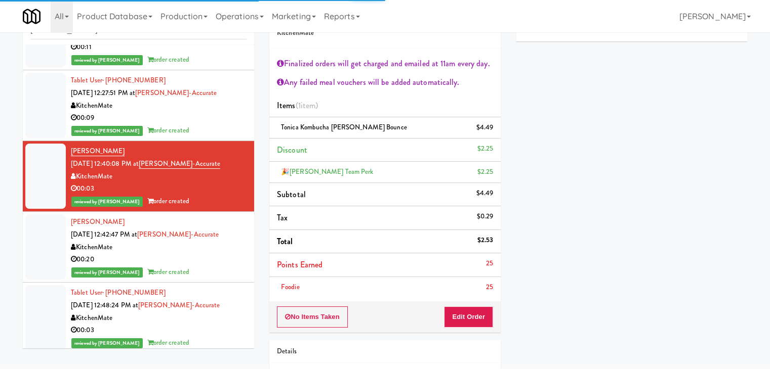
click at [210, 257] on div "00:20" at bounding box center [159, 260] width 176 height 13
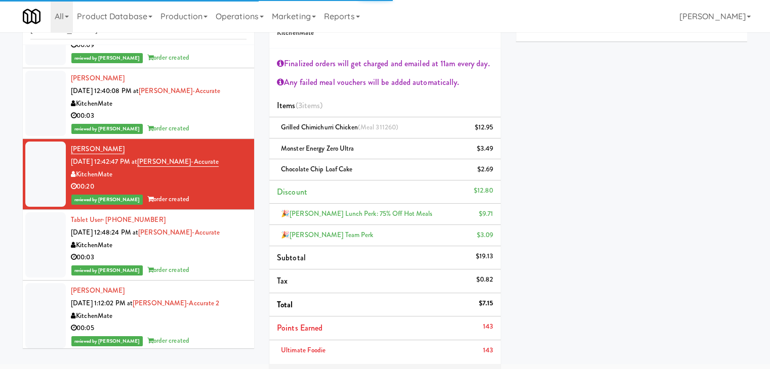
scroll to position [759, 0]
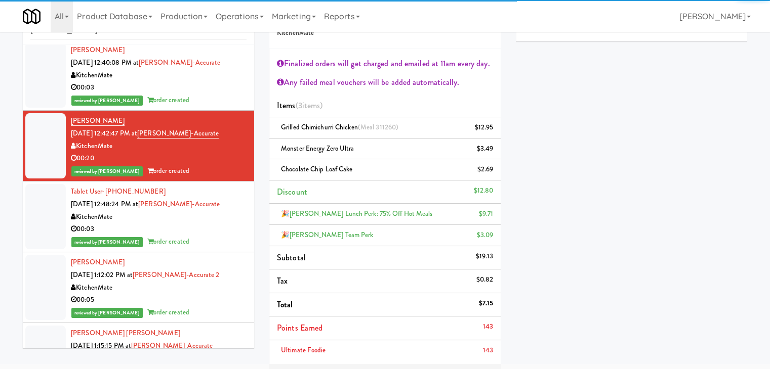
click at [210, 245] on div "reviewed by [PERSON_NAME] A order created" at bounding box center [159, 242] width 176 height 13
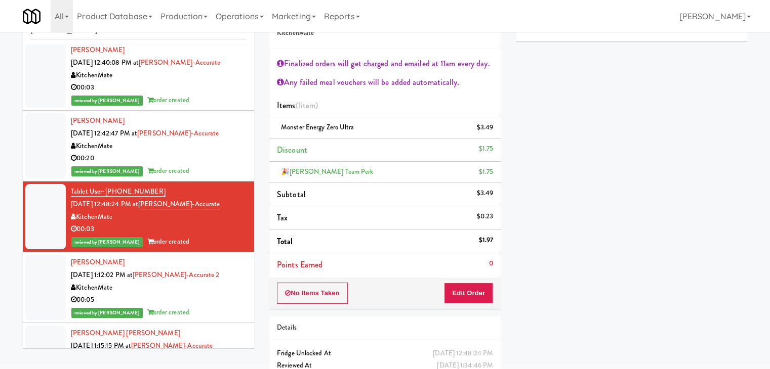
click at [208, 289] on div "KitchenMate" at bounding box center [159, 288] width 176 height 13
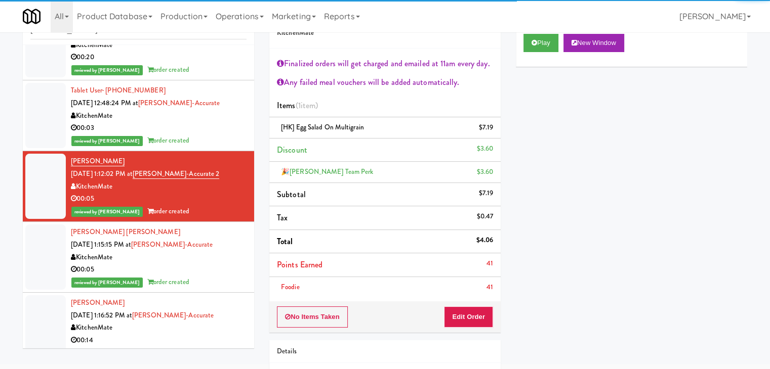
scroll to position [874, 0]
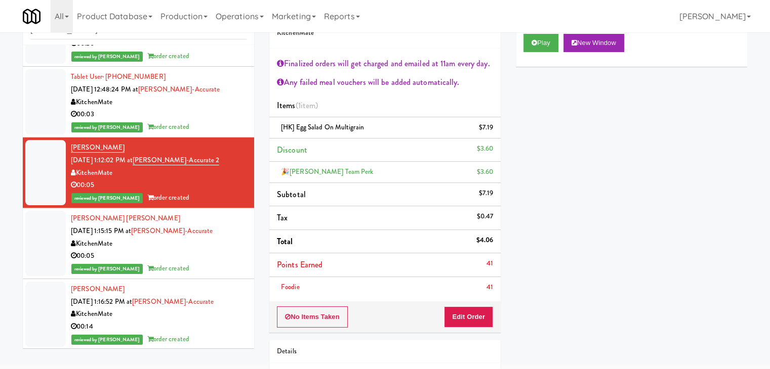
click at [213, 250] on div "00:05" at bounding box center [159, 256] width 176 height 13
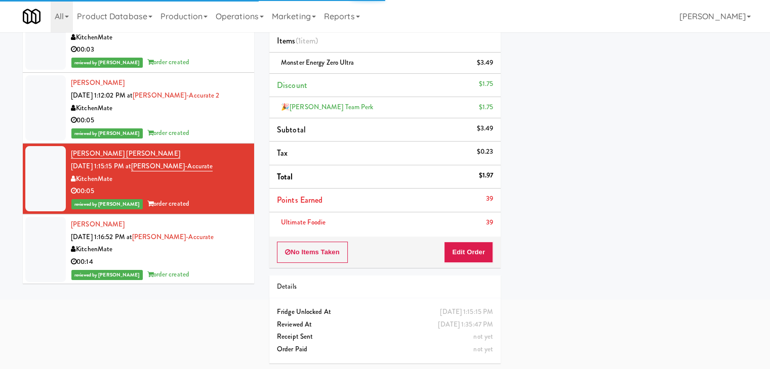
scroll to position [102, 0]
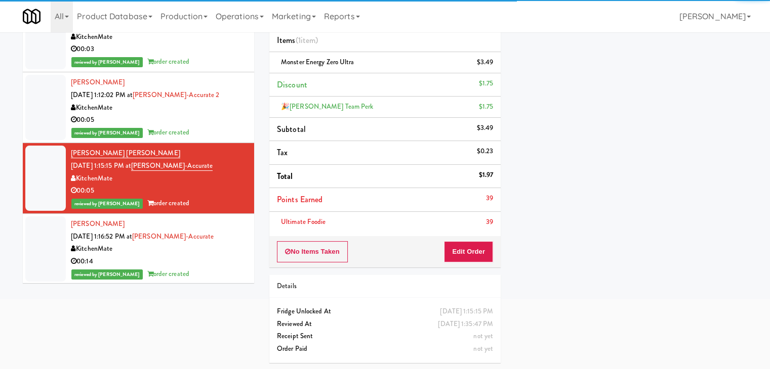
click at [211, 261] on div "00:14" at bounding box center [159, 262] width 176 height 13
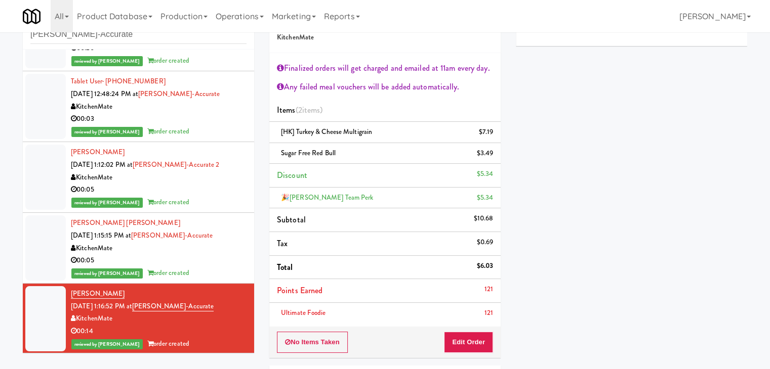
scroll to position [102, 0]
